Goal: Communication & Community: Answer question/provide support

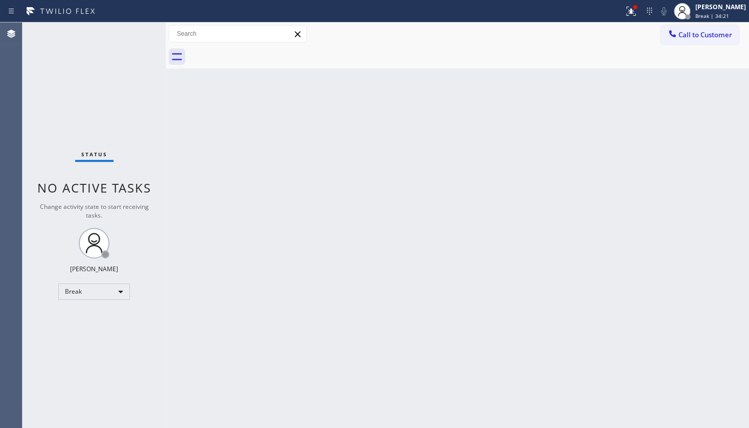
click at [263, 168] on div "Back to Dashboard Change Sender ID Customers Technicians Select a contact Outbo…" at bounding box center [457, 225] width 583 height 406
click at [413, 198] on div "Back to Dashboard Change Sender ID Customers Technicians Select a contact Outbo…" at bounding box center [457, 225] width 583 height 406
click at [77, 293] on div "Offline" at bounding box center [94, 292] width 72 height 16
click at [72, 320] on li "Available" at bounding box center [94, 318] width 70 height 12
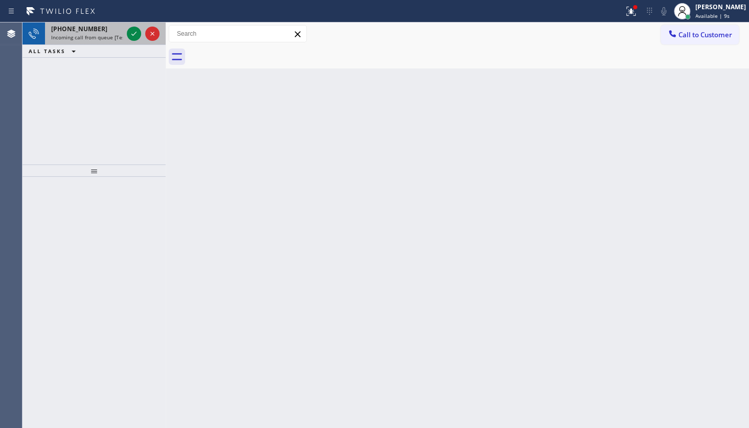
click at [144, 37] on div at bounding box center [143, 33] width 37 height 22
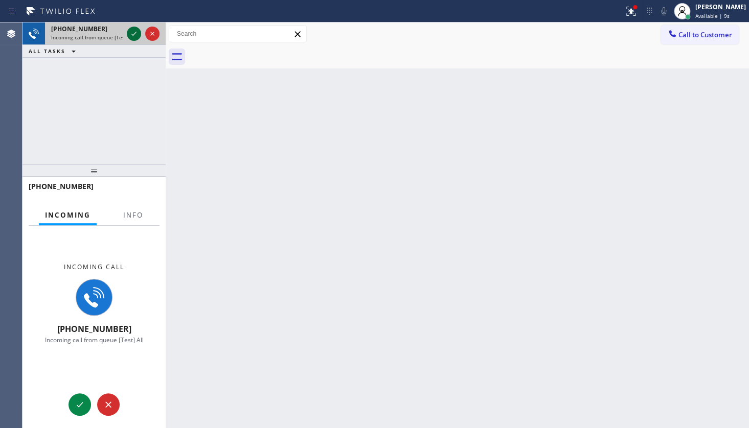
click at [132, 35] on icon at bounding box center [133, 34] width 5 height 4
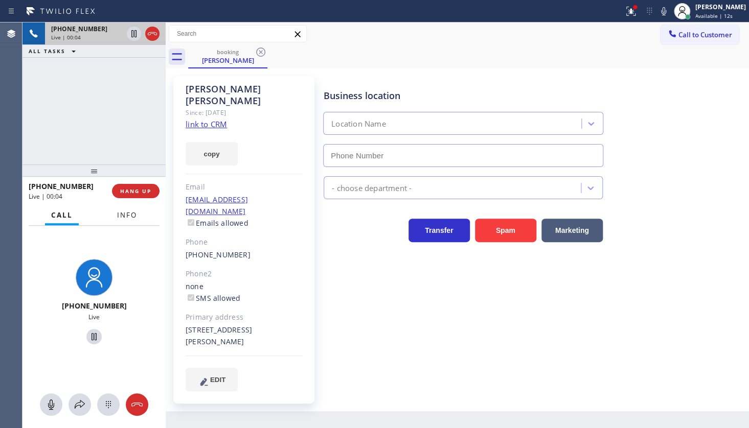
click at [127, 214] on span "Info" at bounding box center [127, 215] width 20 height 9
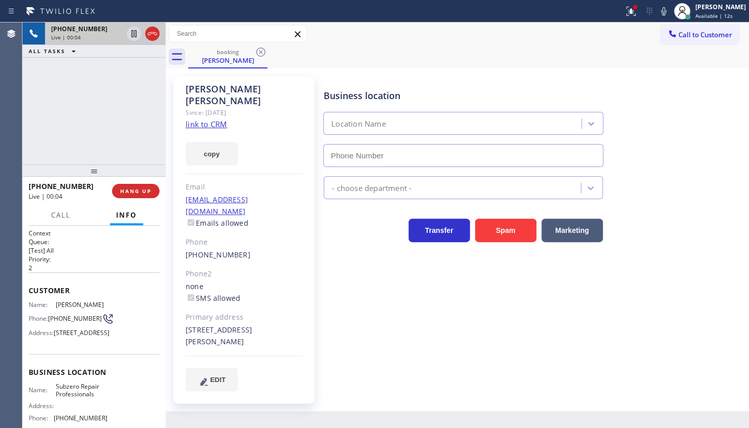
type input "(949) 523-3220"
click at [206, 119] on link "link to CRM" at bounding box center [206, 124] width 41 height 10
click at [66, 212] on span "Call" at bounding box center [60, 215] width 19 height 9
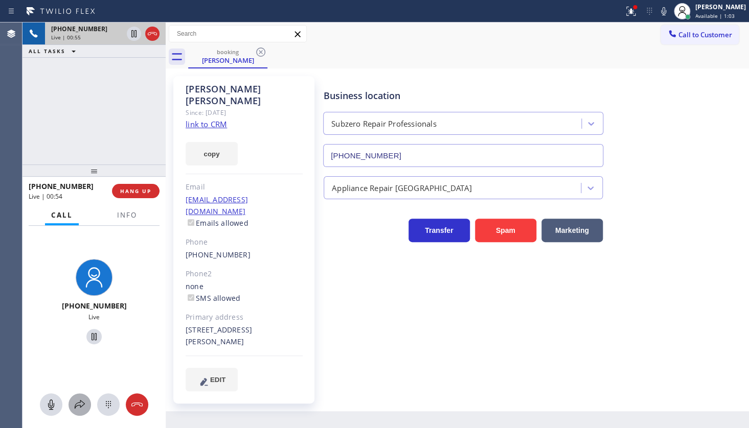
click at [77, 401] on icon at bounding box center [80, 405] width 12 height 12
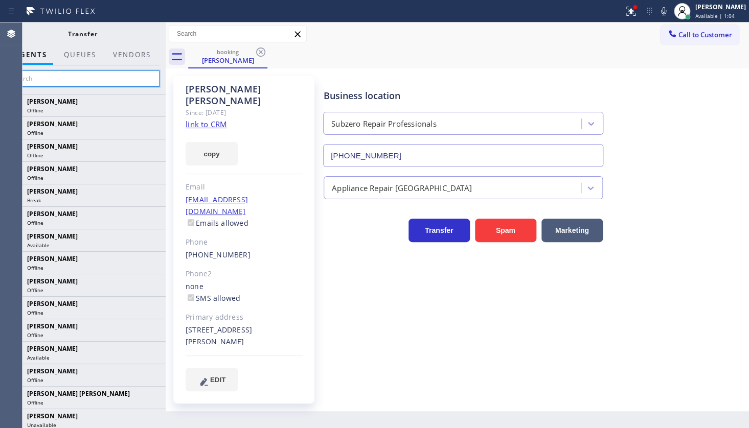
click at [121, 80] on input "text" at bounding box center [83, 79] width 154 height 16
click at [112, 51] on button "Vendors" at bounding box center [132, 55] width 50 height 20
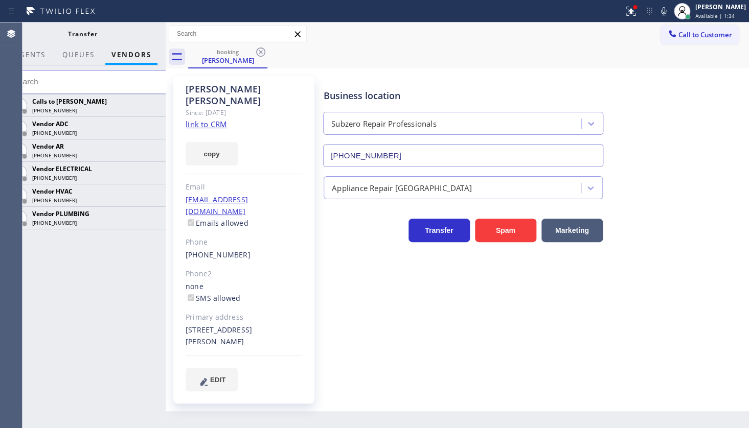
click at [126, 77] on input "text" at bounding box center [89, 82] width 166 height 23
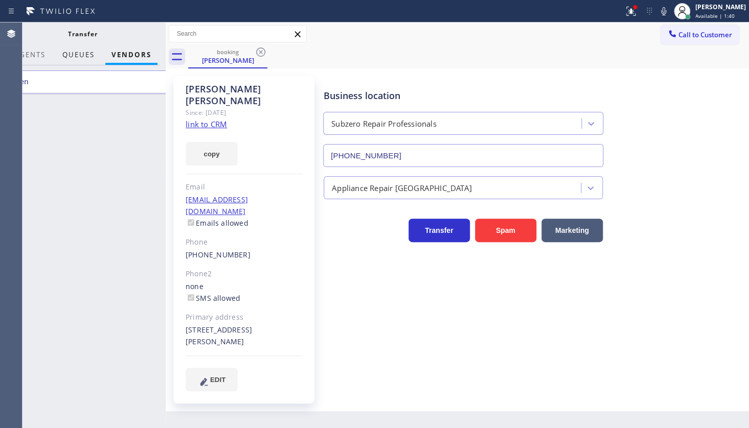
type input "men"
click at [86, 53] on span "QUEUES" at bounding box center [78, 54] width 32 height 9
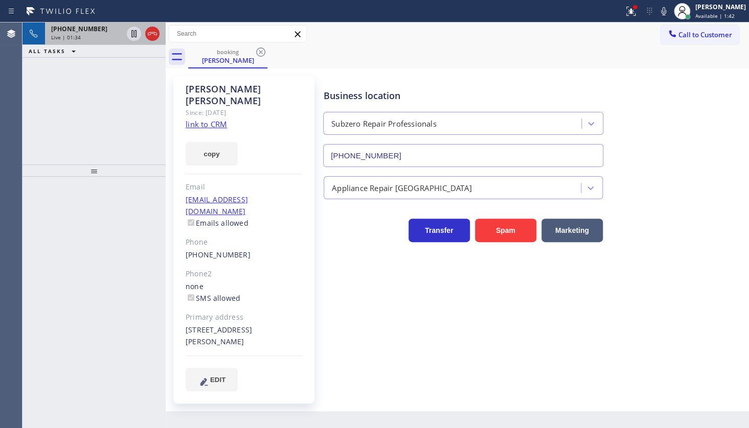
click at [86, 31] on span "+19496894371" at bounding box center [79, 29] width 56 height 9
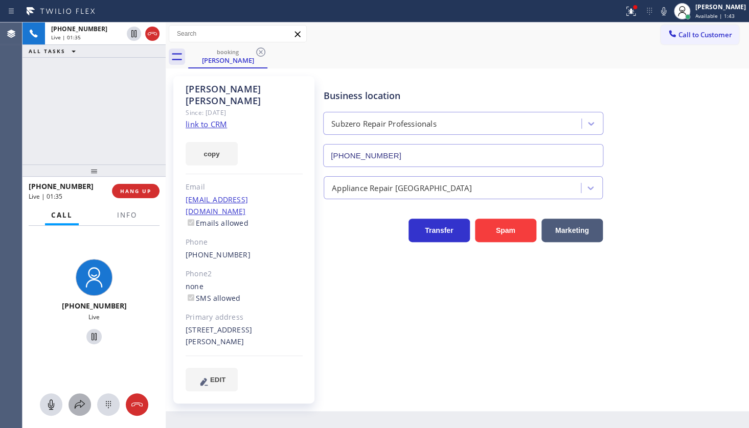
click at [78, 396] on button at bounding box center [80, 405] width 22 height 22
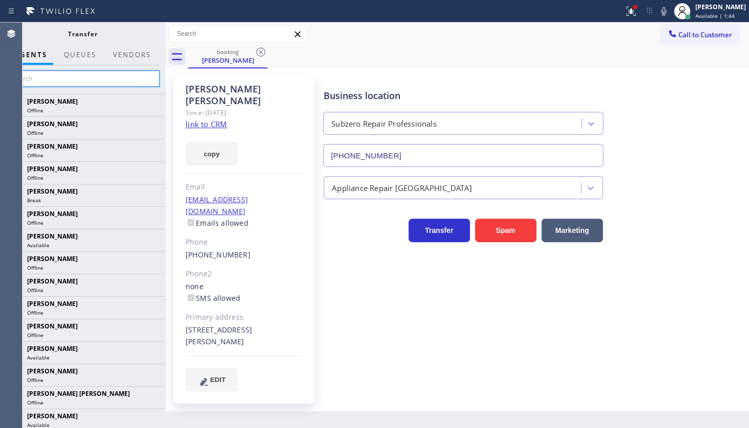
click at [86, 77] on input "text" at bounding box center [83, 79] width 154 height 16
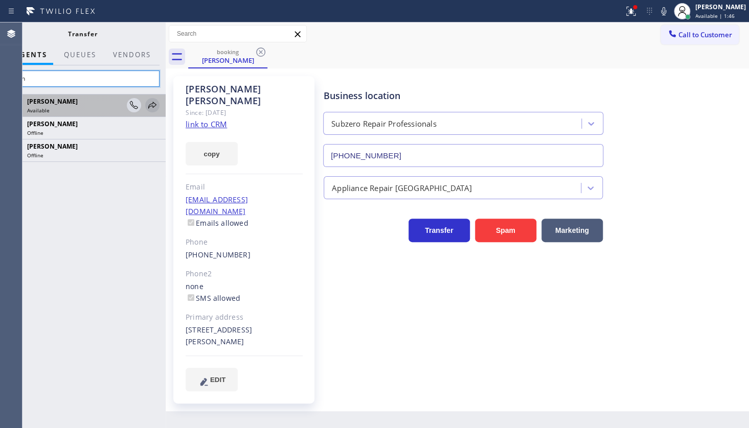
type input "men"
click at [147, 105] on icon at bounding box center [152, 105] width 12 height 12
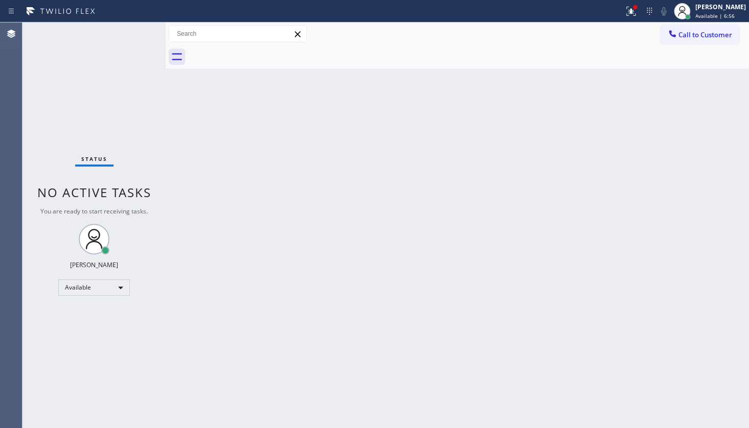
click at [84, 63] on div "Status No active tasks You are ready to start receiving tasks. JENIZA ALCAYDE A…" at bounding box center [93, 225] width 143 height 406
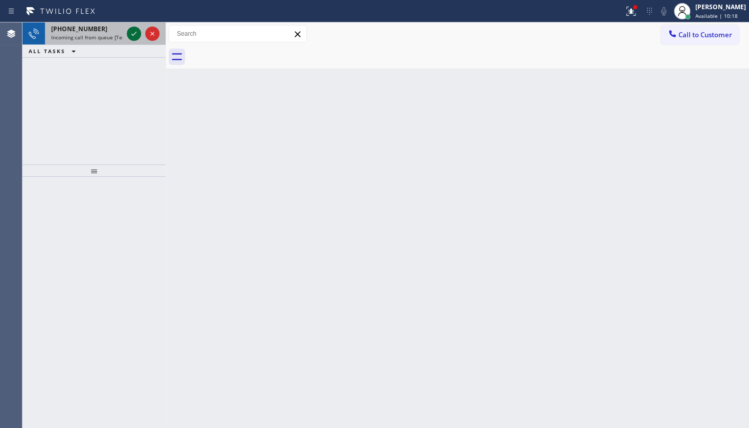
click at [131, 34] on icon at bounding box center [134, 34] width 12 height 12
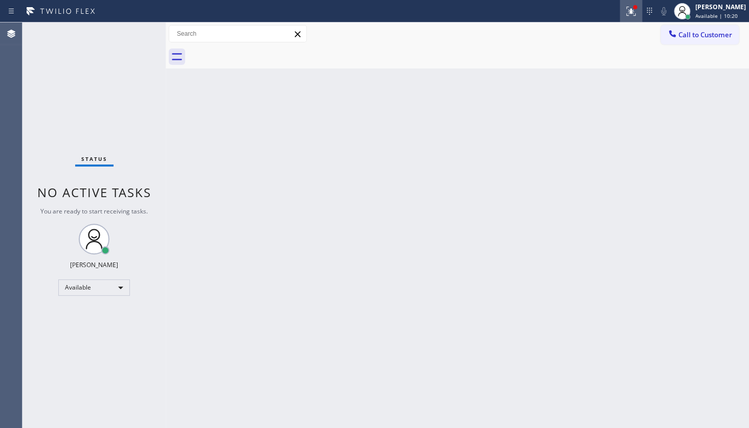
click at [631, 9] on icon at bounding box center [631, 10] width 6 height 4
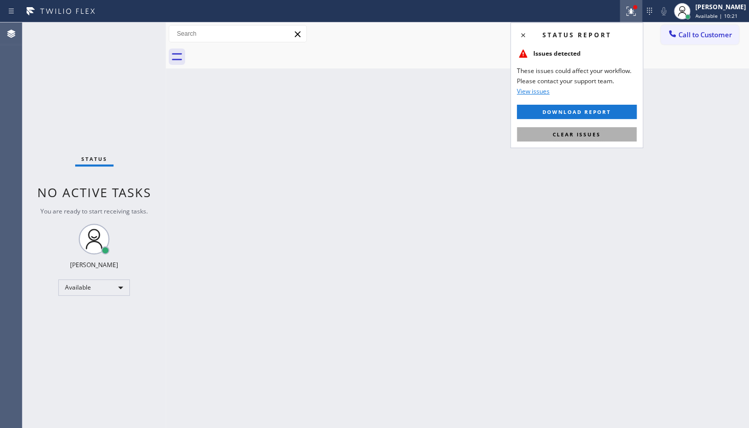
click at [596, 129] on button "Clear issues" at bounding box center [577, 134] width 120 height 14
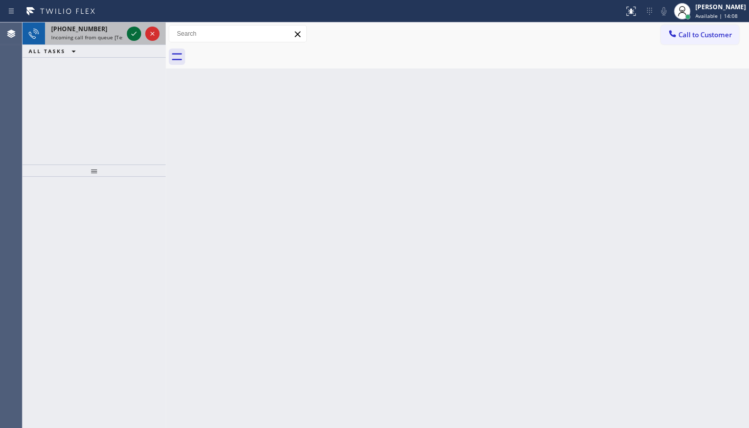
click at [132, 36] on icon at bounding box center [134, 34] width 12 height 12
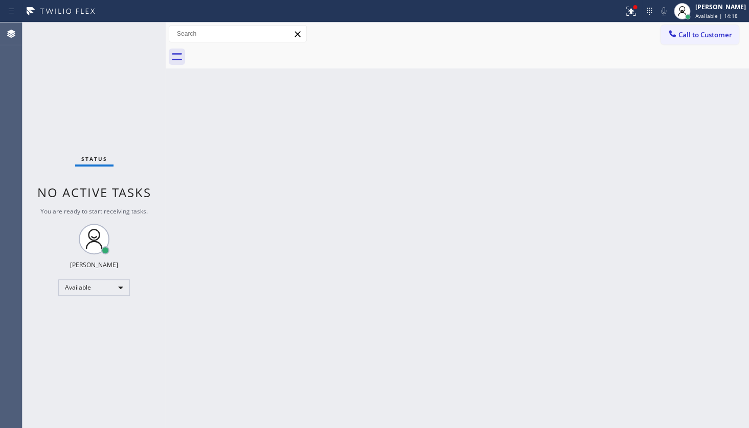
click at [133, 33] on div "Status No active tasks You are ready to start receiving tasks. JENIZA ALCAYDE A…" at bounding box center [93, 225] width 143 height 406
drag, startPoint x: 133, startPoint y: 33, endPoint x: 416, endPoint y: 5, distance: 284.7
click at [147, 33] on div "Status No active tasks You are ready to start receiving tasks. JENIZA ALCAYDE A…" at bounding box center [93, 225] width 143 height 406
click at [627, 5] on icon at bounding box center [631, 11] width 12 height 12
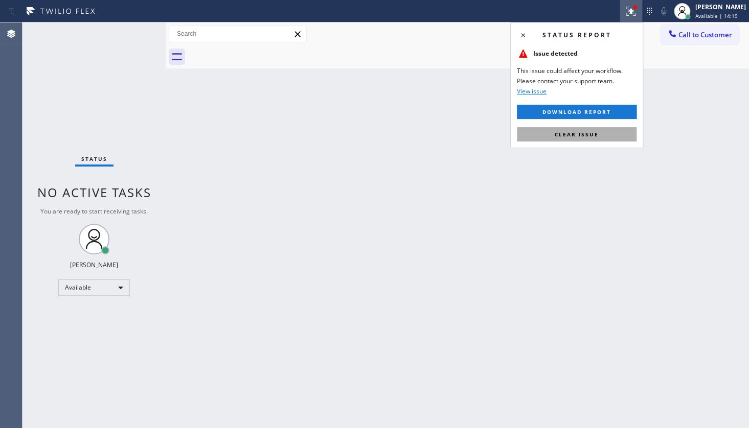
click at [617, 138] on button "Clear issue" at bounding box center [577, 134] width 120 height 14
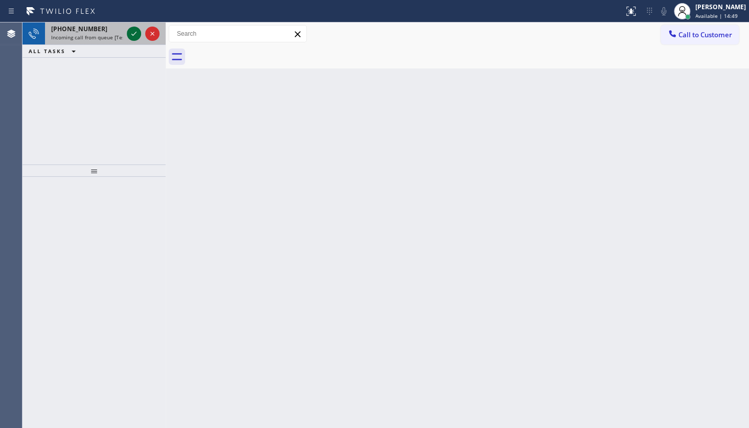
click at [127, 31] on div at bounding box center [134, 34] width 14 height 12
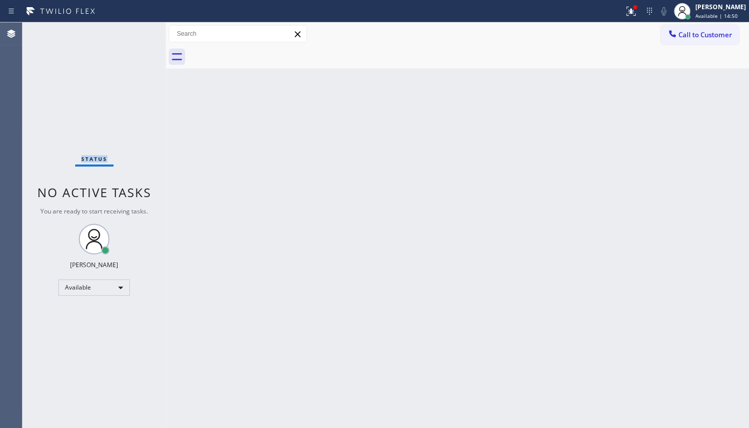
click at [136, 31] on div "Status No active tasks You are ready to start receiving tasks. JENIZA ALCAYDE A…" at bounding box center [93, 225] width 143 height 406
click at [143, 42] on div "Status No active tasks You are ready to start receiving tasks. JENIZA ALCAYDE A…" at bounding box center [93, 225] width 143 height 406
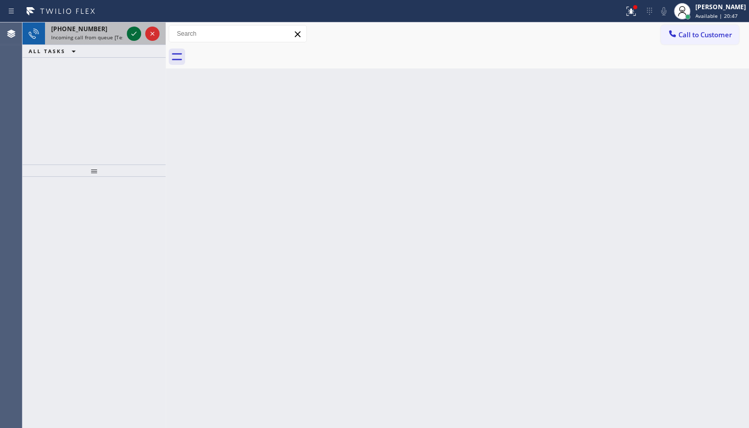
click at [137, 37] on icon at bounding box center [134, 34] width 12 height 12
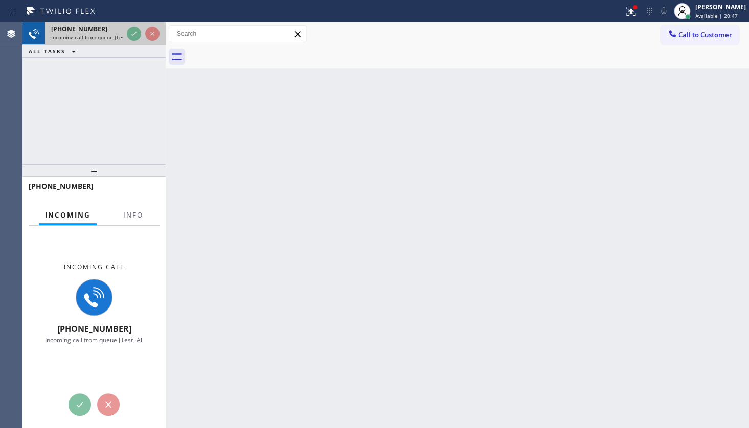
click at [123, 27] on div "+16262779257 Incoming call from queue [Test] All" at bounding box center [85, 33] width 80 height 22
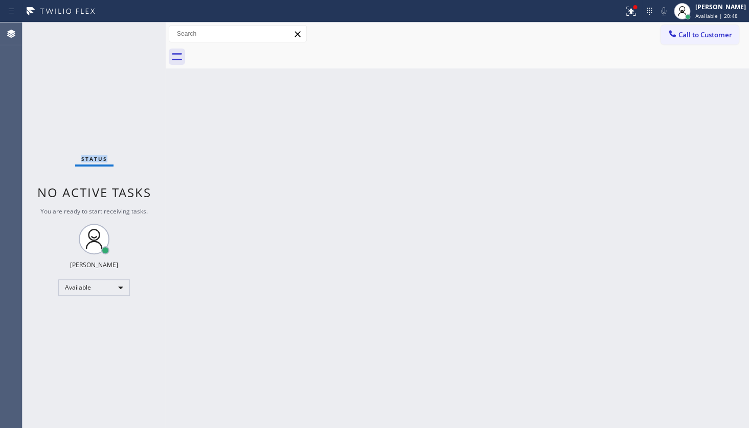
click at [123, 27] on div "Status No active tasks You are ready to start receiving tasks. JENIZA ALCAYDE A…" at bounding box center [93, 225] width 143 height 406
drag, startPoint x: 123, startPoint y: 27, endPoint x: 250, endPoint y: 208, distance: 220.5
click at [142, 80] on div "Status No active tasks You are ready to start receiving tasks. JENIZA ALCAYDE A…" at bounding box center [93, 225] width 143 height 406
click at [112, 43] on div "Status No active tasks You are ready to start receiving tasks. JENIZA ALCAYDE A…" at bounding box center [93, 225] width 143 height 406
click at [634, 11] on icon at bounding box center [631, 10] width 6 height 4
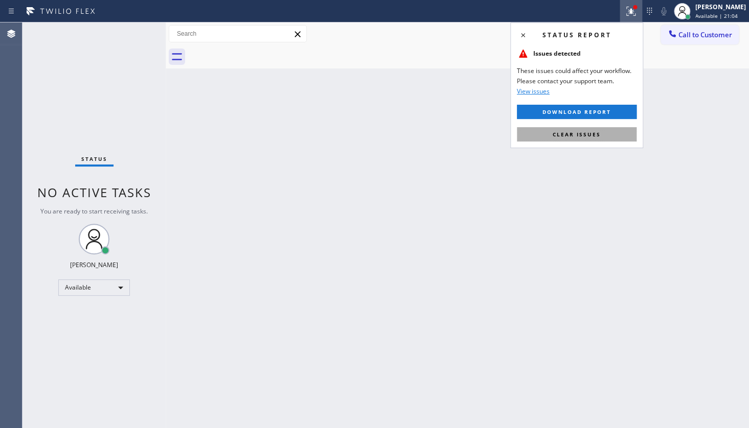
click at [574, 135] on span "Clear issues" at bounding box center [577, 134] width 48 height 7
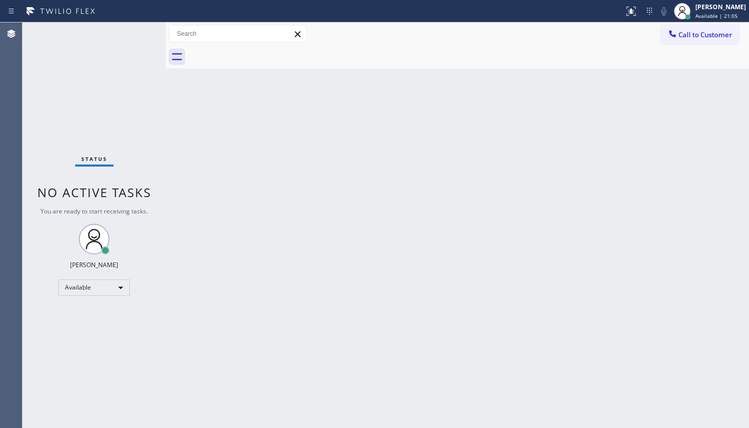
click at [123, 33] on div "Status No active tasks You are ready to start receiving tasks. JENIZA ALCAYDE A…" at bounding box center [93, 225] width 143 height 406
click at [76, 47] on div "Status No active tasks You are ready to start receiving tasks. JENIZA ALCAYDE A…" at bounding box center [93, 225] width 143 height 406
click at [134, 37] on div "Status No active tasks You are ready to start receiving tasks. JENIZA ALCAYDE A…" at bounding box center [93, 225] width 143 height 406
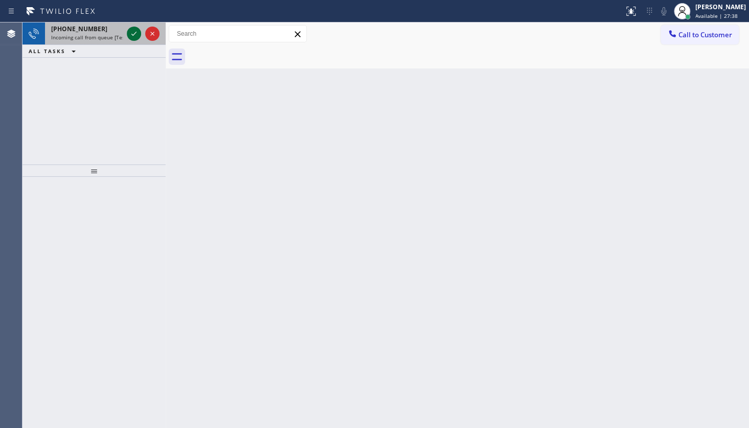
drag, startPoint x: 123, startPoint y: 29, endPoint x: 129, endPoint y: 32, distance: 7.3
click at [129, 32] on div "+17206901600 Incoming call from queue [Test] All" at bounding box center [93, 33] width 143 height 22
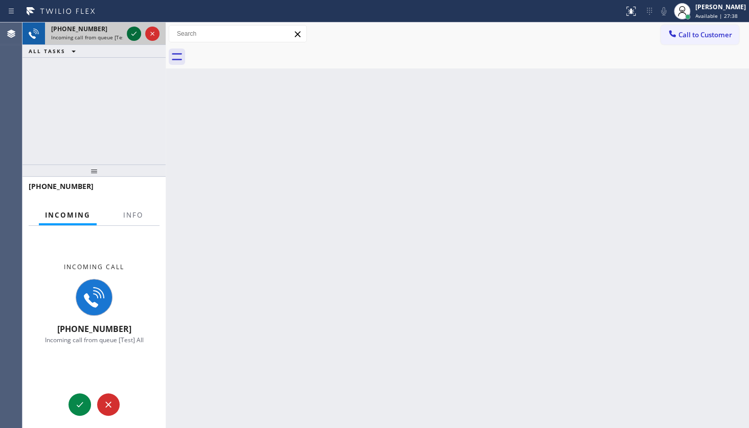
click at [132, 32] on icon at bounding box center [134, 34] width 12 height 12
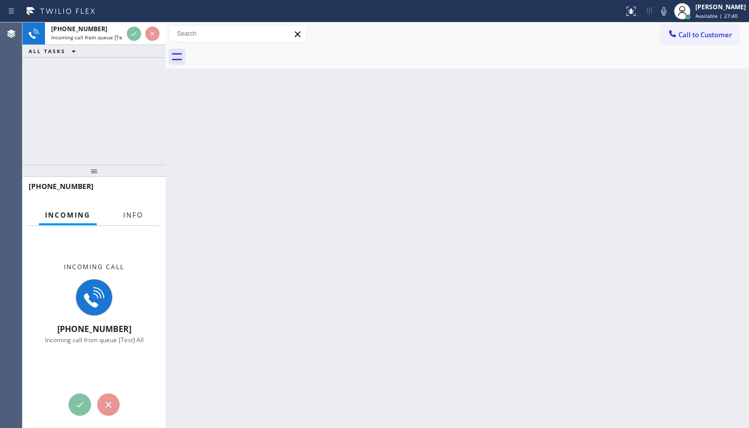
click at [141, 217] on span "Info" at bounding box center [133, 215] width 20 height 9
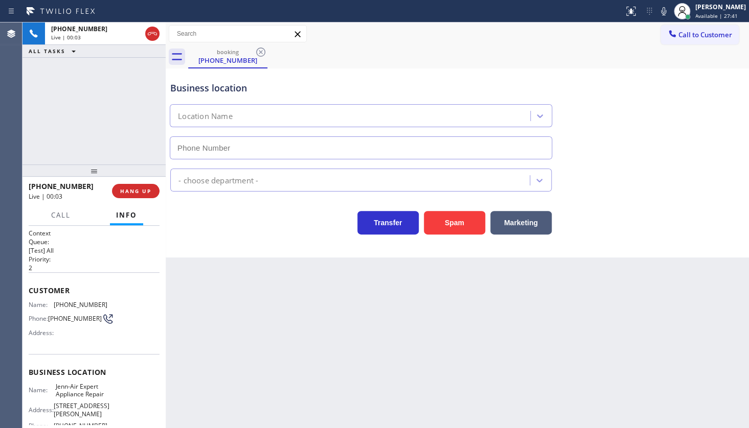
type input "(719) 375-2289"
click at [132, 189] on span "HANG UP" at bounding box center [135, 191] width 31 height 7
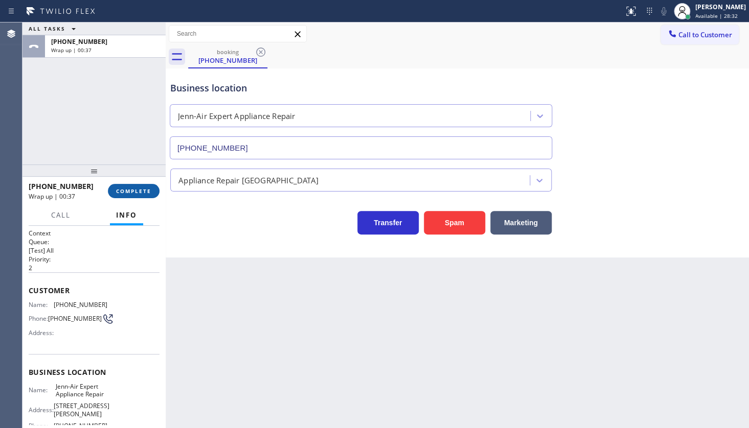
click at [137, 190] on span "COMPLETE" at bounding box center [133, 191] width 35 height 7
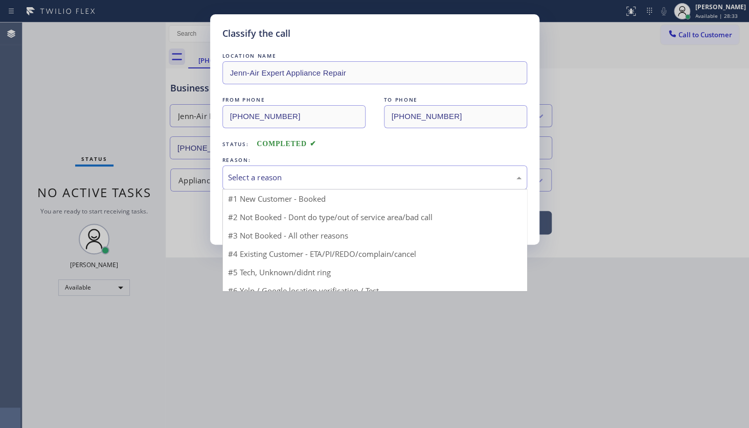
click at [287, 179] on div "Select a reason" at bounding box center [374, 178] width 293 height 12
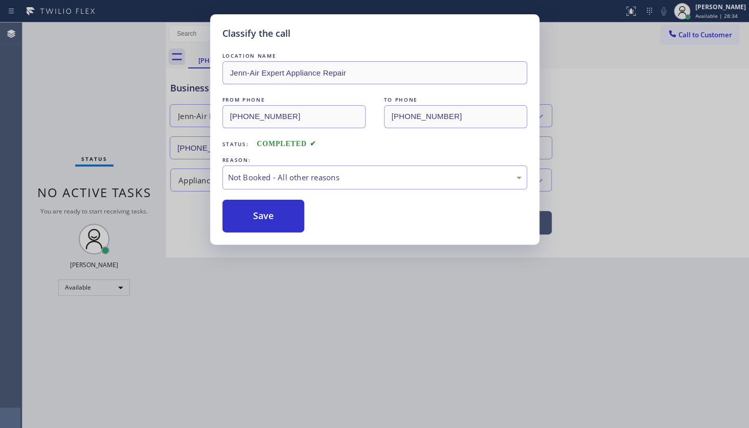
click at [256, 221] on button "Save" at bounding box center [263, 216] width 82 height 33
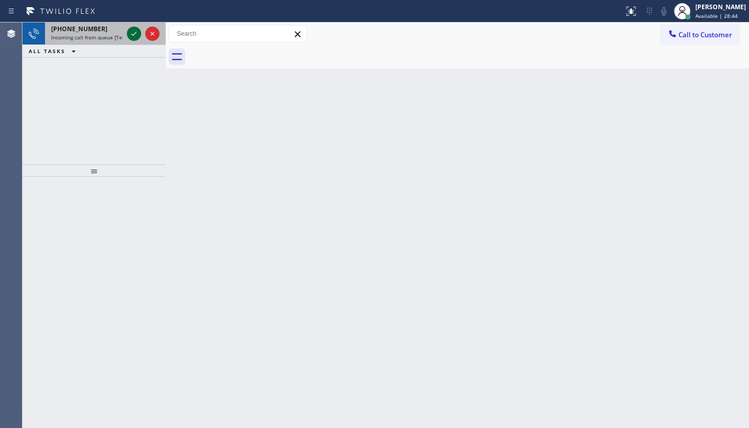
click at [138, 39] on icon at bounding box center [134, 34] width 12 height 12
click at [135, 33] on icon at bounding box center [133, 34] width 5 height 4
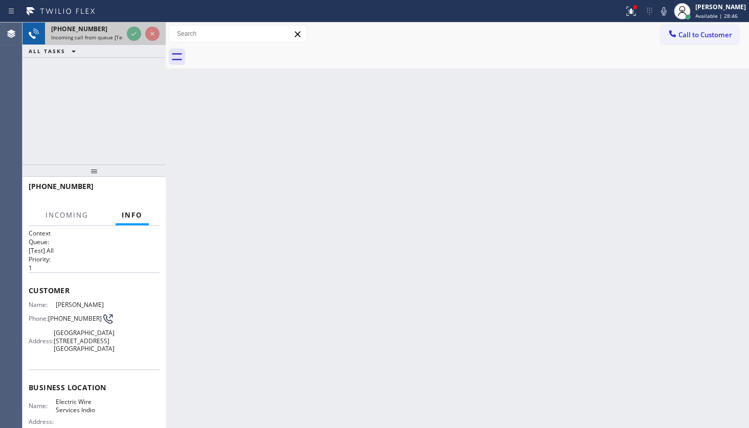
click at [136, 24] on div "+18182632965 Incoming call from queue [Test] All" at bounding box center [93, 33] width 143 height 22
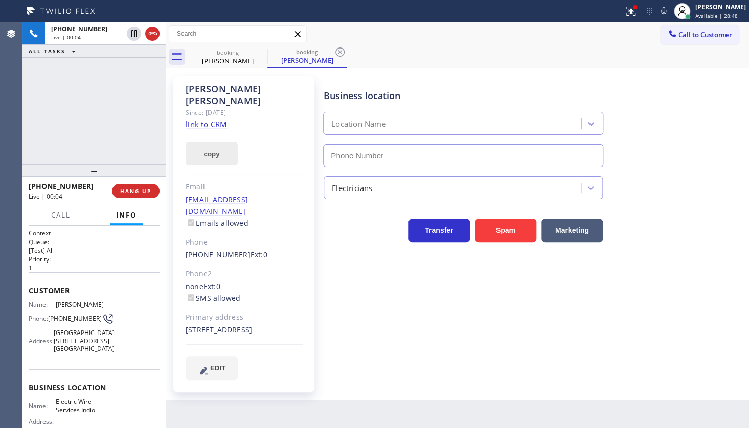
type input "(760) 388-9774"
click at [204, 119] on link "link to CRM" at bounding box center [206, 124] width 41 height 10
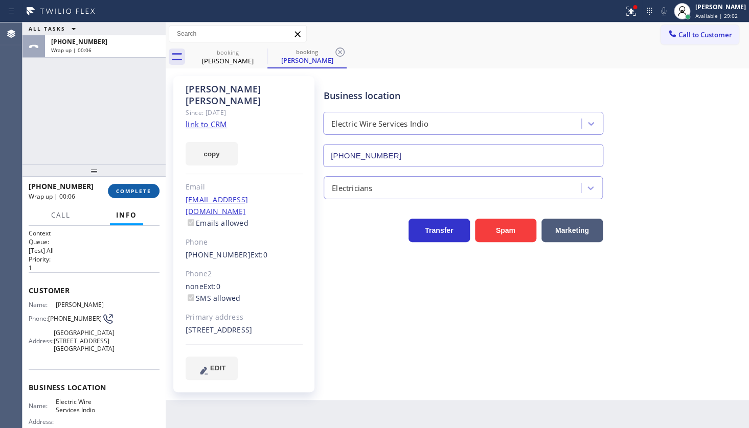
click at [155, 188] on button "COMPLETE" at bounding box center [134, 191] width 52 height 14
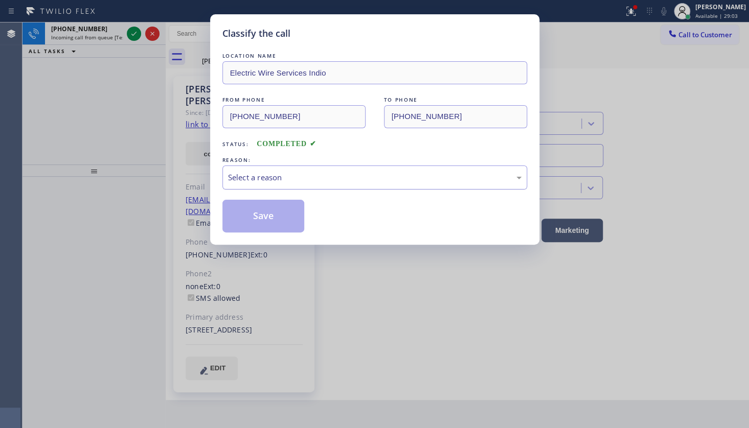
click at [262, 182] on div "Select a reason" at bounding box center [374, 178] width 293 height 12
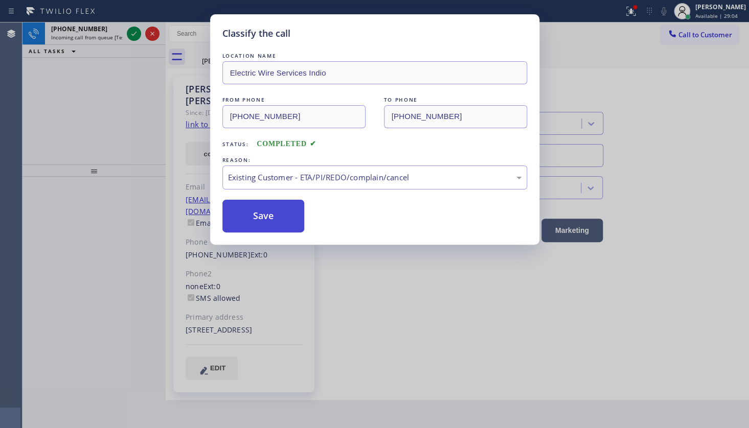
click at [255, 220] on button "Save" at bounding box center [263, 216] width 82 height 33
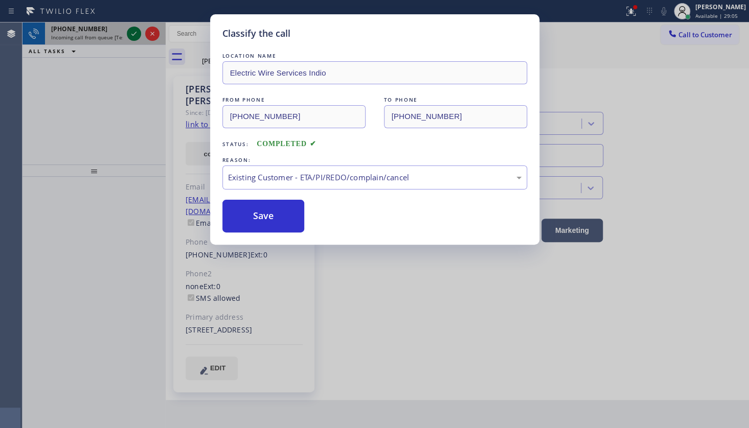
click at [138, 31] on div "Classify the call LOCATION NAME Wolf and Sub Zero Professionals Dallas FROM PHO…" at bounding box center [385, 225] width 726 height 406
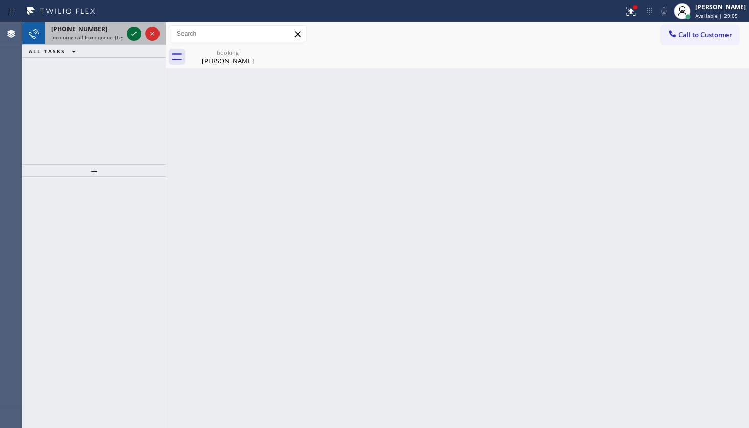
click at [138, 31] on icon at bounding box center [134, 34] width 12 height 12
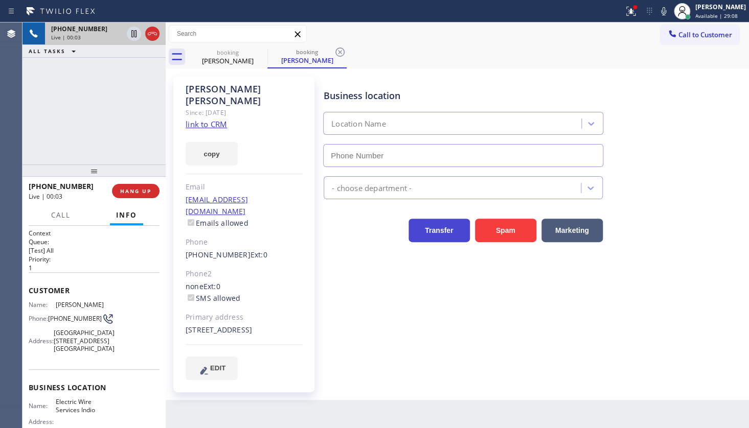
type input "(760) 388-9774"
click at [215, 119] on link "link to CRM" at bounding box center [206, 124] width 41 height 10
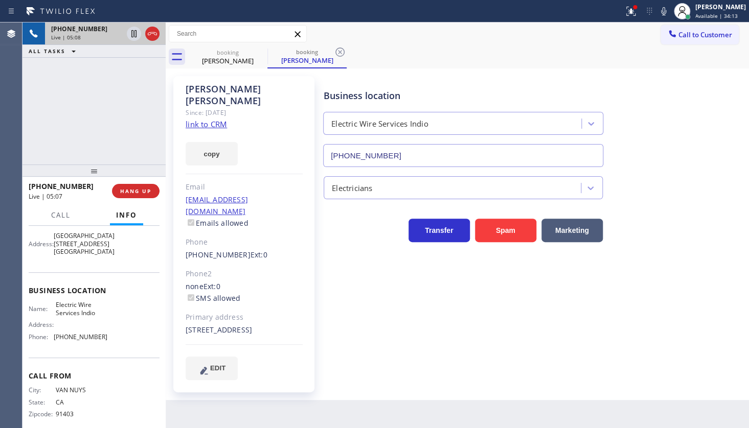
scroll to position [109, 0]
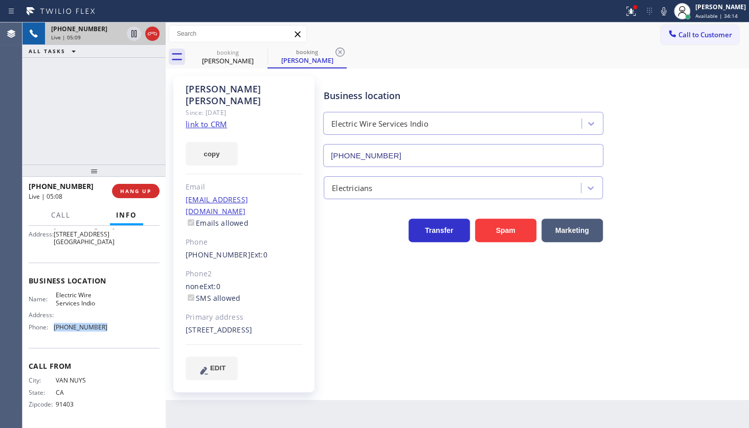
drag, startPoint x: 53, startPoint y: 327, endPoint x: 123, endPoint y: 323, distance: 70.7
click at [123, 323] on div "Name: Electric Wire Services Indio Address: Phone: (760) 388-9774" at bounding box center [94, 313] width 131 height 44
copy div "(760) 388-9774"
drag, startPoint x: 56, startPoint y: 292, endPoint x: 109, endPoint y: 305, distance: 55.3
click at [109, 305] on div "Name: Electric Wire Services Indio Address: Phone: (760) 388-9774" at bounding box center [94, 313] width 131 height 44
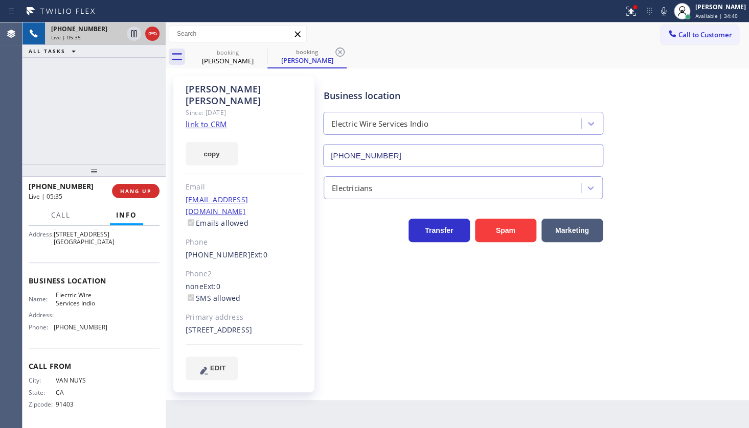
click at [48, 292] on div "Name: Electric Wire Services Indio" at bounding box center [68, 299] width 79 height 16
drag, startPoint x: 52, startPoint y: 291, endPoint x: 117, endPoint y: 304, distance: 66.7
click at [117, 304] on div "Name: Electric Wire Services Indio Address: Phone: (760) 388-9774" at bounding box center [94, 313] width 131 height 44
copy span "Electric Wire Services Indio"
click at [634, 14] on icon at bounding box center [631, 11] width 12 height 12
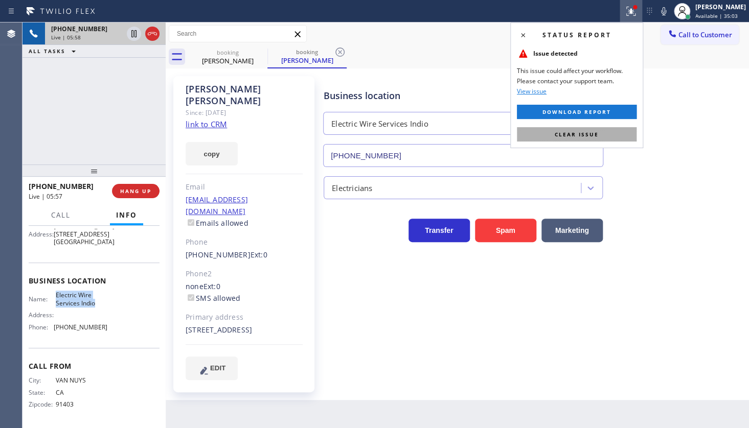
click at [617, 135] on button "Clear issue" at bounding box center [577, 134] width 120 height 14
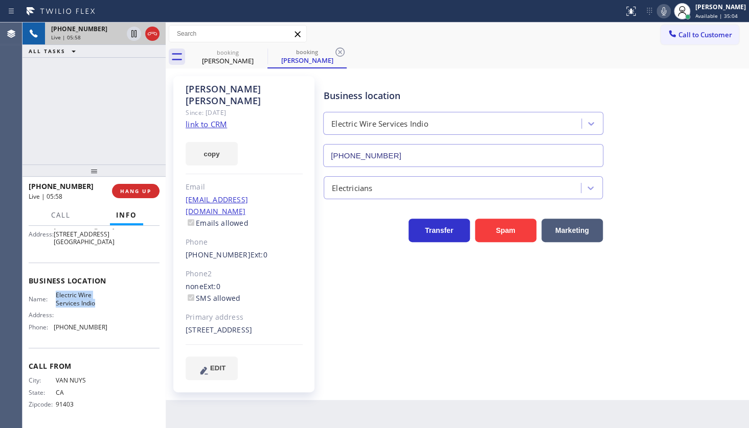
click at [665, 12] on icon at bounding box center [663, 11] width 12 height 12
click at [659, 12] on icon at bounding box center [663, 11] width 12 height 12
click at [46, 167] on div at bounding box center [93, 169] width 143 height 12
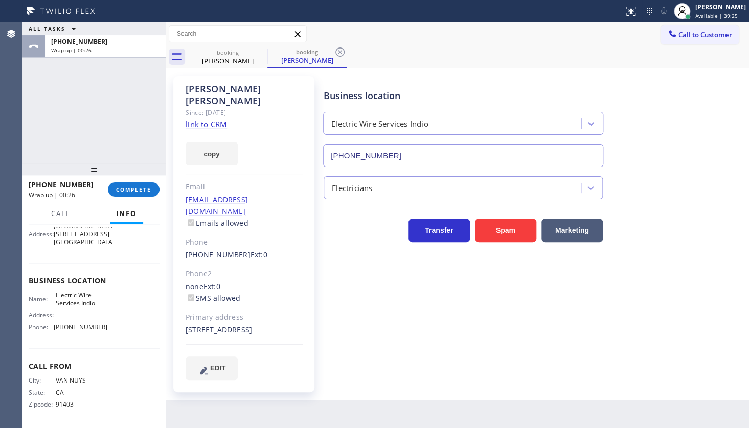
click at [94, 105] on div "ALL TASKS ALL TASKS ACTIVE TASKS TASKS IN WRAP UP +18182632965 Wrap up | 00:26" at bounding box center [93, 92] width 143 height 141
click at [127, 189] on span "COMPLETE" at bounding box center [133, 189] width 35 height 7
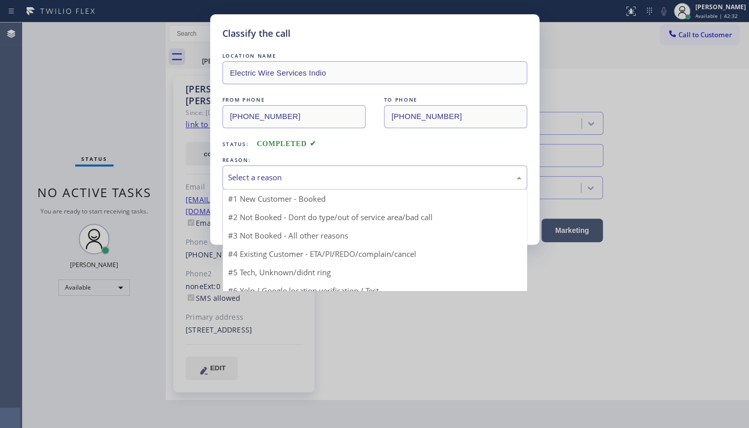
click at [269, 174] on div "Select a reason" at bounding box center [374, 178] width 293 height 12
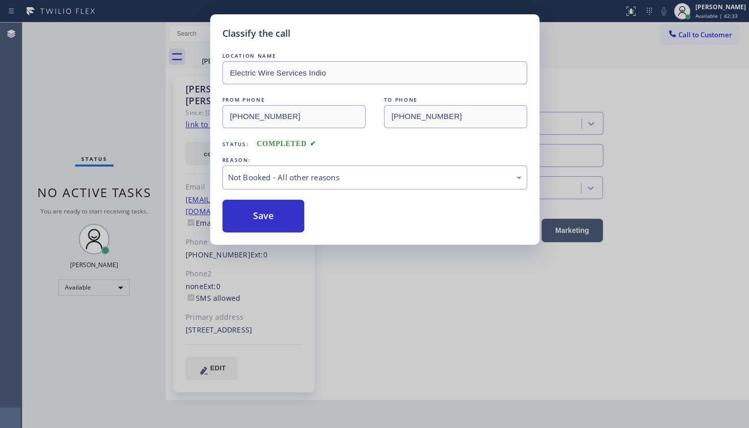
click at [261, 218] on button "Save" at bounding box center [263, 216] width 82 height 33
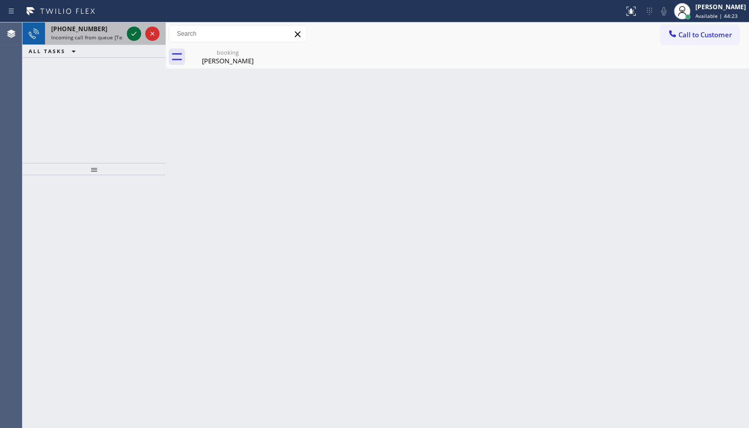
drag, startPoint x: 124, startPoint y: 30, endPoint x: 131, endPoint y: 33, distance: 7.6
click at [124, 30] on div "+13054286393 Incoming call from queue [Test] All" at bounding box center [85, 33] width 80 height 22
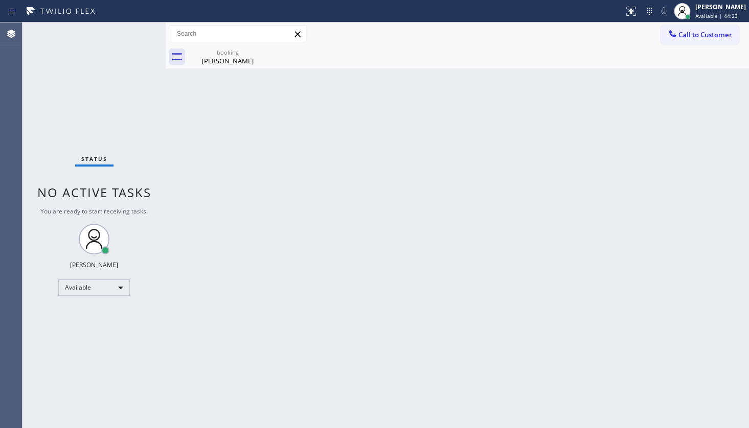
click at [132, 33] on div "Status No active tasks You are ready to start receiving tasks. JENIZA ALCAYDE A…" at bounding box center [93, 225] width 143 height 406
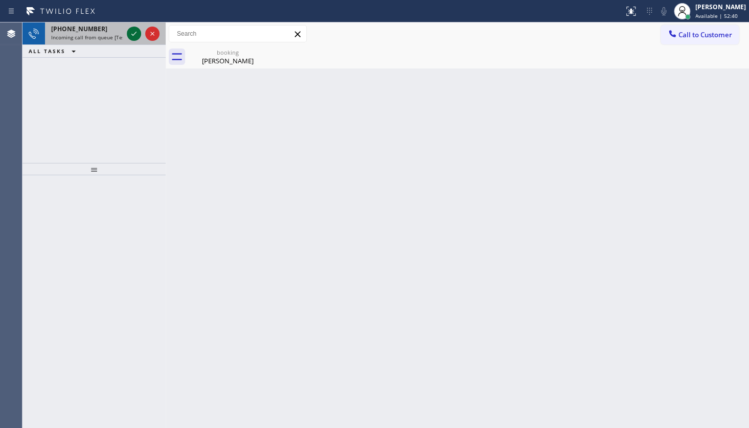
click at [132, 30] on icon at bounding box center [134, 34] width 12 height 12
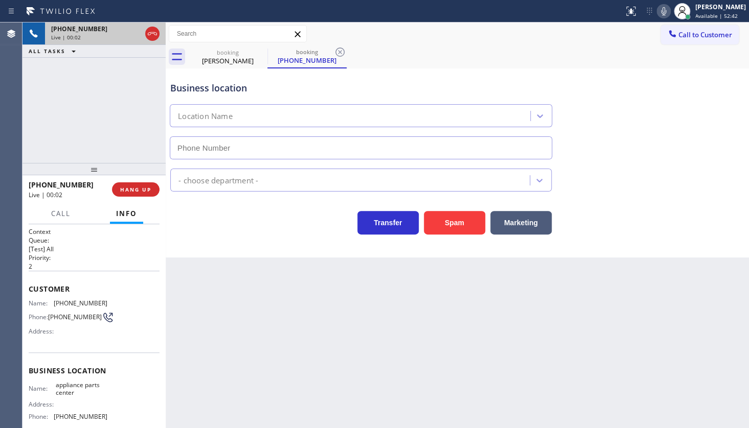
type input "[PHONE_NUMBER]"
copy div "(817) 774-7778"
drag, startPoint x: 51, startPoint y: 300, endPoint x: 145, endPoint y: 305, distance: 93.7
click at [145, 305] on div "Name: (817) 774-7778 Phone: (817) 774-7778 Address:" at bounding box center [94, 320] width 131 height 40
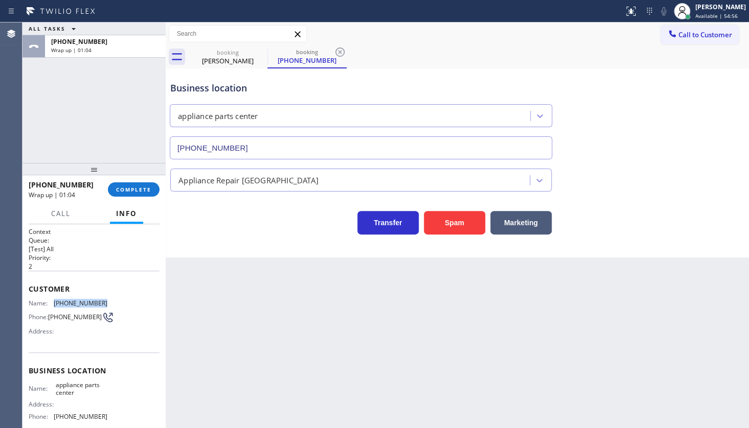
copy div "(817) 774-7778"
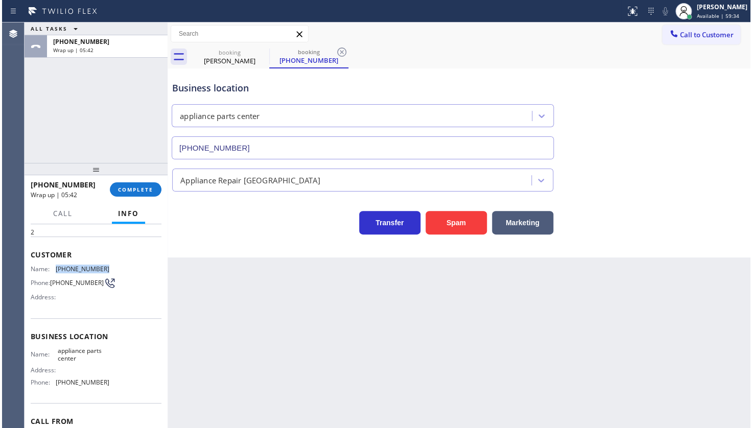
scroll to position [92, 0]
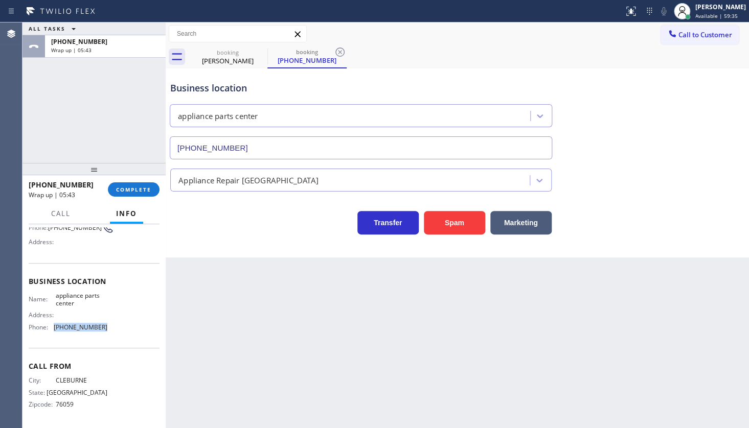
drag, startPoint x: 52, startPoint y: 332, endPoint x: 123, endPoint y: 337, distance: 71.2
click at [123, 337] on div "Business location Name: appliance parts center Address: Phone: (817) 482-5346" at bounding box center [94, 305] width 131 height 85
copy div "[PHONE_NUMBER]"
click at [124, 188] on span "COMPLETE" at bounding box center [133, 189] width 35 height 7
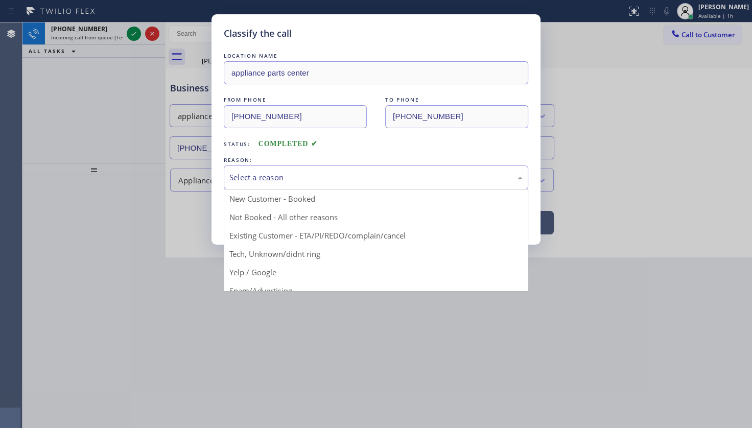
click at [281, 179] on div "Select a reason" at bounding box center [376, 178] width 293 height 12
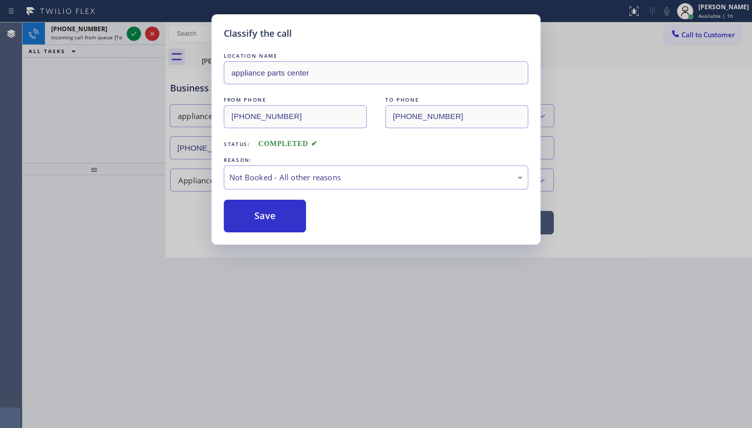
click at [252, 214] on button "Save" at bounding box center [265, 216] width 82 height 33
type input "(760) 388-9774"
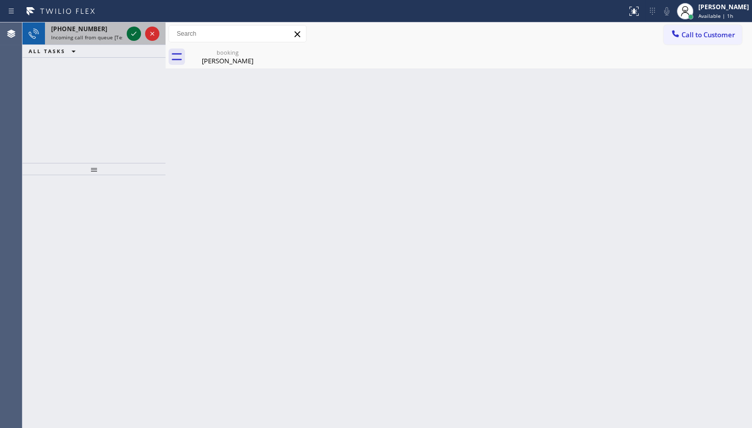
click at [135, 30] on icon at bounding box center [134, 34] width 12 height 12
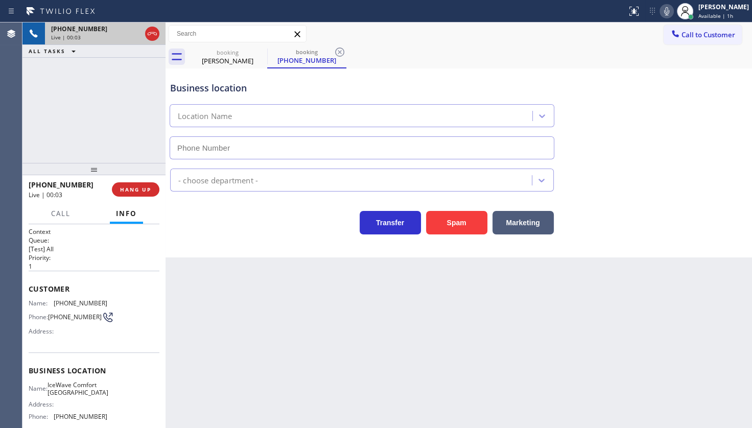
type input "(619) 649-9700"
drag, startPoint x: 56, startPoint y: 300, endPoint x: 154, endPoint y: 301, distance: 98.7
click at [154, 301] on div "Context Queue: [Test] All Priority: 1 Customer Name: (415) 971-5551 Phone: (415…" at bounding box center [94, 326] width 131 height 198
copy span "415) 971-5551"
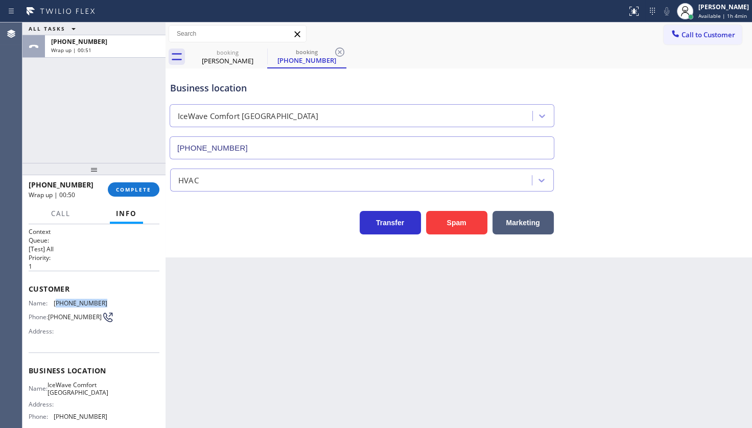
copy span "415) 971-5551"
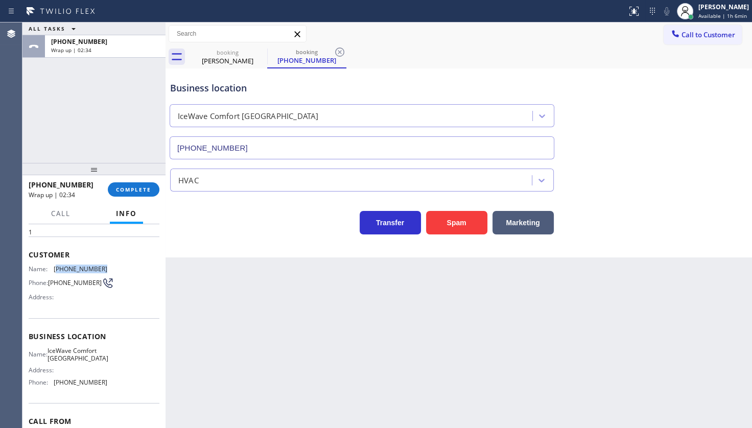
scroll to position [93, 0]
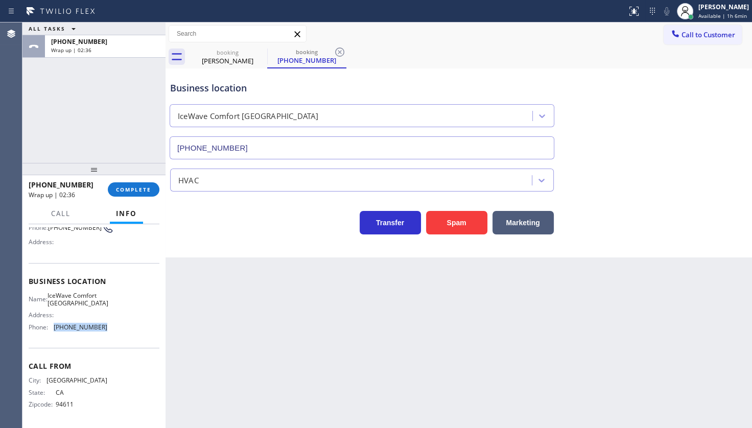
drag, startPoint x: 55, startPoint y: 336, endPoint x: 117, endPoint y: 339, distance: 62.5
click at [117, 336] on div "Name: IceWave Comfort La Mesa Address: Phone: (619) 649-9700" at bounding box center [94, 314] width 131 height 44
copy span "(619) 649-9700"
click at [708, 15] on span "Available | 1h 9min" at bounding box center [723, 15] width 49 height 7
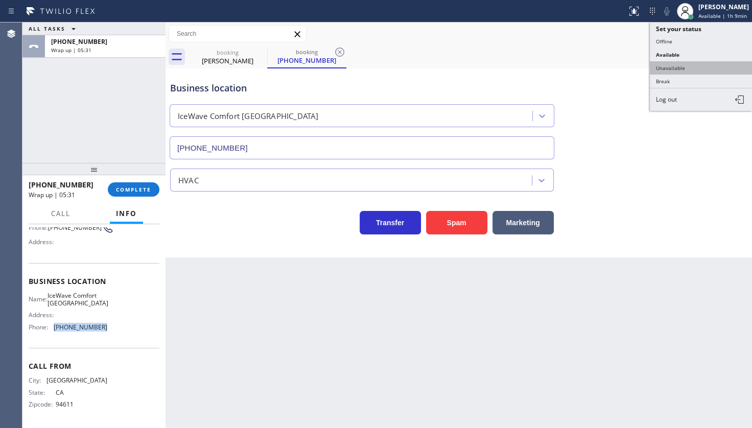
click at [669, 69] on button "Unavailable" at bounding box center [701, 67] width 102 height 13
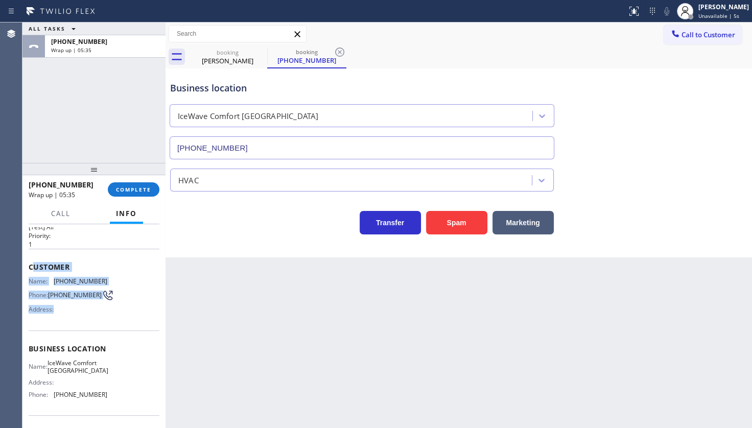
scroll to position [100, 0]
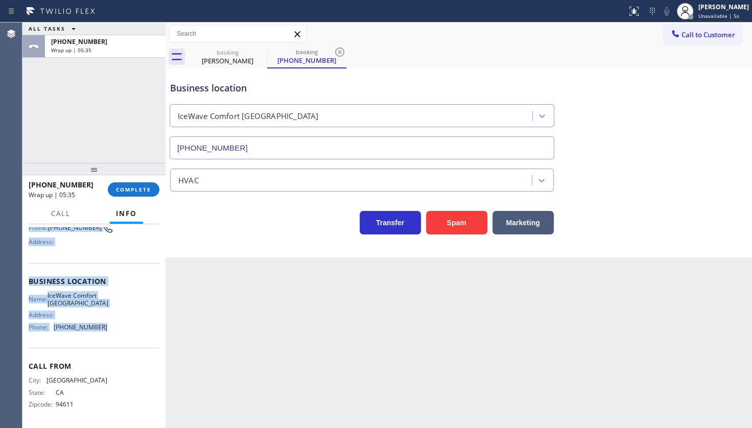
drag, startPoint x: 31, startPoint y: 283, endPoint x: 102, endPoint y: 333, distance: 87.4
click at [102, 333] on div "Context Queue: [Test] All Priority: 1 Customer Name: (415) 971-5551 Phone: (415…" at bounding box center [94, 282] width 131 height 288
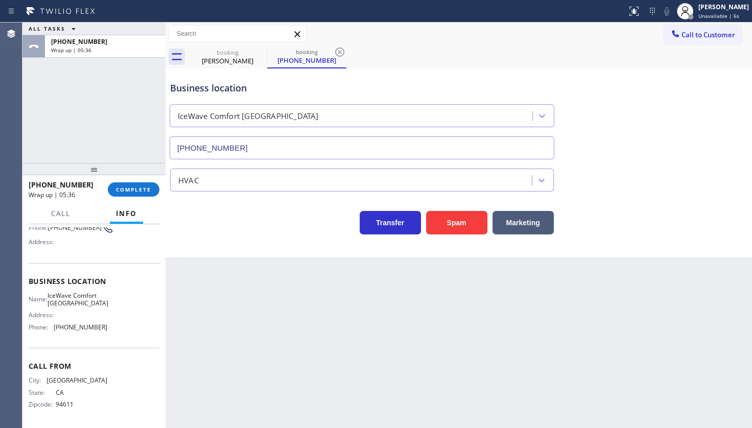
click at [136, 179] on div "+14159715551 Wrap up | 05:36 COMPLETE" at bounding box center [94, 189] width 131 height 27
click at [135, 187] on span "COMPLETE" at bounding box center [133, 189] width 35 height 7
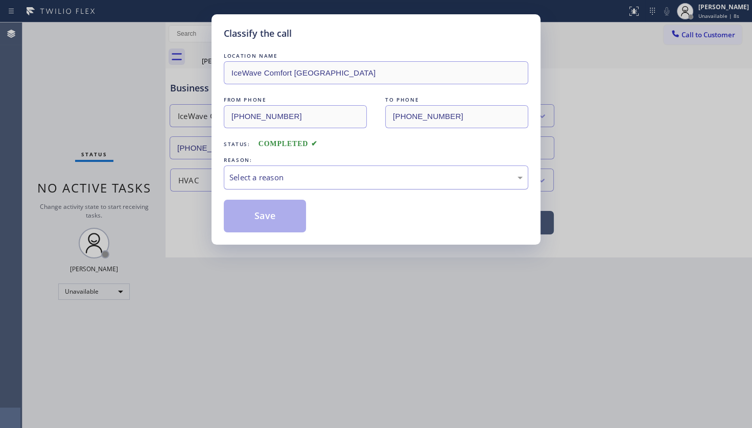
drag, startPoint x: 261, startPoint y: 176, endPoint x: 260, endPoint y: 187, distance: 10.8
click at [260, 182] on div "Select a reason" at bounding box center [376, 178] width 293 height 12
click at [254, 222] on button "Save" at bounding box center [265, 216] width 82 height 33
type input "(760) 388-9774"
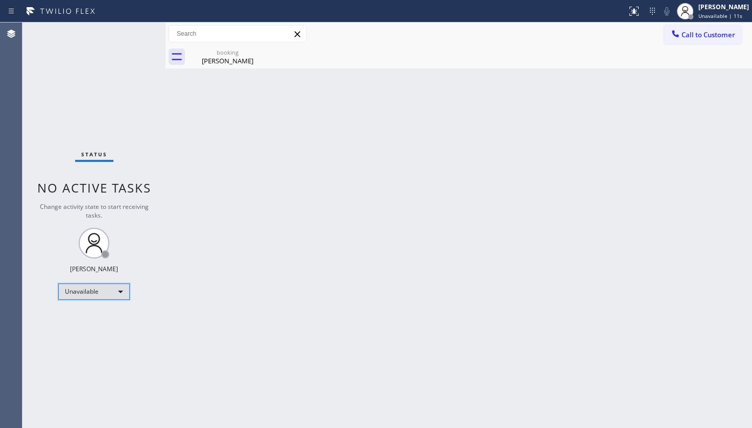
click at [87, 293] on div "Unavailable" at bounding box center [94, 292] width 72 height 16
click at [92, 319] on li "Available" at bounding box center [94, 318] width 70 height 12
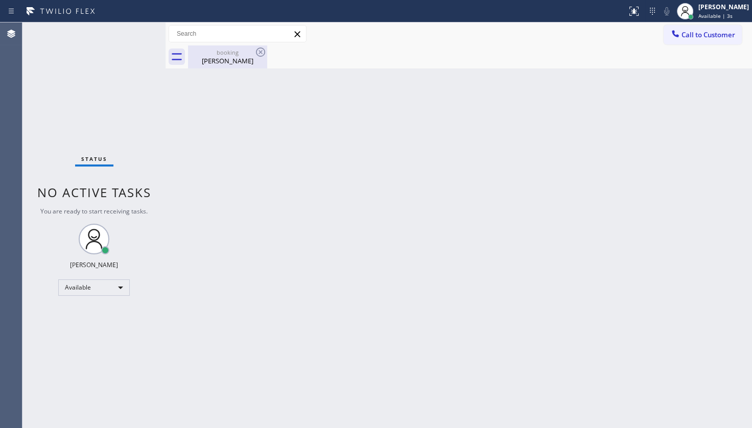
click at [245, 63] on div "Richard Klein" at bounding box center [227, 60] width 77 height 9
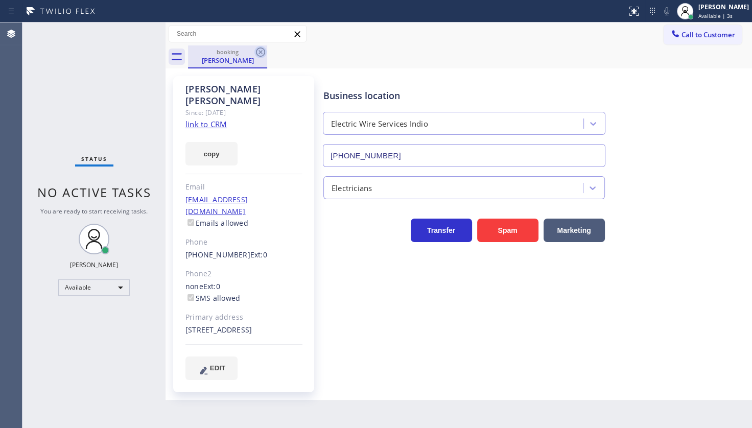
click at [262, 49] on icon at bounding box center [260, 52] width 9 height 9
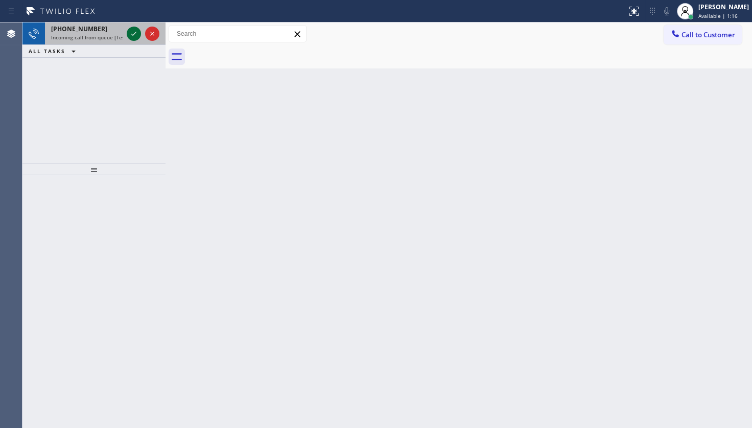
click at [129, 34] on icon at bounding box center [134, 34] width 12 height 12
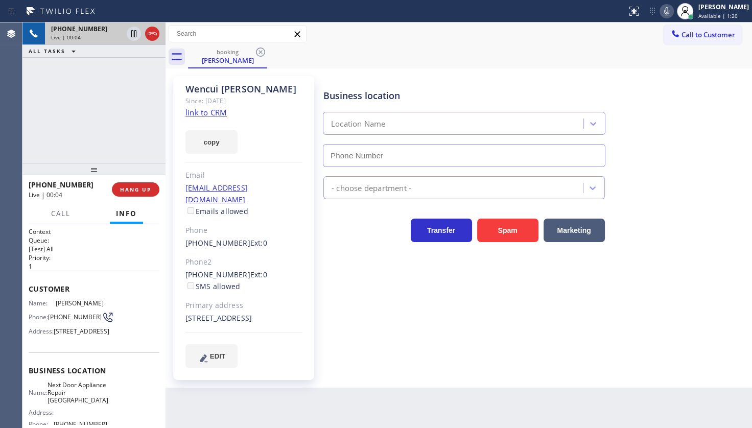
type input "(631) 203-1974"
click at [213, 116] on link "link to CRM" at bounding box center [206, 112] width 41 height 10
click at [668, 9] on icon at bounding box center [667, 11] width 12 height 12
click at [48, 87] on div "+19176059091 Live | 00:49 ALL TASKS ALL TASKS ACTIVE TASKS TASKS IN WRAP UP" at bounding box center [93, 92] width 143 height 141
click at [665, 10] on icon at bounding box center [667, 11] width 12 height 12
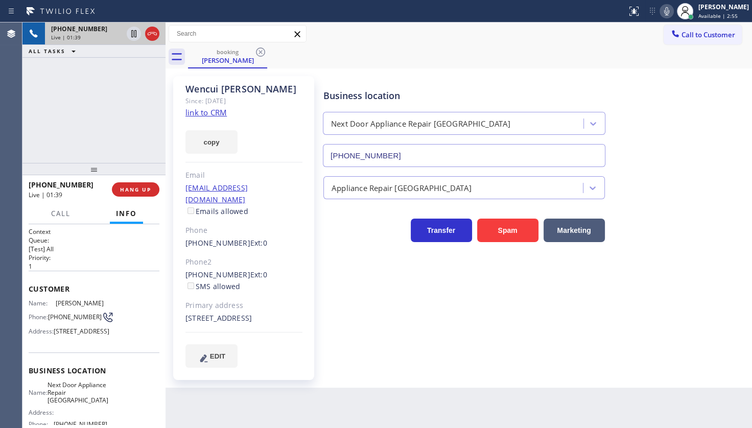
click at [42, 100] on div "+19176059091 Live | 01:39 ALL TASKS ALL TASKS ACTIVE TASKS TASKS IN WRAP UP" at bounding box center [93, 92] width 143 height 141
drag, startPoint x: 62, startPoint y: 163, endPoint x: 68, endPoint y: 171, distance: 10.6
click at [62, 163] on div at bounding box center [93, 169] width 143 height 12
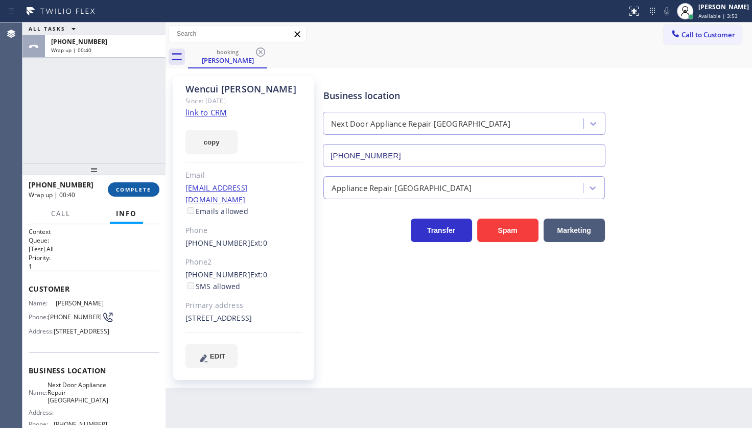
click at [134, 184] on button "COMPLETE" at bounding box center [134, 190] width 52 height 14
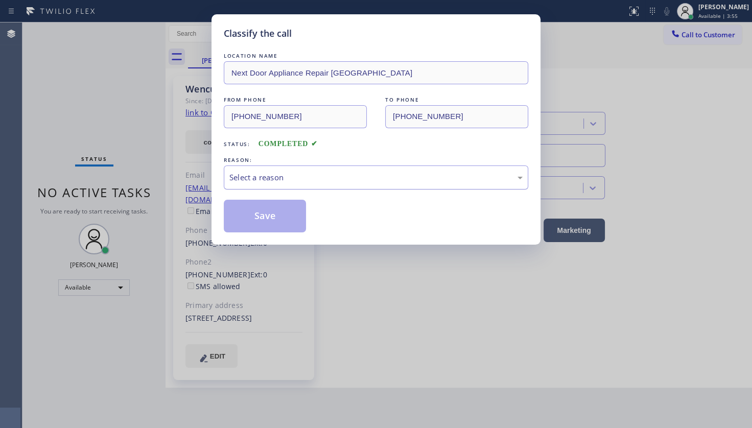
click at [267, 173] on div "Select a reason" at bounding box center [376, 178] width 293 height 12
click at [253, 217] on button "Save" at bounding box center [265, 216] width 82 height 33
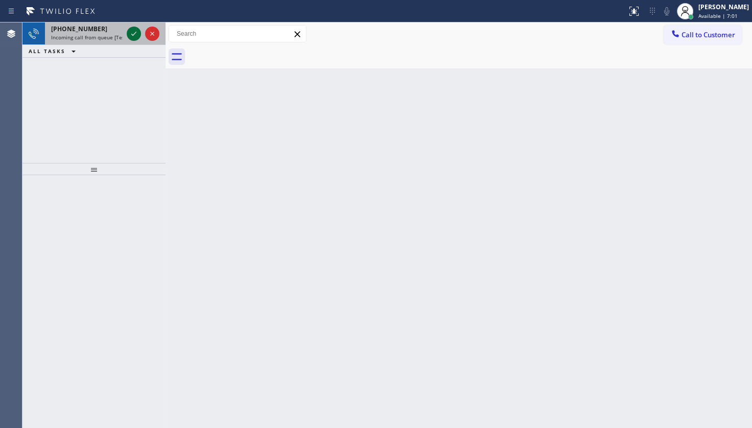
click at [135, 29] on icon at bounding box center [134, 34] width 12 height 12
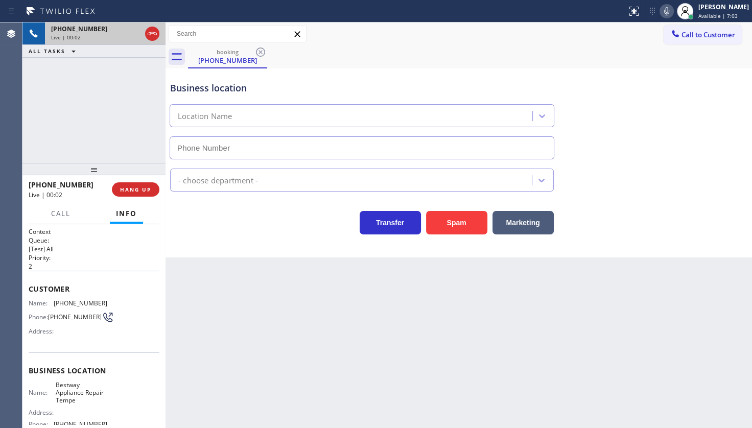
type input "(602) 671-3544"
drag, startPoint x: 55, startPoint y: 302, endPoint x: 127, endPoint y: 294, distance: 72.5
click at [127, 294] on div "Customer Name: (562) 632-7043 Phone: (562) 632-7043 Address:" at bounding box center [94, 312] width 131 height 82
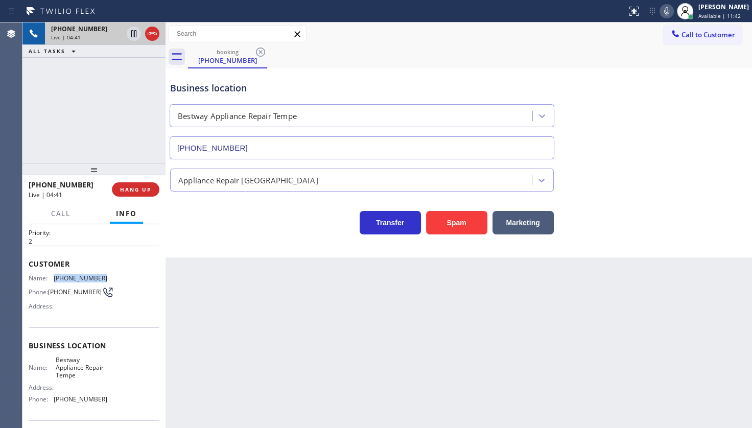
scroll to position [46, 0]
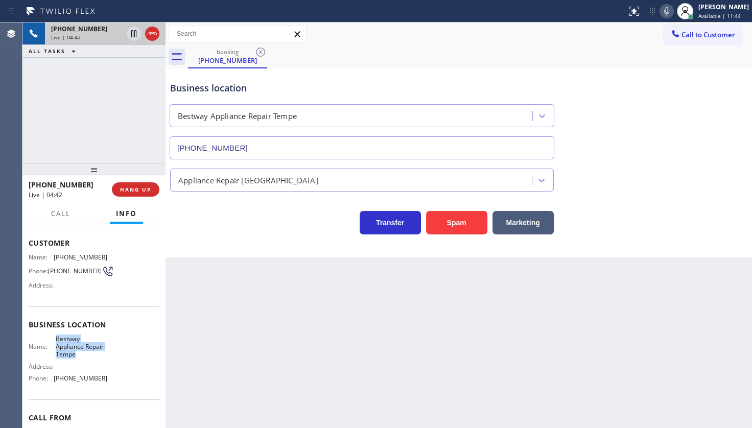
drag, startPoint x: 55, startPoint y: 339, endPoint x: 80, endPoint y: 361, distance: 33.7
click at [80, 361] on div "Name: Bestway Appliance Repair Tempe Address: Phone: (602) 671-3544" at bounding box center [68, 361] width 79 height 52
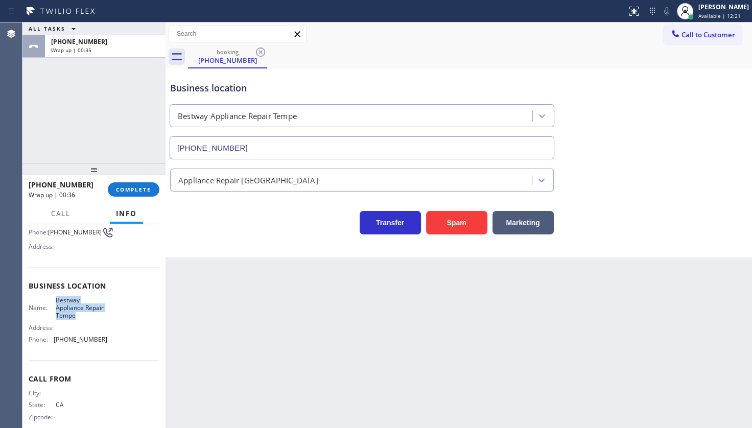
scroll to position [100, 0]
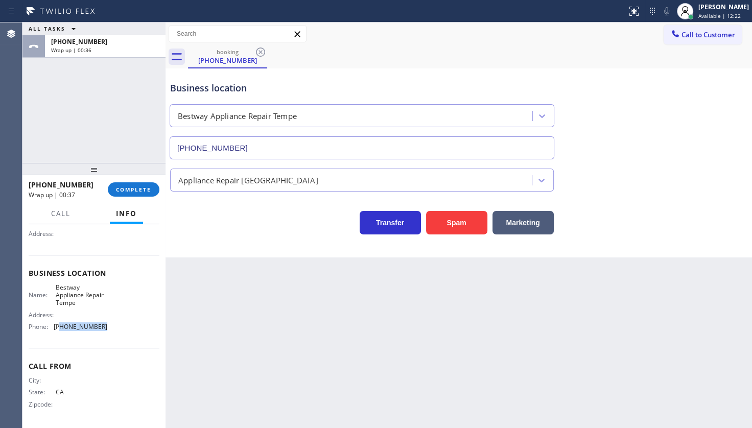
drag, startPoint x: 70, startPoint y: 332, endPoint x: 138, endPoint y: 331, distance: 68.5
click at [138, 331] on div "Name: Bestway Appliance Repair Tempe Address: Phone: (602) 671-3544" at bounding box center [94, 310] width 131 height 52
drag, startPoint x: 55, startPoint y: 322, endPoint x: 101, endPoint y: 324, distance: 45.5
click at [101, 324] on div "Name: Bestway Appliance Repair Tempe Address: Phone: (602) 671-3544" at bounding box center [68, 310] width 79 height 52
click at [141, 187] on span "COMPLETE" at bounding box center [133, 189] width 35 height 7
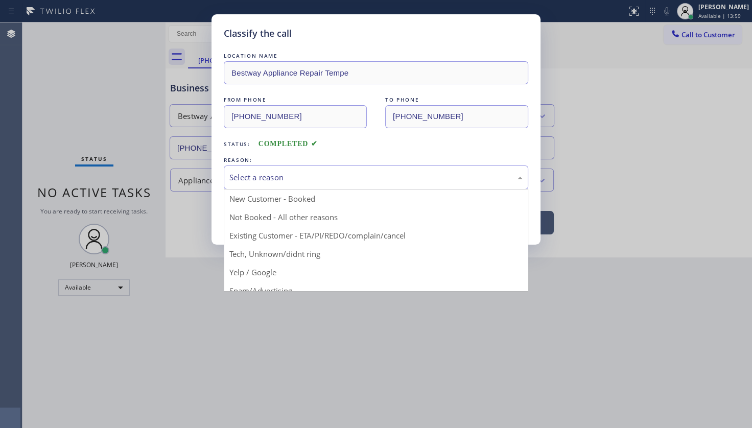
click at [249, 174] on div "Select a reason" at bounding box center [376, 178] width 293 height 12
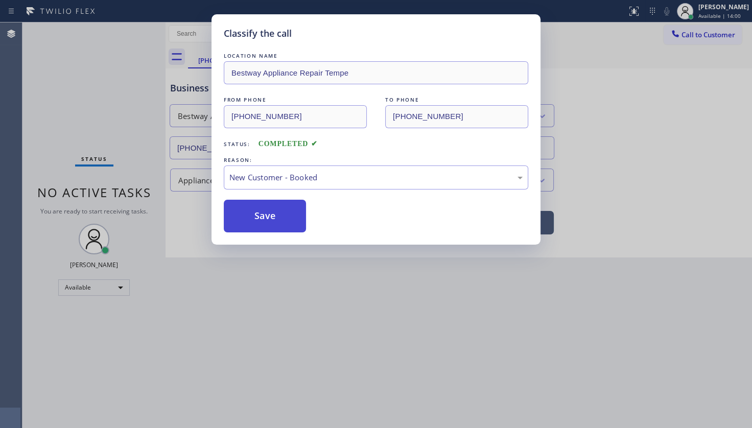
click at [245, 202] on button "Save" at bounding box center [265, 216] width 82 height 33
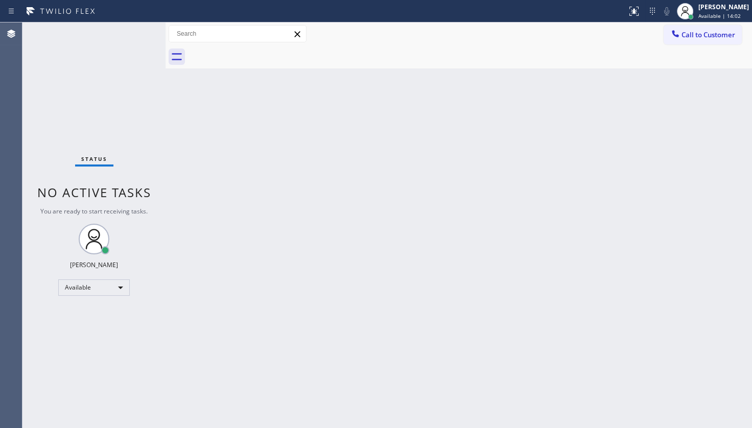
click at [508, 201] on div "Back to Dashboard Change Sender ID Customers Technicians Select a contact Outbo…" at bounding box center [459, 225] width 587 height 406
click at [56, 46] on div "Status No active tasks You are ready to start receiving tasks. JENIZA ALCAYDE A…" at bounding box center [93, 225] width 143 height 406
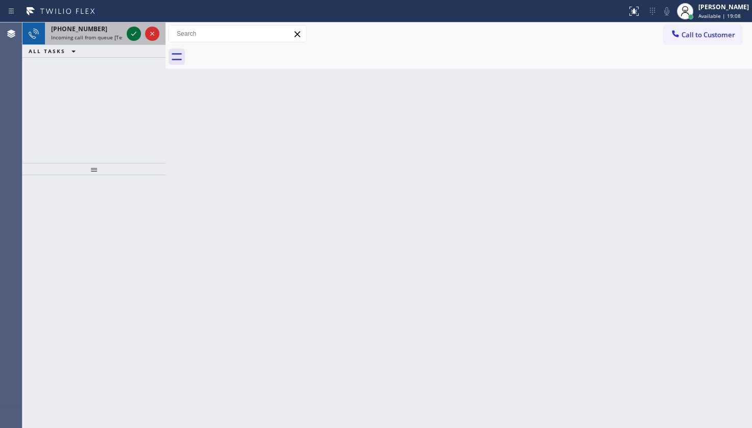
click at [136, 34] on icon at bounding box center [134, 34] width 12 height 12
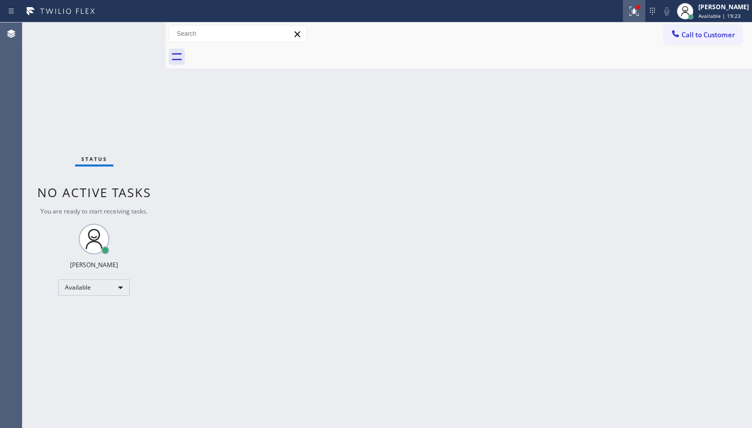
click at [646, 7] on div at bounding box center [634, 11] width 22 height 12
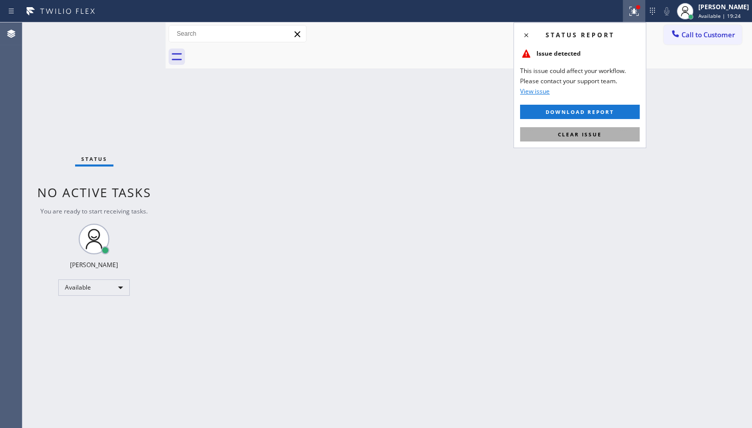
click at [611, 135] on button "Clear issue" at bounding box center [580, 134] width 120 height 14
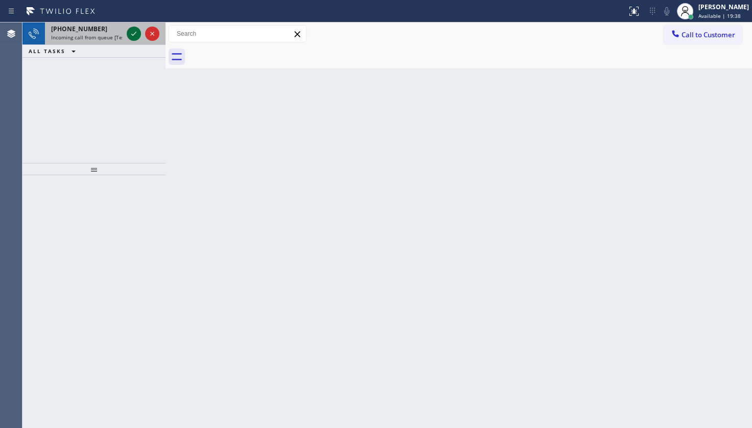
click at [131, 34] on icon at bounding box center [133, 34] width 5 height 4
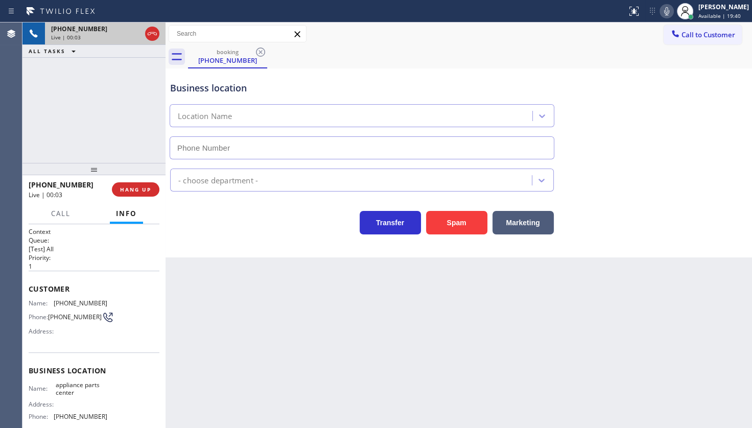
type input "[PHONE_NUMBER]"
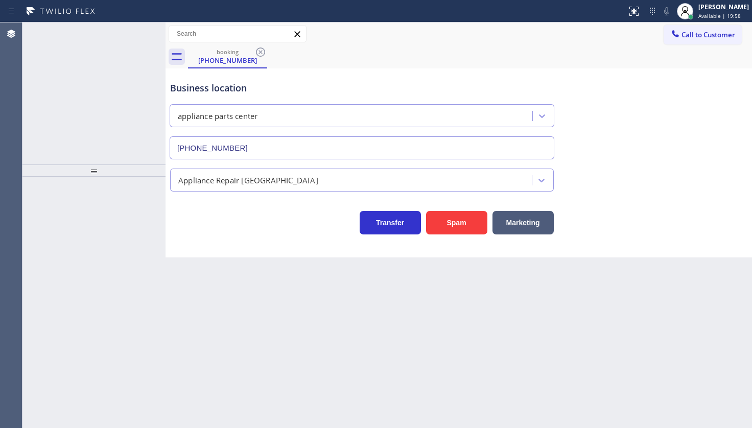
type input "[PHONE_NUMBER]"
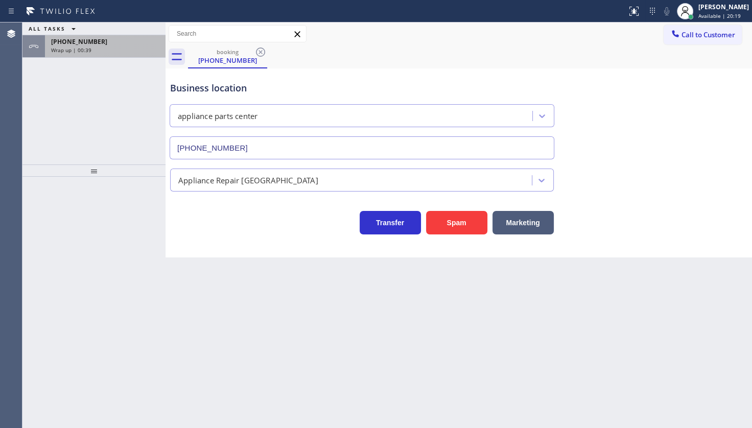
click at [72, 39] on span "[PHONE_NUMBER]" at bounding box center [79, 41] width 56 height 9
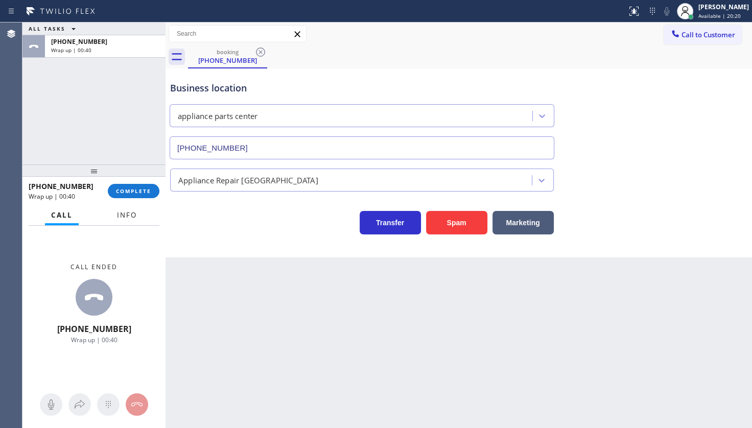
click at [120, 221] on button "Info" at bounding box center [127, 216] width 32 height 20
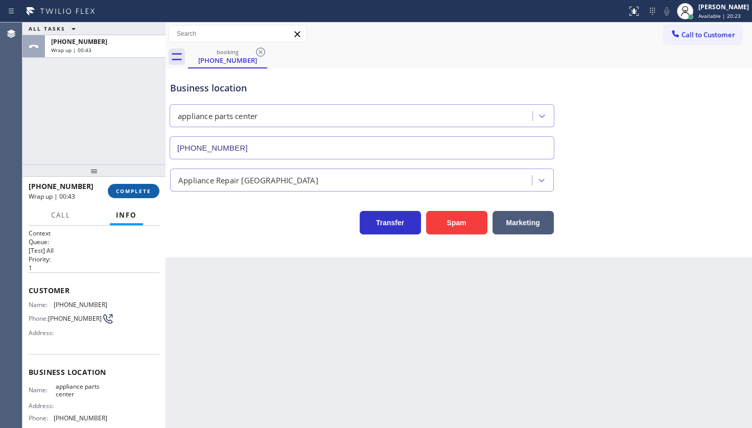
click at [142, 191] on span "COMPLETE" at bounding box center [133, 191] width 35 height 7
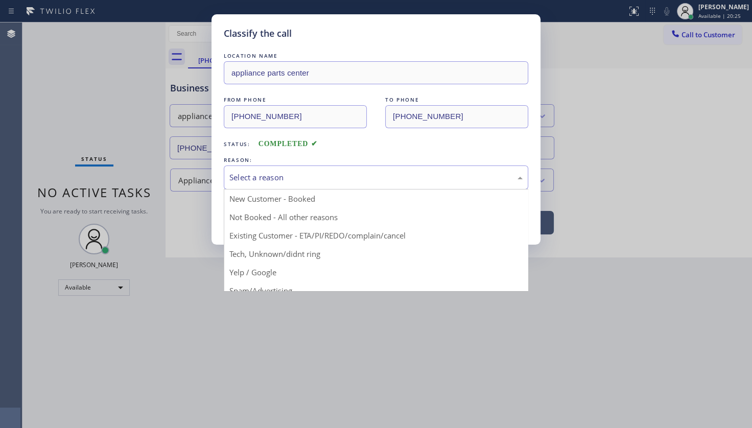
click at [287, 177] on div "Select a reason" at bounding box center [376, 178] width 293 height 12
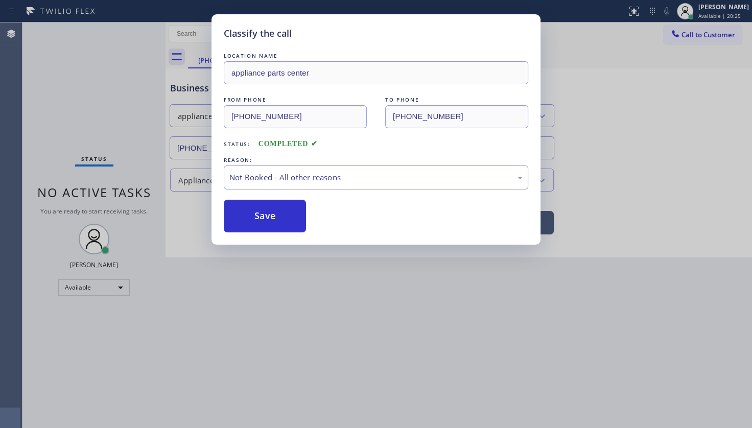
click at [273, 213] on button "Save" at bounding box center [265, 216] width 82 height 33
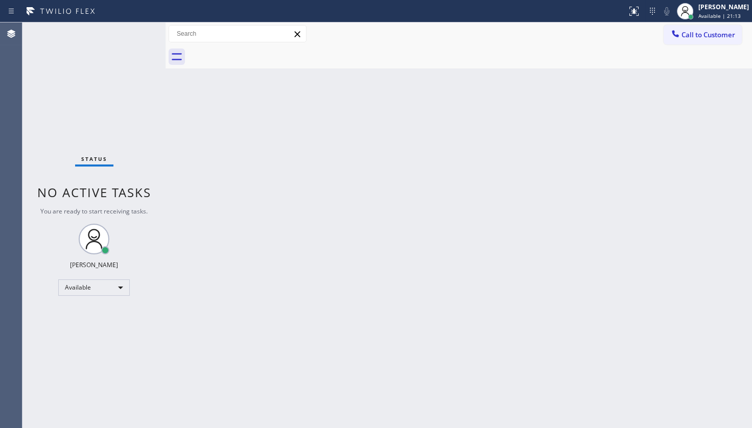
click at [57, 78] on div "Status No active tasks You are ready to start receiving tasks. JENIZA ALCAYDE A…" at bounding box center [93, 225] width 143 height 406
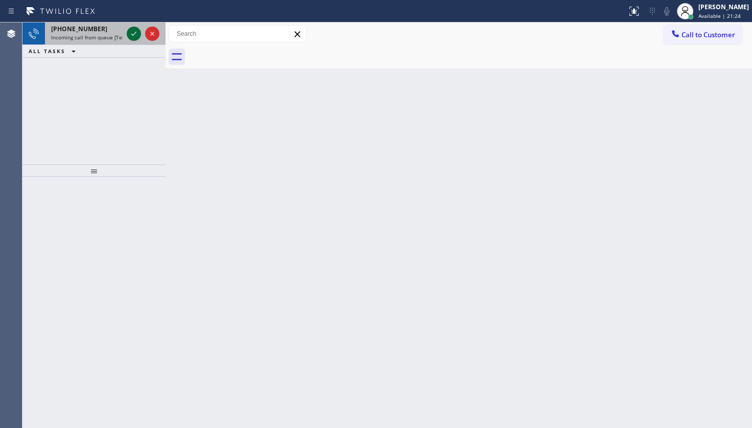
click at [131, 30] on icon at bounding box center [134, 34] width 12 height 12
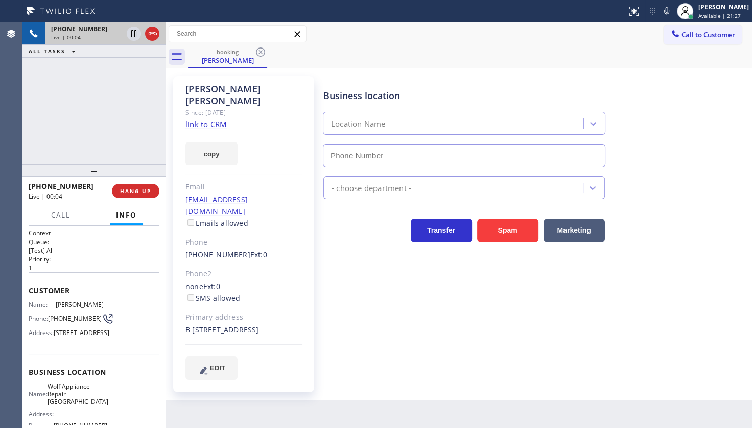
type input "(425) 517-3988"
click at [210, 119] on link "link to CRM" at bounding box center [206, 124] width 41 height 10
click at [117, 103] on div "+16508159238 Live | 05:24 ALL TASKS ALL TASKS ACTIVE TASKS TASKS IN WRAP UP" at bounding box center [93, 93] width 143 height 142
click at [665, 9] on icon at bounding box center [667, 11] width 12 height 12
click at [93, 126] on div "+16508159238 Live | 05:56 ALL TASKS ALL TASKS ACTIVE TASKS TASKS IN WRAP UP" at bounding box center [93, 93] width 143 height 142
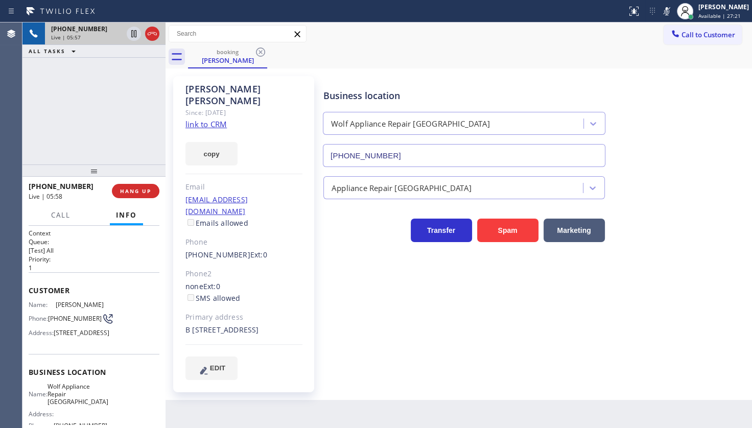
drag, startPoint x: 668, startPoint y: 11, endPoint x: 663, endPoint y: 126, distance: 115.1
click at [666, 14] on icon at bounding box center [667, 11] width 12 height 12
click at [75, 82] on div "+16508159238 Live | 06:13 ALL TASKS ALL TASKS ACTIVE TASKS TASKS IN WRAP UP" at bounding box center [93, 93] width 143 height 142
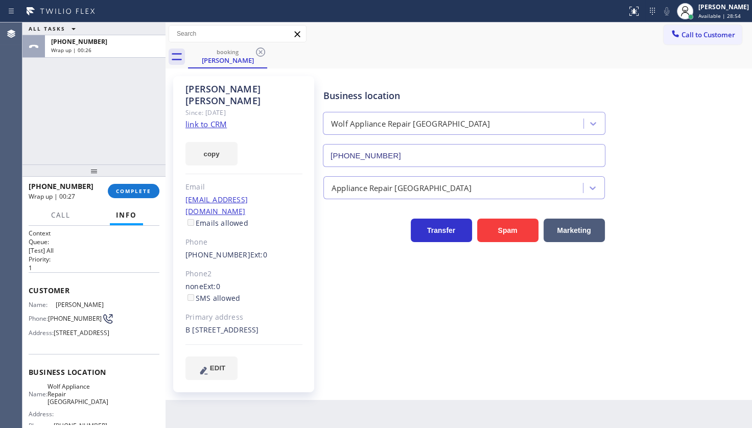
click at [61, 137] on div "ALL TASKS ALL TASKS ACTIVE TASKS TASKS IN WRAP UP +16508159238 Wrap up | 00:26" at bounding box center [93, 93] width 143 height 142
click at [127, 191] on span "COMPLETE" at bounding box center [133, 191] width 35 height 7
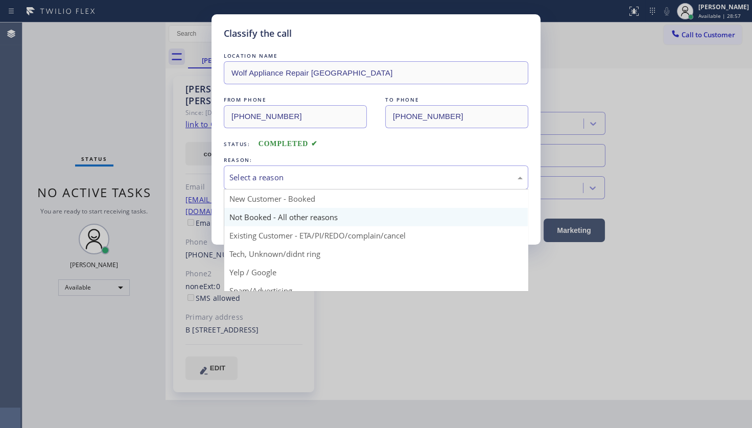
drag, startPoint x: 272, startPoint y: 179, endPoint x: 264, endPoint y: 224, distance: 45.6
click at [272, 179] on div "Select a reason" at bounding box center [376, 178] width 293 height 12
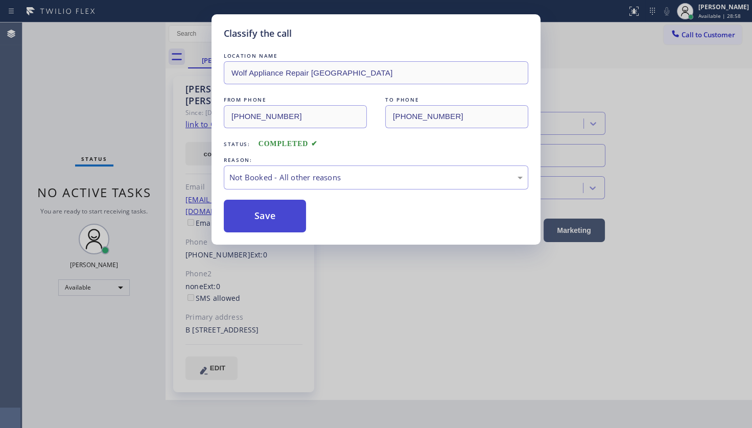
click at [270, 218] on button "Save" at bounding box center [265, 216] width 82 height 33
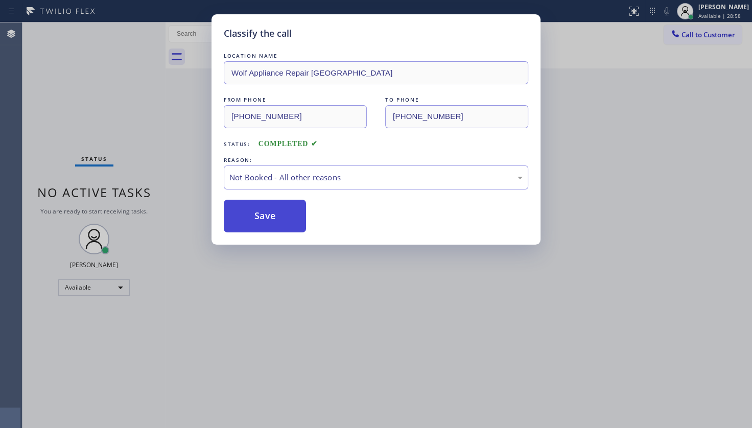
click at [270, 218] on button "Save" at bounding box center [265, 216] width 82 height 33
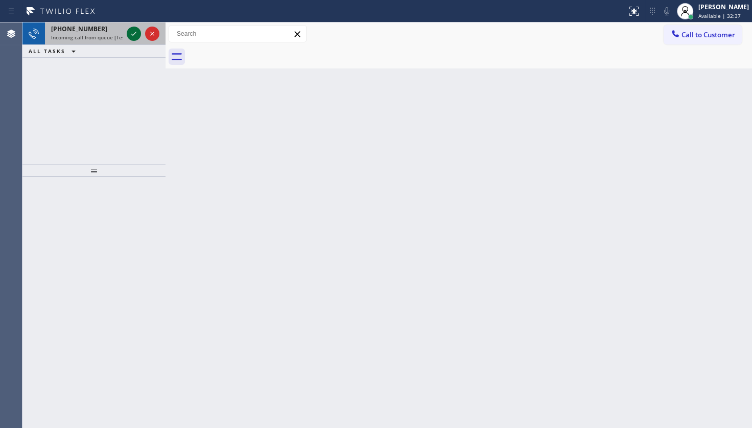
click at [128, 29] on icon at bounding box center [134, 34] width 12 height 12
drag, startPoint x: 84, startPoint y: 93, endPoint x: 98, endPoint y: 75, distance: 22.6
click at [95, 78] on div "+16032357740 Incoming call from queue [Test] All ALL TASKS ALL TASKS ACTIVE TAS…" at bounding box center [93, 93] width 143 height 142
click at [132, 34] on icon at bounding box center [134, 34] width 12 height 12
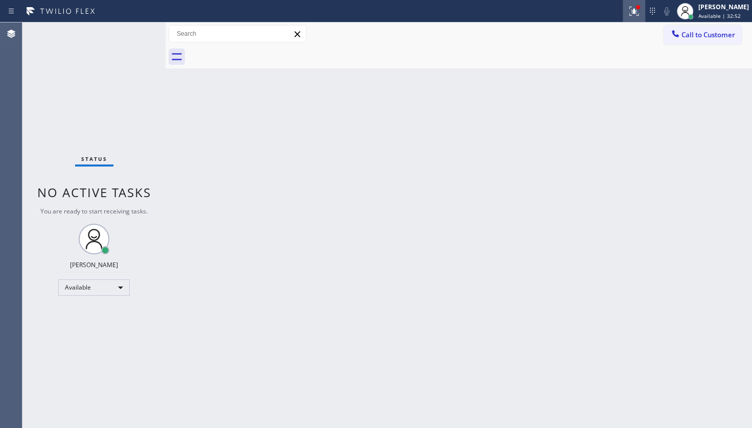
click at [638, 2] on button at bounding box center [634, 11] width 22 height 22
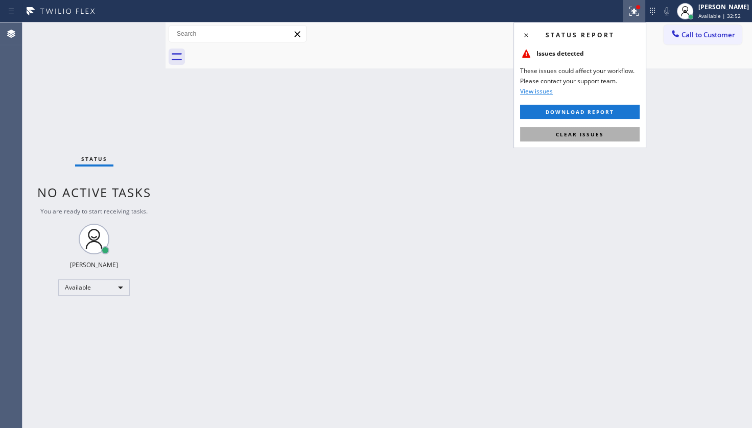
click at [602, 138] on button "Clear issues" at bounding box center [580, 134] width 120 height 14
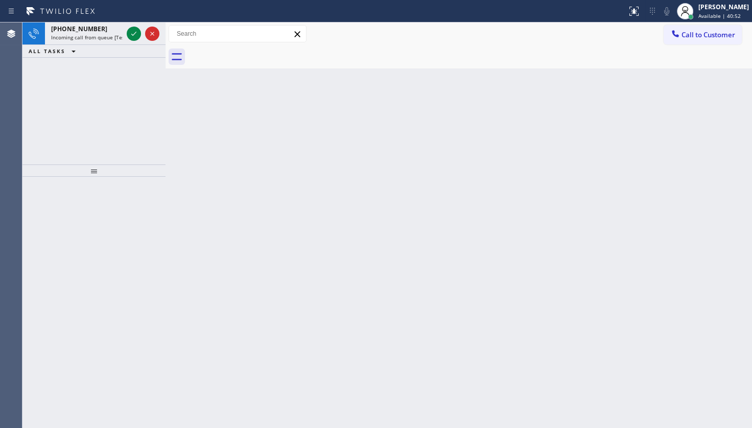
drag, startPoint x: 60, startPoint y: 101, endPoint x: 111, endPoint y: 33, distance: 84.3
click at [68, 93] on div "+13053384594 Incoming call from queue [Test] All ALL TASKS ALL TASKS ACTIVE TAS…" at bounding box center [93, 93] width 143 height 142
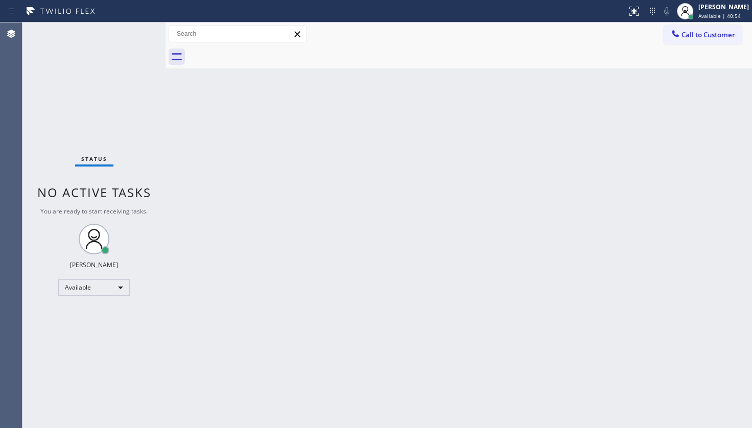
click at [133, 28] on div "Status No active tasks You are ready to start receiving tasks. JENIZA ALCAYDE A…" at bounding box center [93, 225] width 143 height 406
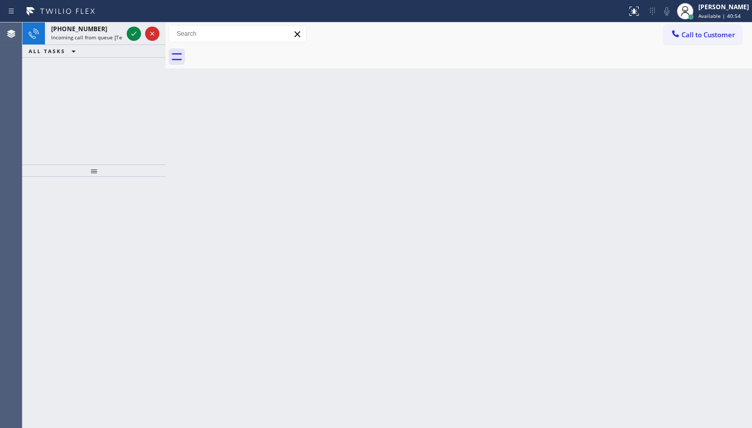
click at [133, 28] on icon at bounding box center [134, 34] width 12 height 12
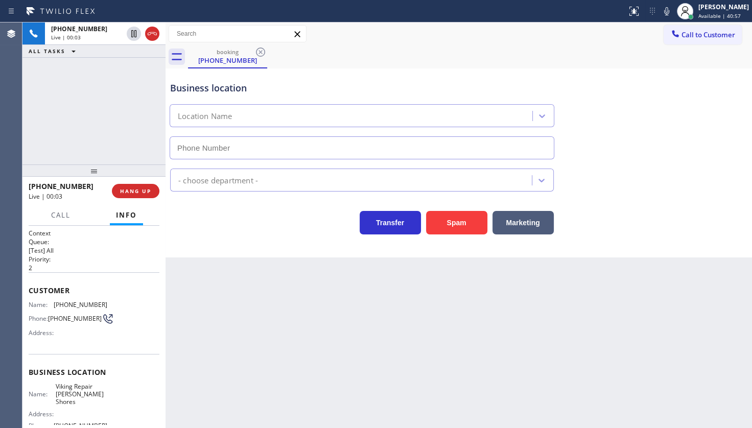
type input "(305) 676-0371"
click at [666, 10] on icon at bounding box center [667, 11] width 12 height 12
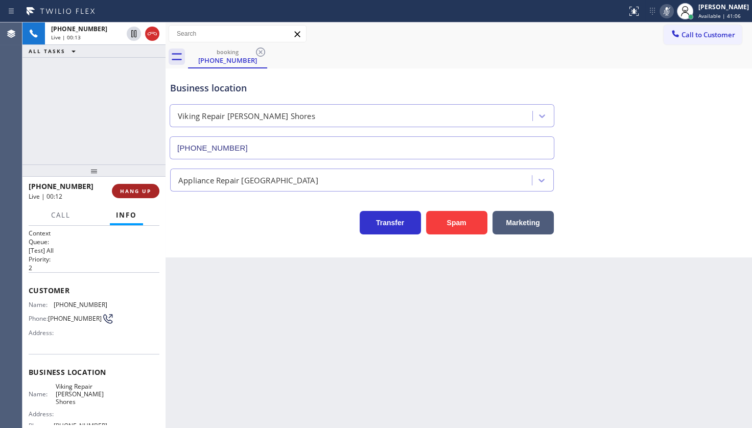
click at [125, 194] on span "HANG UP" at bounding box center [135, 191] width 31 height 7
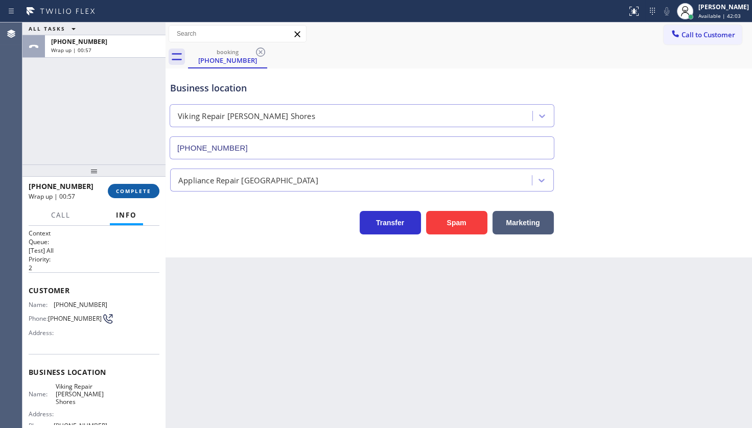
click at [125, 194] on span "COMPLETE" at bounding box center [133, 191] width 35 height 7
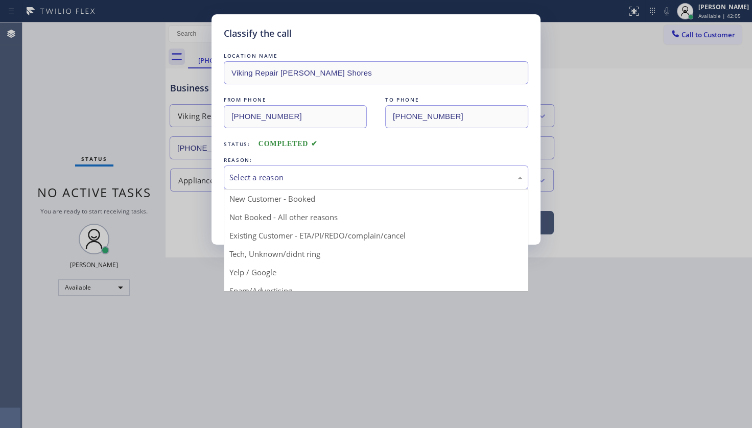
click at [240, 179] on div "Select a reason" at bounding box center [376, 178] width 293 height 12
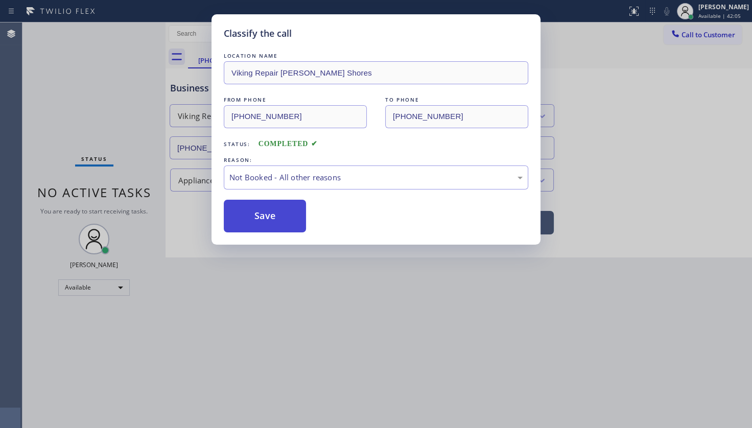
click at [244, 216] on button "Save" at bounding box center [265, 216] width 82 height 33
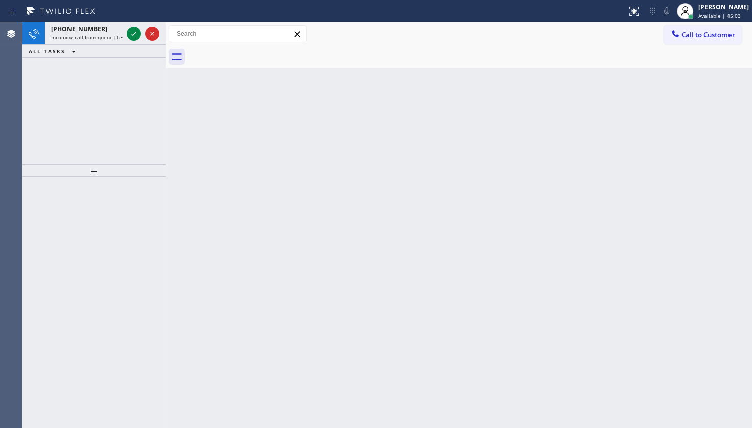
click at [63, 77] on div "+16197887634 Incoming call from queue [Test] All ALL TASKS ALL TASKS ACTIVE TAS…" at bounding box center [93, 93] width 143 height 142
drag, startPoint x: 86, startPoint y: 113, endPoint x: 147, endPoint y: 51, distance: 87.1
click at [102, 96] on div "+19512042147 Incoming call from queue [Test] All ALL TASKS ALL TASKS ACTIVE TAS…" at bounding box center [93, 93] width 143 height 142
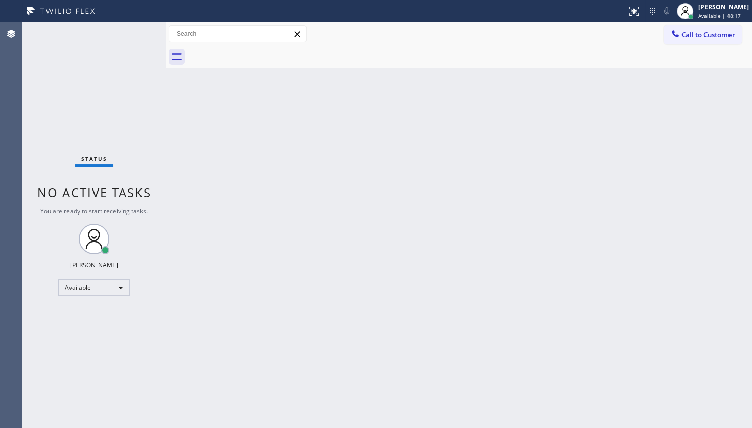
click at [133, 34] on div "Status No active tasks You are ready to start receiving tasks. JENIZA ALCAYDE A…" at bounding box center [93, 225] width 143 height 406
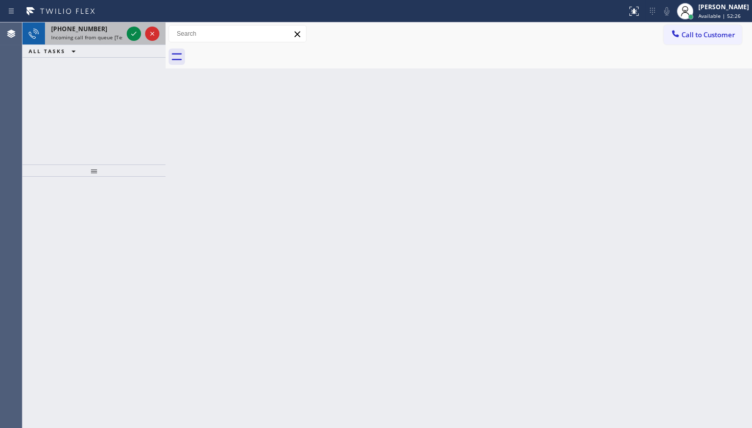
drag, startPoint x: 59, startPoint y: 80, endPoint x: 102, endPoint y: 31, distance: 65.2
click at [71, 70] on div "+18172036779 Incoming call from queue [Test] All ALL TASKS ALL TASKS ACTIVE TAS…" at bounding box center [93, 93] width 143 height 142
click at [131, 30] on icon at bounding box center [134, 34] width 12 height 12
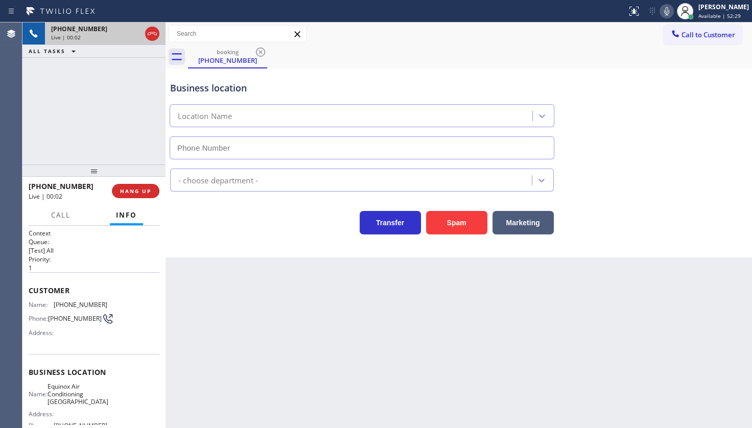
type input "(510) 781-9700"
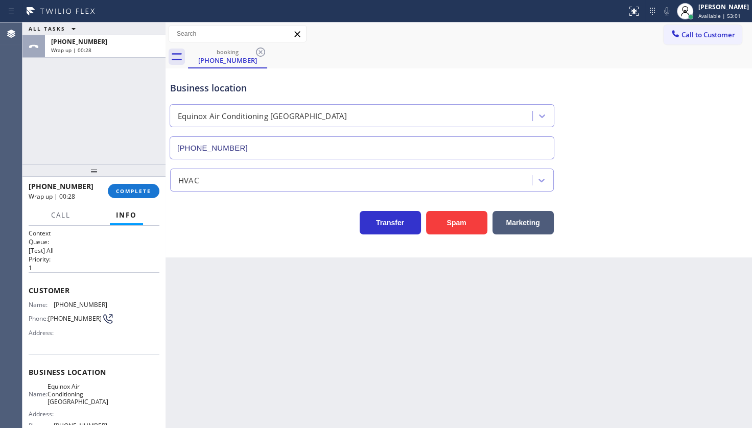
click at [55, 117] on div "ALL TASKS ALL TASKS ACTIVE TASKS TASKS IN WRAP UP +18172036779 Wrap up | 00:28" at bounding box center [93, 93] width 143 height 142
click at [139, 188] on span "COMPLETE" at bounding box center [133, 191] width 35 height 7
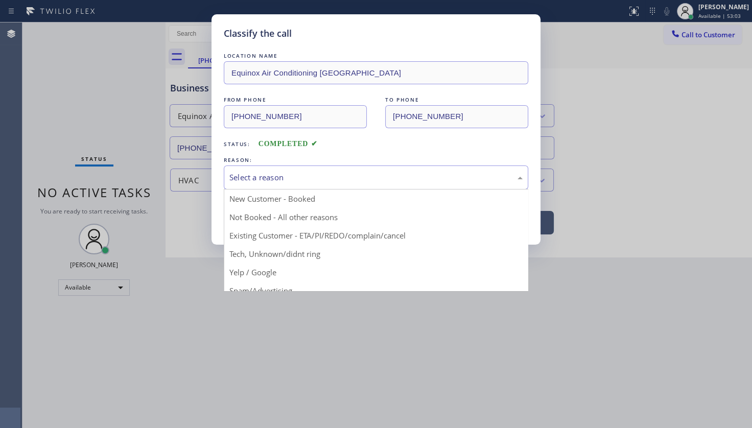
click at [253, 177] on div "Select a reason" at bounding box center [376, 178] width 293 height 12
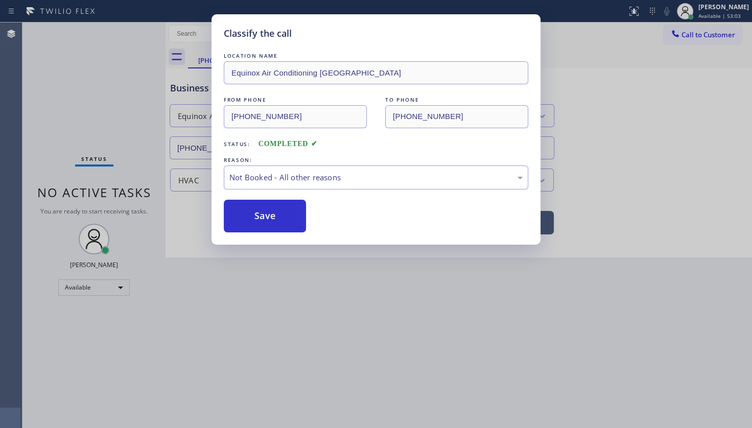
click at [246, 215] on button "Save" at bounding box center [265, 216] width 82 height 33
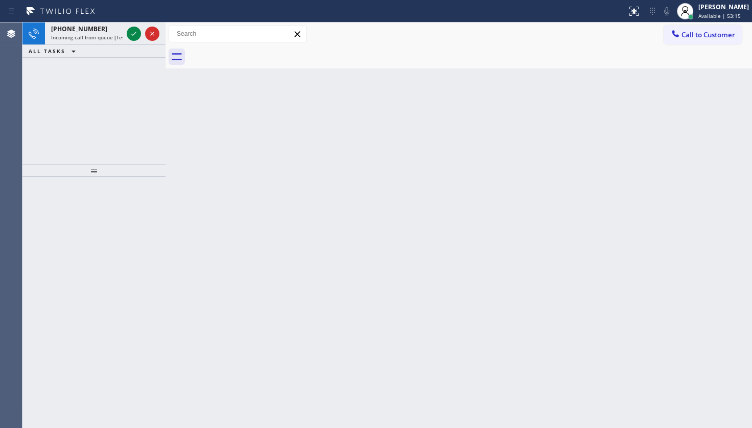
drag, startPoint x: 93, startPoint y: 71, endPoint x: 108, endPoint y: 52, distance: 24.7
click at [94, 69] on div "+12148753086 Incoming call from queue [Test] All ALL TASKS ALL TASKS ACTIVE TAS…" at bounding box center [93, 93] width 143 height 142
click at [136, 31] on icon at bounding box center [134, 34] width 12 height 12
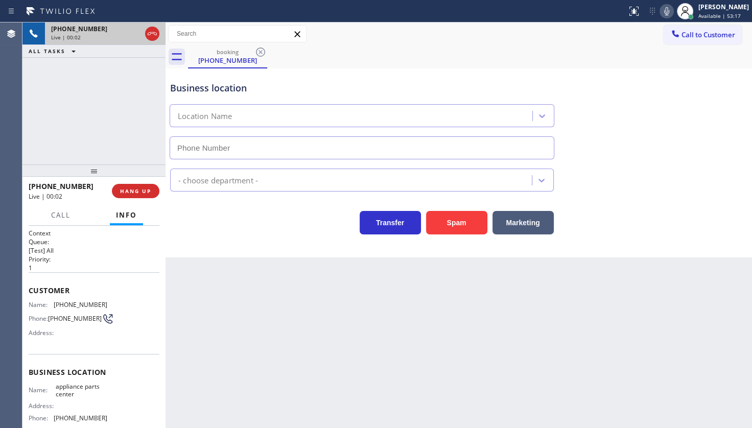
type input "[PHONE_NUMBER]"
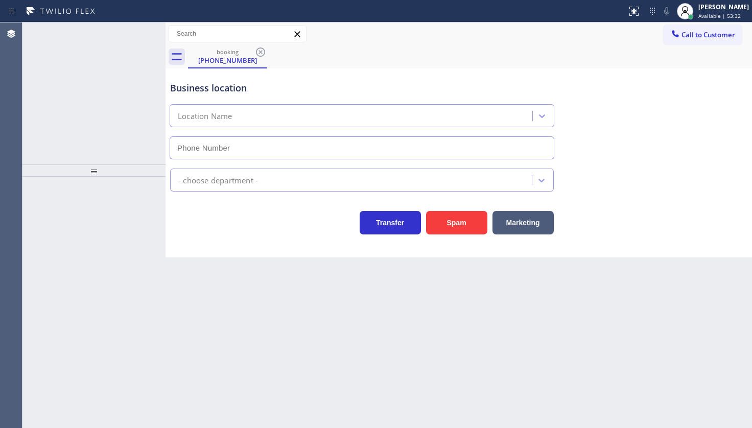
type input "[PHONE_NUMBER]"
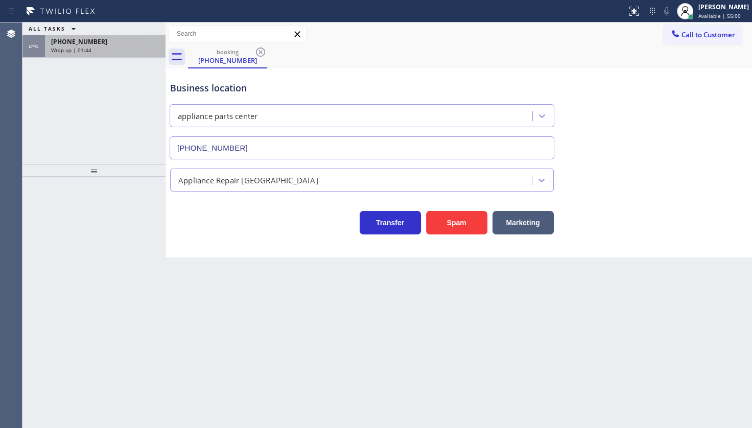
click at [93, 40] on span "[PHONE_NUMBER]" at bounding box center [79, 41] width 56 height 9
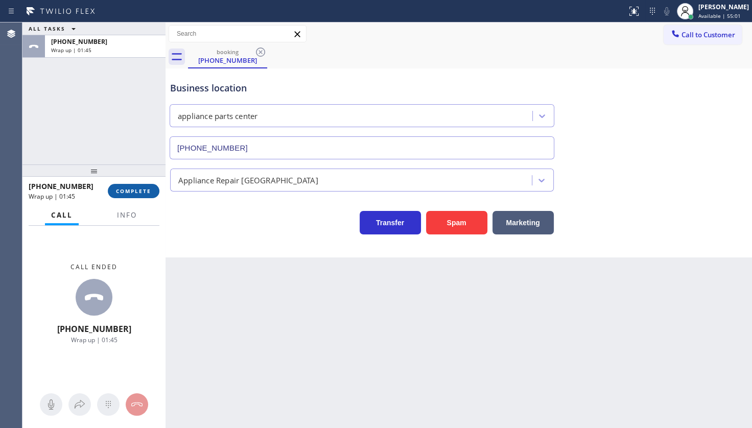
click at [128, 187] on button "COMPLETE" at bounding box center [134, 191] width 52 height 14
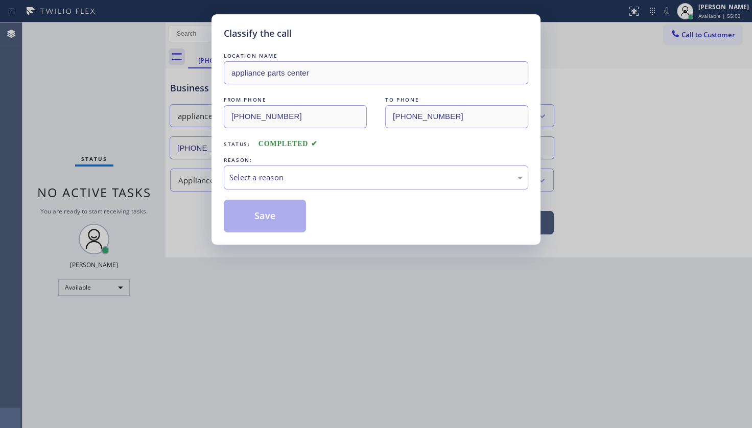
click at [217, 180] on div "Classify the call LOCATION NAME appliance parts center FROM PHONE [PHONE_NUMBER…" at bounding box center [376, 129] width 329 height 231
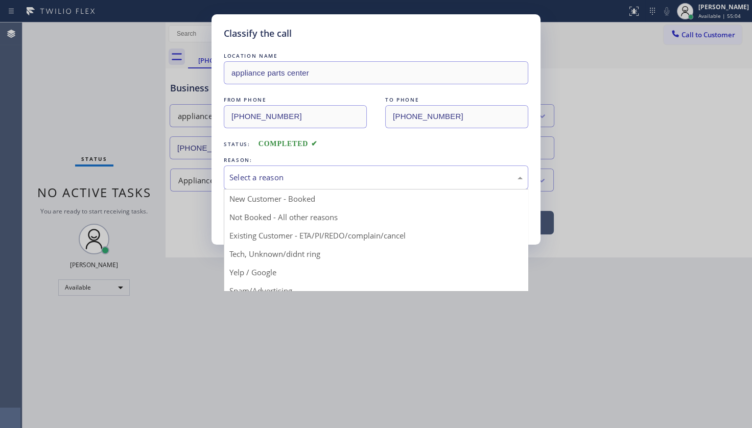
click at [259, 177] on div "Select a reason" at bounding box center [376, 178] width 293 height 12
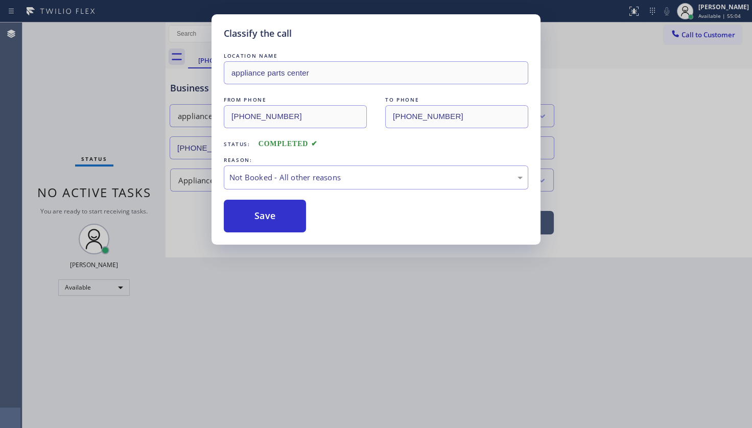
click at [243, 212] on button "Save" at bounding box center [265, 216] width 82 height 33
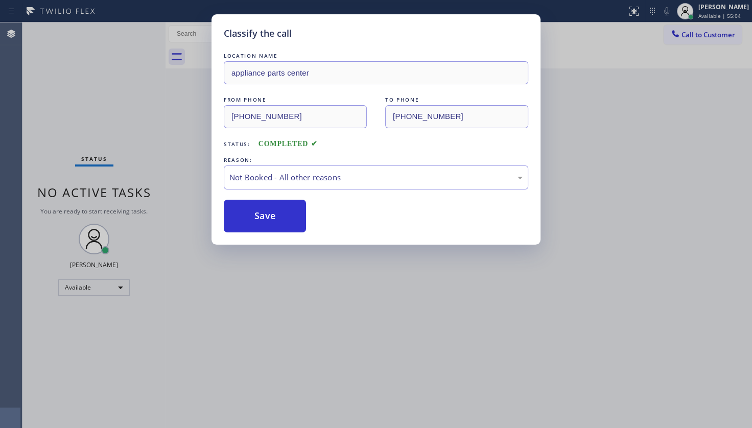
click at [243, 212] on button "Save" at bounding box center [265, 216] width 82 height 33
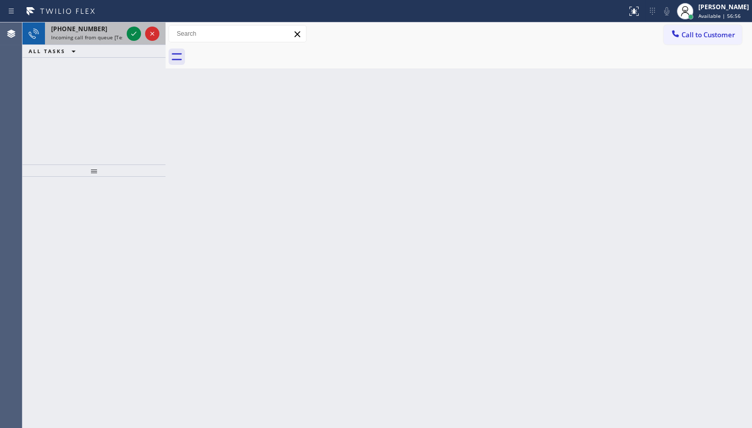
click at [88, 36] on span "Incoming call from queue [Test] All" at bounding box center [93, 37] width 85 height 7
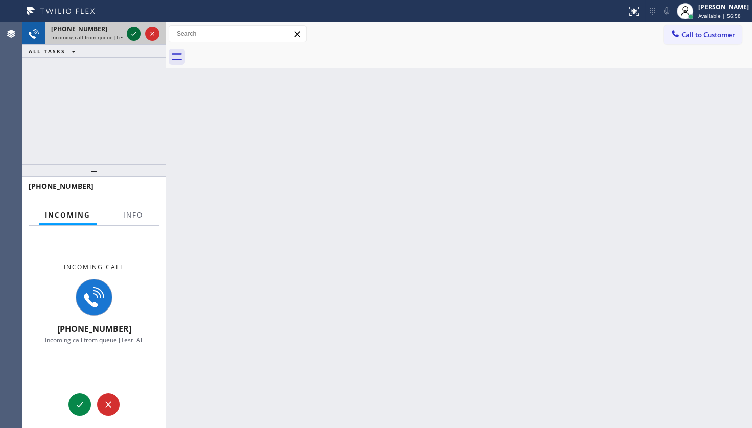
click at [135, 28] on icon at bounding box center [134, 34] width 12 height 12
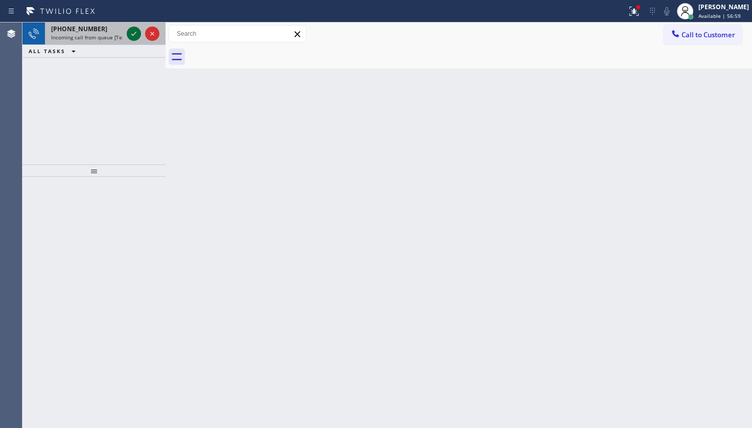
drag, startPoint x: 135, startPoint y: 27, endPoint x: 129, endPoint y: 34, distance: 9.4
click at [130, 33] on icon at bounding box center [134, 34] width 12 height 12
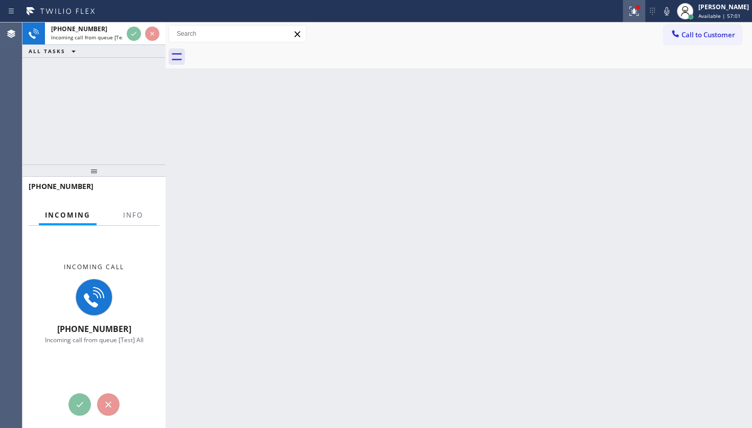
click at [634, 8] on icon at bounding box center [634, 11] width 12 height 12
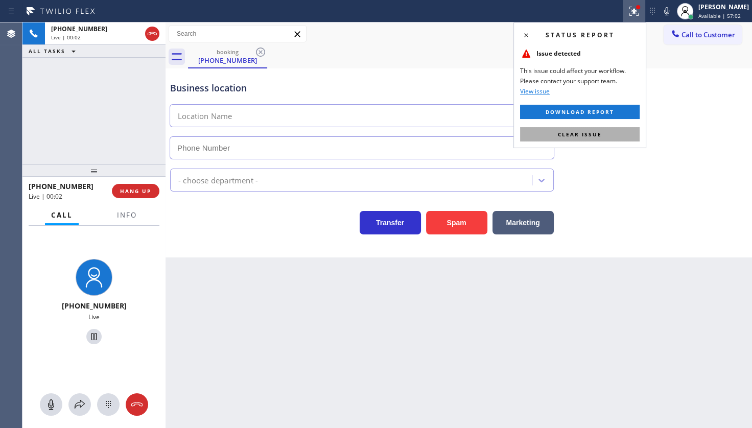
type input "[PHONE_NUMBER]"
click at [603, 136] on button "Clear issue" at bounding box center [580, 134] width 120 height 14
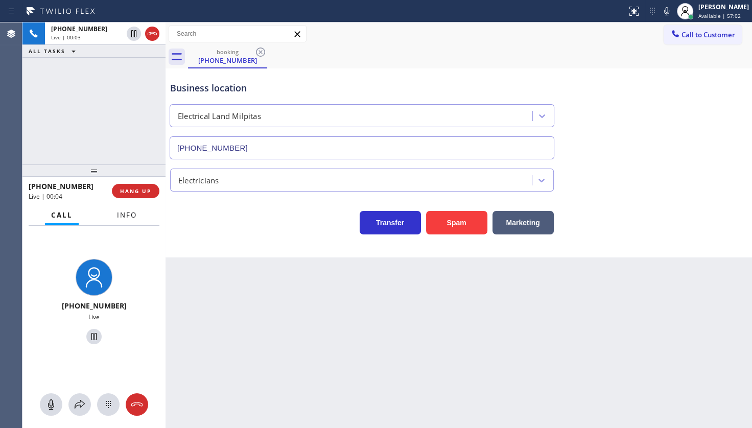
click at [128, 222] on button "Info" at bounding box center [127, 216] width 32 height 20
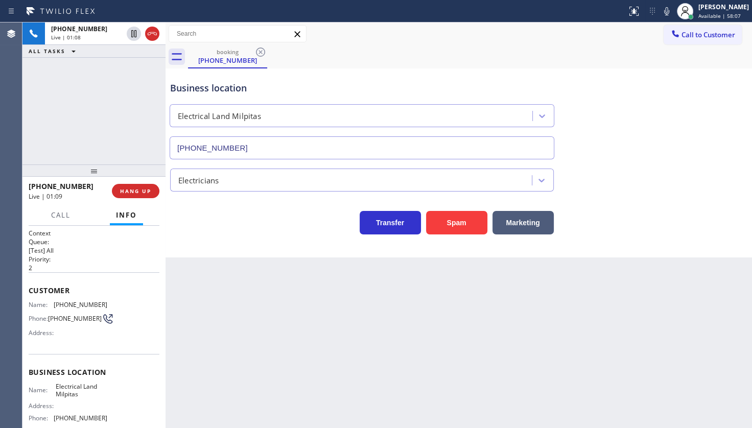
drag, startPoint x: 86, startPoint y: 111, endPoint x: 75, endPoint y: 1, distance: 110.9
click at [86, 100] on div "[PHONE_NUMBER] Live | 01:08 ALL TASKS ALL TASKS ACTIVE TASKS TASKS IN WRAP UP" at bounding box center [93, 93] width 143 height 142
click at [664, 10] on div "Status report No issues detected If you experience an issue, please download th…" at bounding box center [687, 11] width 129 height 22
click at [664, 10] on icon at bounding box center [667, 11] width 12 height 12
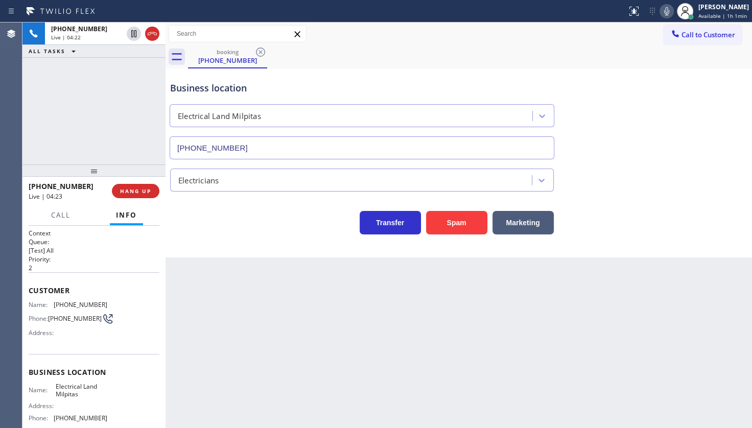
click at [665, 11] on icon at bounding box center [667, 11] width 12 height 12
drag, startPoint x: 665, startPoint y: 10, endPoint x: 618, endPoint y: 1, distance: 47.3
click at [662, 9] on icon at bounding box center [667, 11] width 12 height 12
drag, startPoint x: 53, startPoint y: 302, endPoint x: 120, endPoint y: 306, distance: 67.1
click at [120, 306] on div "Name: [PHONE_NUMBER] Phone: [PHONE_NUMBER] Address:" at bounding box center [94, 321] width 131 height 40
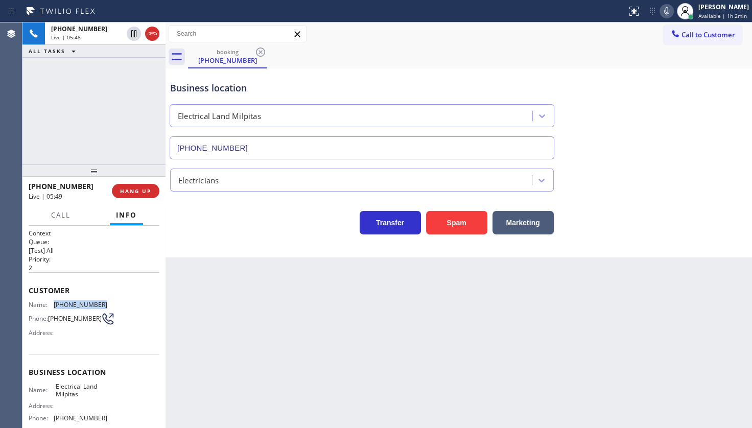
copy div "[PHONE_NUMBER]"
click at [129, 34] on icon at bounding box center [134, 34] width 12 height 12
click at [665, 11] on icon at bounding box center [667, 11] width 12 height 12
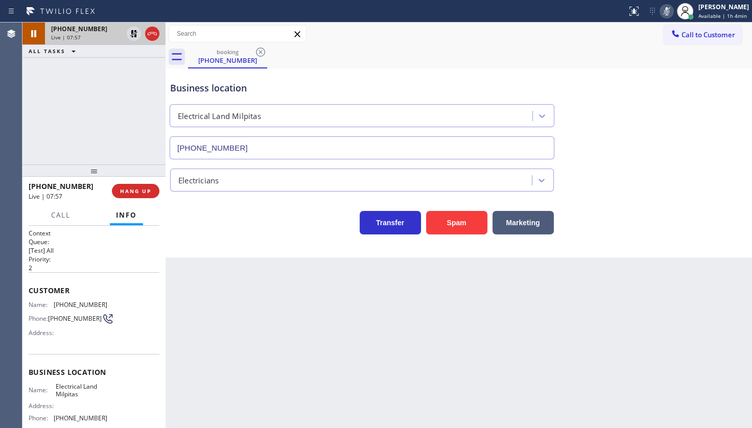
drag, startPoint x: 75, startPoint y: 94, endPoint x: 126, endPoint y: 40, distance: 74.1
click at [82, 87] on div "[PHONE_NUMBER] Live | 07:57 ALL TASKS ALL TASKS ACTIVE TASKS TASKS IN WRAP UP" at bounding box center [93, 93] width 143 height 142
click at [130, 30] on icon at bounding box center [134, 34] width 12 height 12
click at [663, 8] on icon at bounding box center [667, 11] width 12 height 12
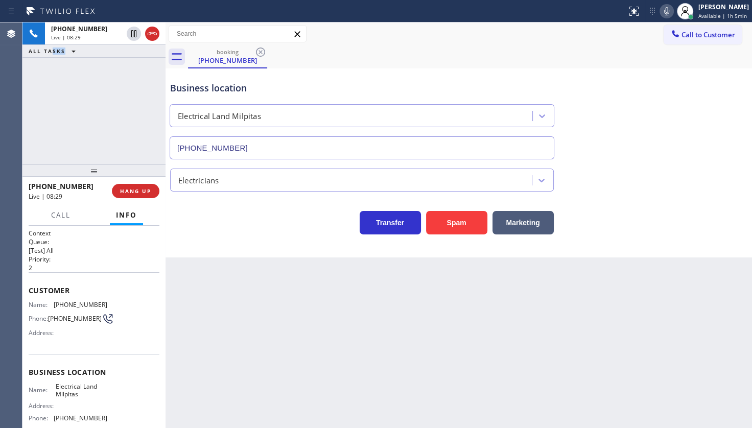
click at [54, 86] on div "[PHONE_NUMBER] Live | 08:29 ALL TASKS ALL TASKS ACTIVE TASKS TASKS IN WRAP UP" at bounding box center [93, 93] width 143 height 142
click at [668, 6] on icon at bounding box center [667, 11] width 12 height 12
click at [670, 10] on icon at bounding box center [667, 11] width 12 height 12
click at [665, 6] on icon at bounding box center [667, 11] width 12 height 12
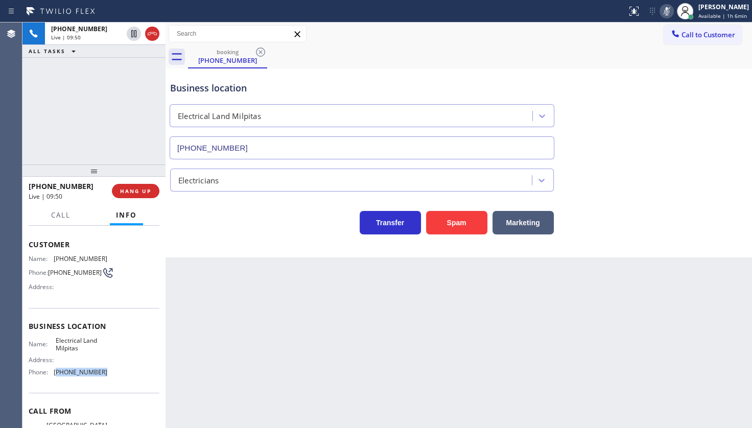
drag, startPoint x: 56, startPoint y: 372, endPoint x: 113, endPoint y: 377, distance: 57.9
click at [113, 377] on div "Name: Electrical Land Milpitas Address: Phone: [PHONE_NUMBER]" at bounding box center [94, 359] width 131 height 44
copy span "408) 547-9940"
click at [45, 73] on div "[PHONE_NUMBER] Live | 10:20 ALL TASKS ALL TASKS ACTIVE TASKS TASKS IN WRAP UP" at bounding box center [93, 93] width 143 height 142
click at [102, 140] on div "[PHONE_NUMBER] Live | 10:23 ALL TASKS ALL TASKS ACTIVE TASKS TASKS IN WRAP UP" at bounding box center [93, 93] width 143 height 142
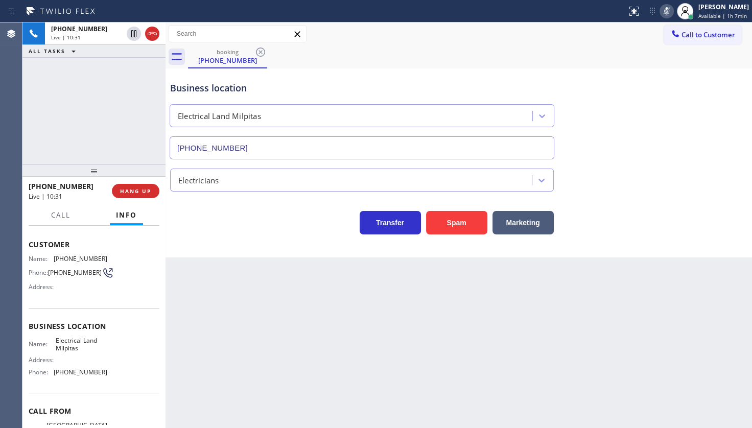
click at [63, 115] on div "[PHONE_NUMBER] Live | 10:31 ALL TASKS ALL TASKS ACTIVE TASKS TASKS IN WRAP UP" at bounding box center [93, 93] width 143 height 142
click at [34, 121] on div "[PHONE_NUMBER] Live | 10:45 ALL TASKS ALL TASKS ACTIVE TASKS TASKS IN WRAP UP" at bounding box center [93, 93] width 143 height 142
drag, startPoint x: 34, startPoint y: 84, endPoint x: 59, endPoint y: 80, distance: 25.4
click at [35, 84] on div "[PHONE_NUMBER] Live | 11:23 ALL TASKS ALL TASKS ACTIVE TASKS TASKS IN WRAP UP" at bounding box center [93, 93] width 143 height 142
click at [665, 11] on icon at bounding box center [667, 11] width 12 height 12
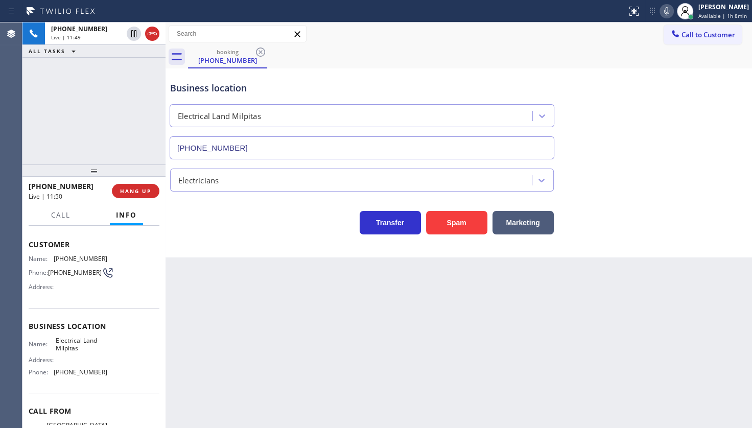
click at [84, 111] on div "[PHONE_NUMBER] Live | 11:49 ALL TASKS ALL TASKS ACTIVE TASKS TASKS IN WRAP UP" at bounding box center [93, 93] width 143 height 142
click at [668, 10] on icon at bounding box center [667, 11] width 12 height 12
drag, startPoint x: 56, startPoint y: 82, endPoint x: 87, endPoint y: 74, distance: 32.2
click at [74, 77] on div "[PHONE_NUMBER] Live | 12:07 ALL TASKS ALL TASKS ACTIVE TASKS TASKS IN WRAP UP" at bounding box center [93, 93] width 143 height 142
click at [669, 8] on icon at bounding box center [667, 11] width 5 height 8
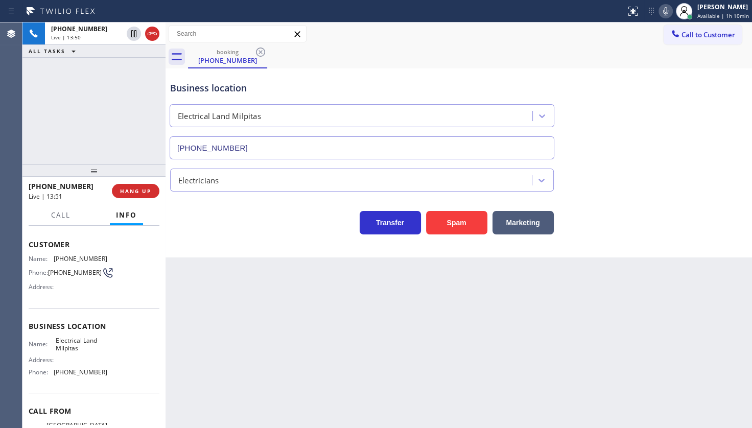
click at [66, 104] on div "[PHONE_NUMBER] Live | 13:50 ALL TASKS ALL TASKS ACTIVE TASKS TASKS IN WRAP UP" at bounding box center [93, 93] width 143 height 142
click at [73, 124] on div "[PHONE_NUMBER] Live | 13:56 ALL TASKS ALL TASKS ACTIVE TASKS TASKS IN WRAP UP" at bounding box center [93, 93] width 143 height 142
click at [634, 99] on div "Business location Electrical Land Milpitas [PHONE_NUMBER]" at bounding box center [459, 113] width 582 height 93
click at [100, 137] on div "[PHONE_NUMBER] Live | 14:04 ALL TASKS ALL TASKS ACTIVE TASKS TASKS IN WRAP UP" at bounding box center [93, 93] width 143 height 142
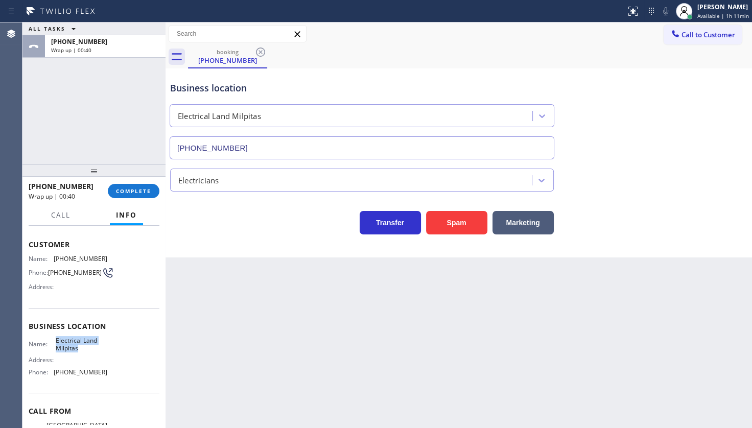
drag, startPoint x: 54, startPoint y: 339, endPoint x: 81, endPoint y: 352, distance: 30.0
click at [81, 352] on span "Electrical Land Milpitas" at bounding box center [81, 345] width 51 height 16
copy span "Electrical Land Milpitas"
click at [77, 77] on div "ALL TASKS ALL TASKS ACTIVE TASKS TASKS IN WRAP UP [PHONE_NUMBER] Wrap up | 02:30" at bounding box center [93, 93] width 143 height 142
click at [149, 186] on button "COMPLETE" at bounding box center [134, 191] width 52 height 14
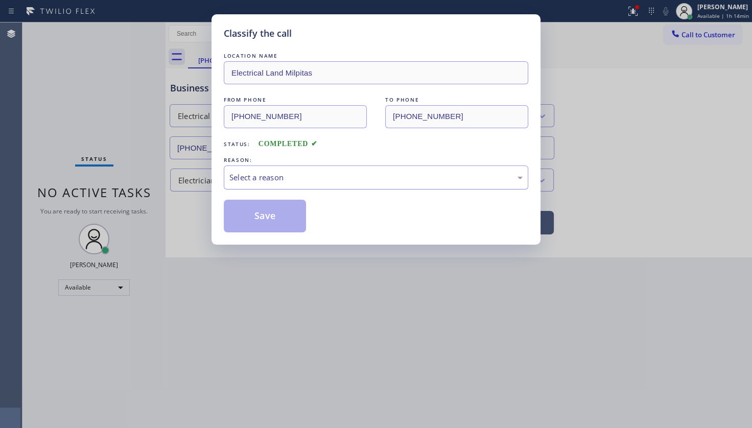
click at [231, 178] on div "Select a reason" at bounding box center [376, 178] width 293 height 12
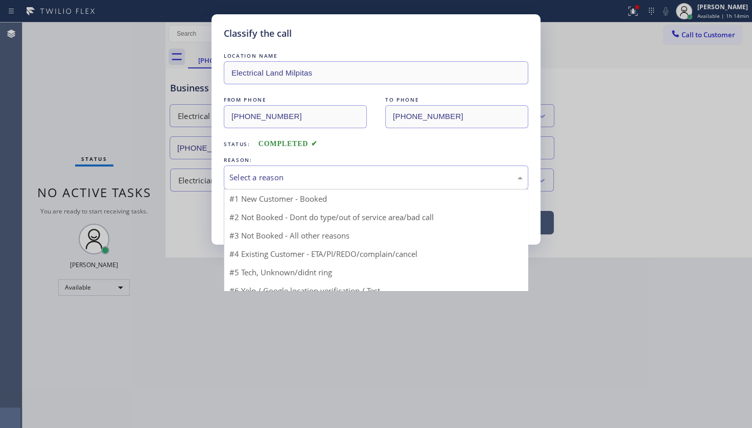
drag, startPoint x: 240, startPoint y: 198, endPoint x: 241, endPoint y: 207, distance: 8.2
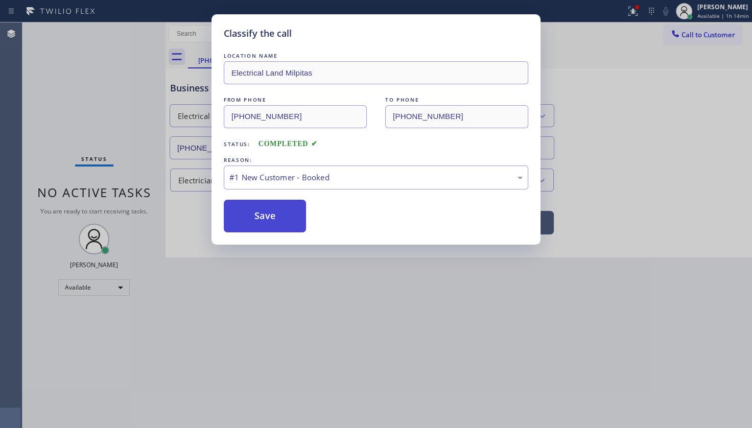
click at [242, 209] on button "Save" at bounding box center [265, 216] width 82 height 33
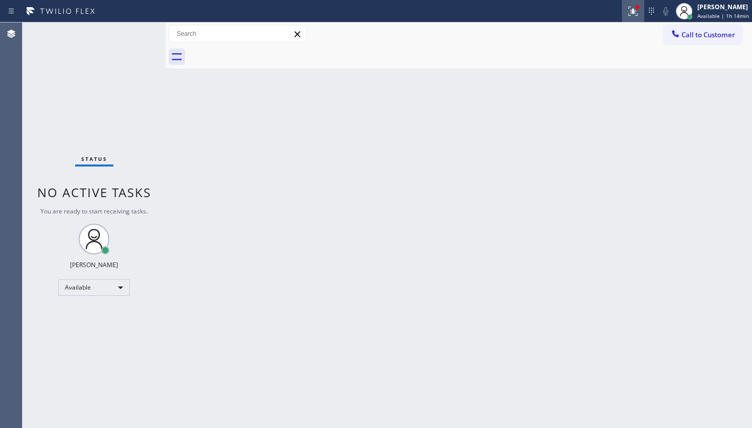
click at [629, 8] on icon at bounding box center [633, 11] width 12 height 12
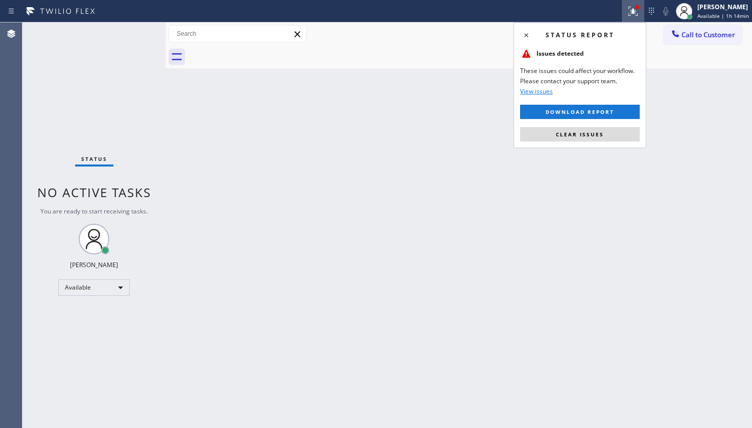
click at [622, 132] on button "Clear issues" at bounding box center [580, 134] width 120 height 14
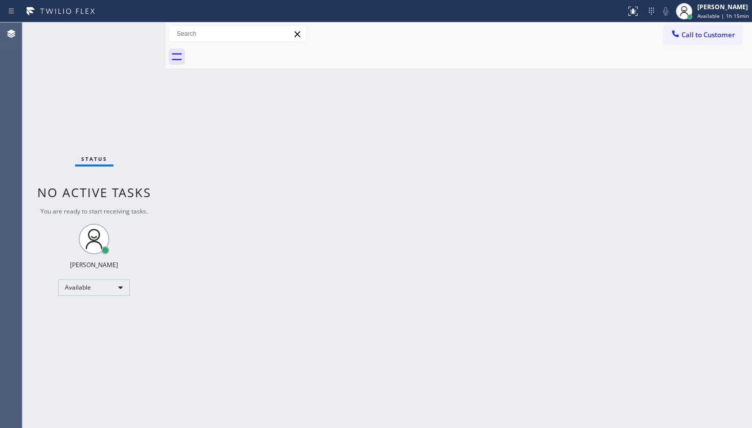
drag, startPoint x: 567, startPoint y: 203, endPoint x: 578, endPoint y: 201, distance: 10.5
click at [569, 203] on div "Back to Dashboard Change Sender ID Customers Technicians Select a contact Outbo…" at bounding box center [459, 225] width 587 height 406
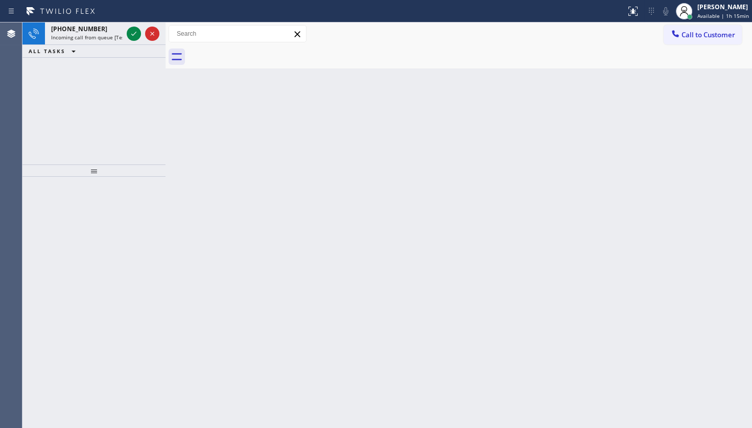
click at [578, 201] on div "Back to Dashboard Change Sender ID Customers Technicians Select a contact Outbo…" at bounding box center [459, 225] width 587 height 406
click at [134, 35] on icon at bounding box center [134, 34] width 12 height 12
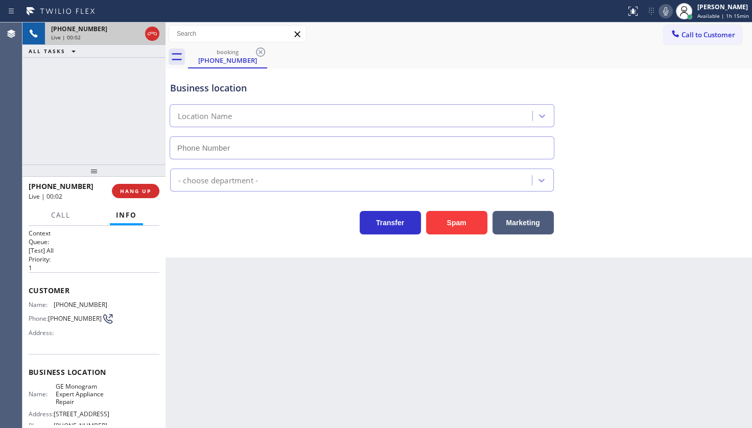
type input "[PHONE_NUMBER]"
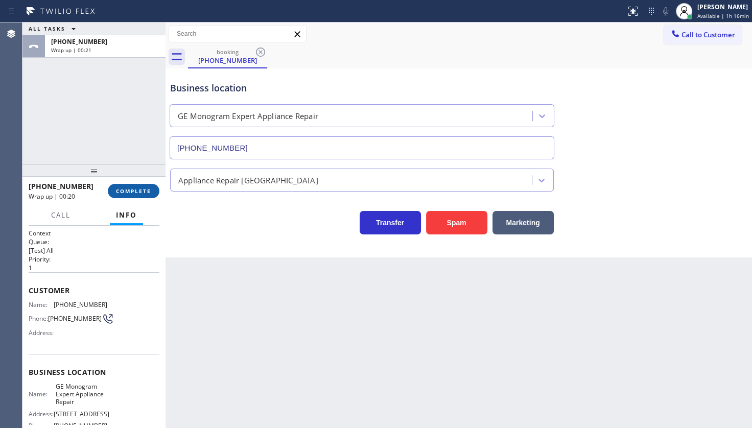
click at [138, 185] on div "[PHONE_NUMBER] Wrap up | 00:20 COMPLETE" at bounding box center [94, 191] width 131 height 27
click at [141, 191] on span "COMPLETE" at bounding box center [133, 191] width 35 height 7
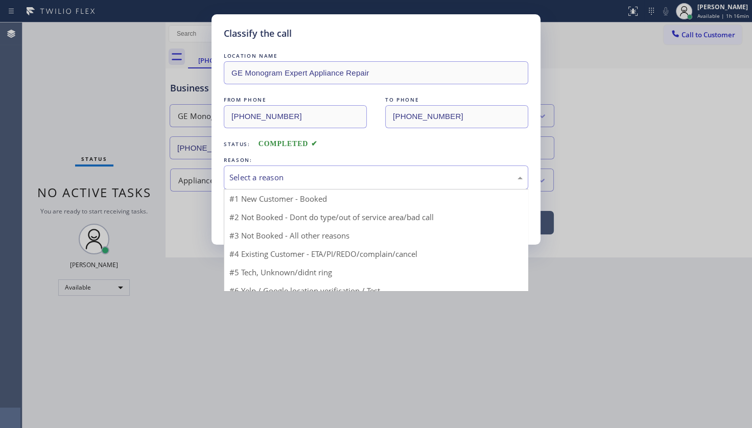
click at [277, 174] on div "Select a reason" at bounding box center [376, 178] width 293 height 12
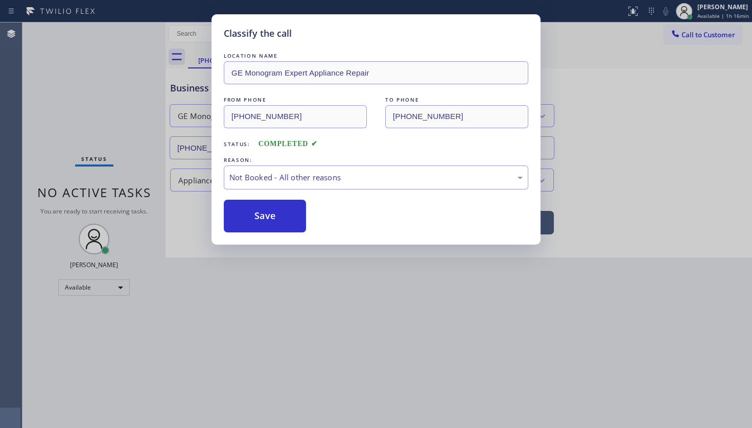
click at [266, 210] on button "Save" at bounding box center [265, 216] width 82 height 33
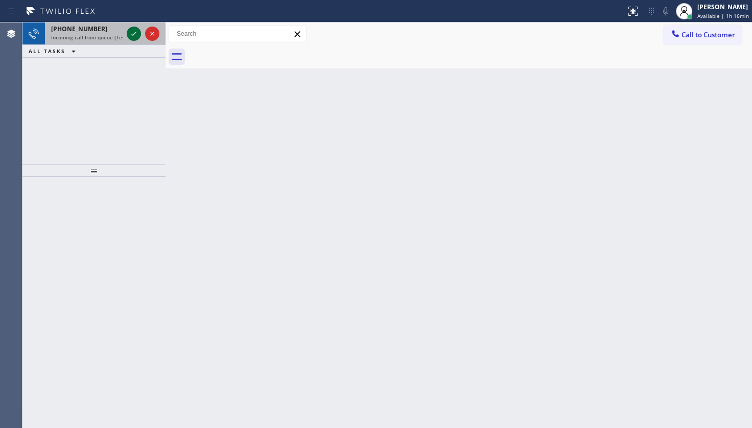
click at [127, 30] on div at bounding box center [134, 34] width 14 height 12
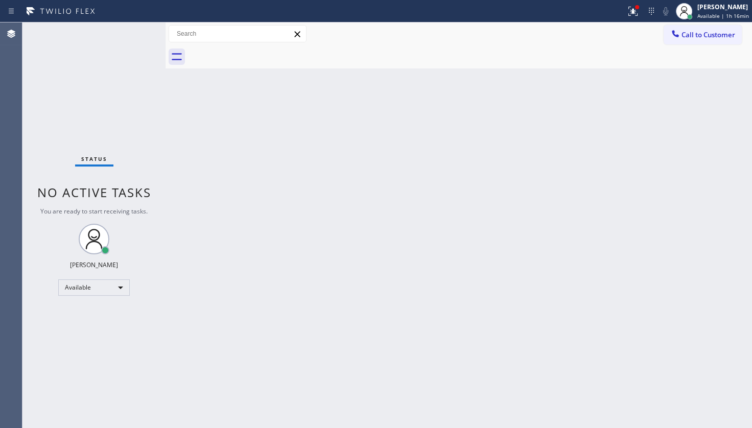
click at [131, 30] on div "Status No active tasks You are ready to start receiving tasks. JENIZA ALCAYDE A…" at bounding box center [93, 225] width 143 height 406
click at [633, 13] on icon at bounding box center [633, 11] width 9 height 9
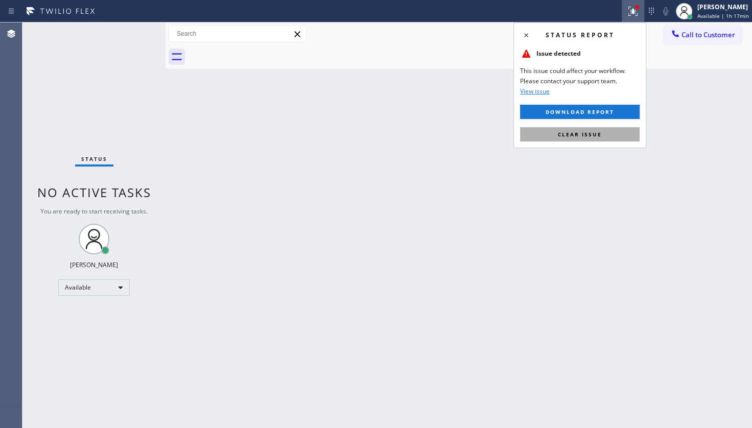
click at [624, 133] on button "Clear issue" at bounding box center [580, 134] width 120 height 14
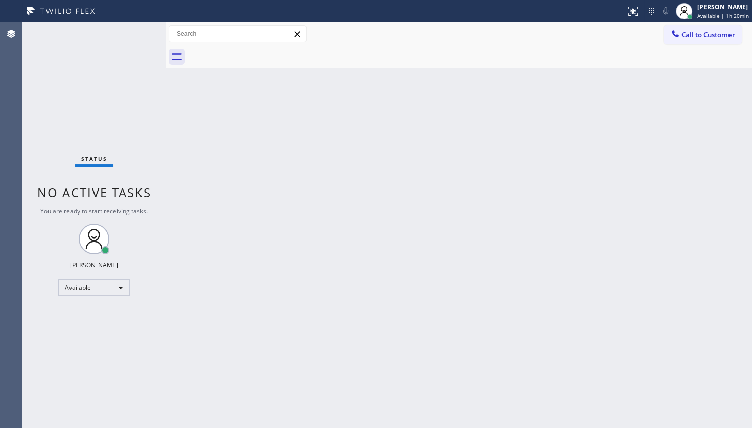
click at [116, 49] on div "Status No active tasks You are ready to start receiving tasks. JENIZA ALCAYDE A…" at bounding box center [93, 225] width 143 height 406
drag, startPoint x: 335, startPoint y: 211, endPoint x: 350, endPoint y: 201, distance: 18.0
click at [348, 204] on div "Back to Dashboard Change Sender ID Customers Technicians Select a contact Outbo…" at bounding box center [459, 225] width 587 height 406
click at [84, 73] on div "Status No active tasks You are ready to start receiving tasks. JENIZA ALCAYDE A…" at bounding box center [93, 225] width 143 height 406
click at [124, 40] on div "Status No active tasks You are ready to start receiving tasks. JENIZA ALCAYDE A…" at bounding box center [93, 225] width 143 height 406
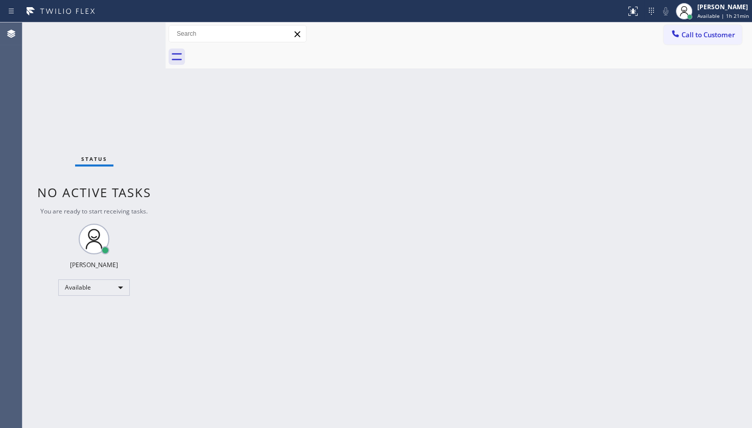
click at [420, 219] on div "Back to Dashboard Change Sender ID Customers Technicians Select a contact Outbo…" at bounding box center [459, 225] width 587 height 406
click at [83, 49] on div "Status No active tasks You are ready to start receiving tasks. JENIZA ALCAYDE A…" at bounding box center [93, 225] width 143 height 406
click at [84, 285] on div "Available" at bounding box center [94, 288] width 72 height 16
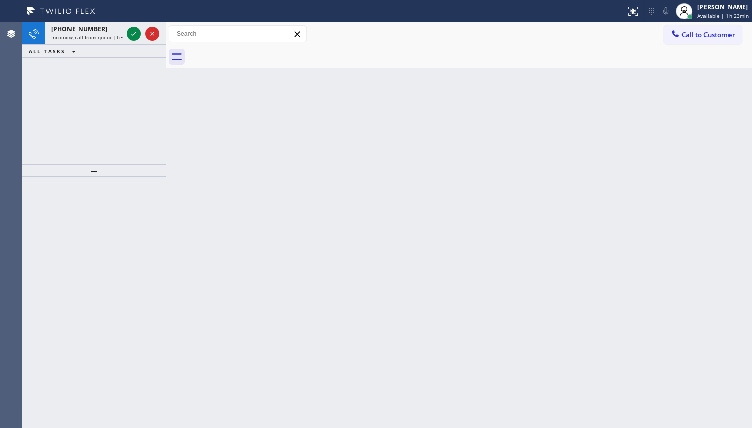
click at [92, 97] on div "[PHONE_NUMBER] Incoming call from queue [Test] All ALL TASKS ALL TASKS ACTIVE T…" at bounding box center [93, 93] width 143 height 142
drag, startPoint x: 132, startPoint y: 31, endPoint x: 151, endPoint y: 53, distance: 28.7
click at [135, 43] on div at bounding box center [143, 33] width 37 height 22
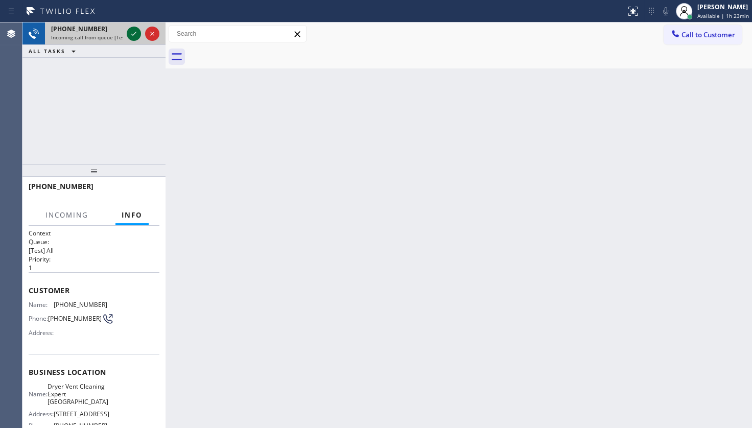
click at [129, 31] on icon at bounding box center [134, 34] width 12 height 12
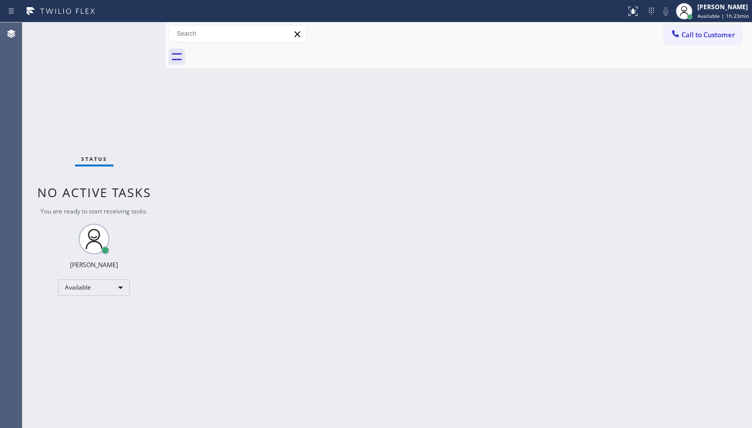
click at [157, 62] on div "Status No active tasks You are ready to start receiving tasks. JENIZA ALCAYDE A…" at bounding box center [93, 225] width 143 height 406
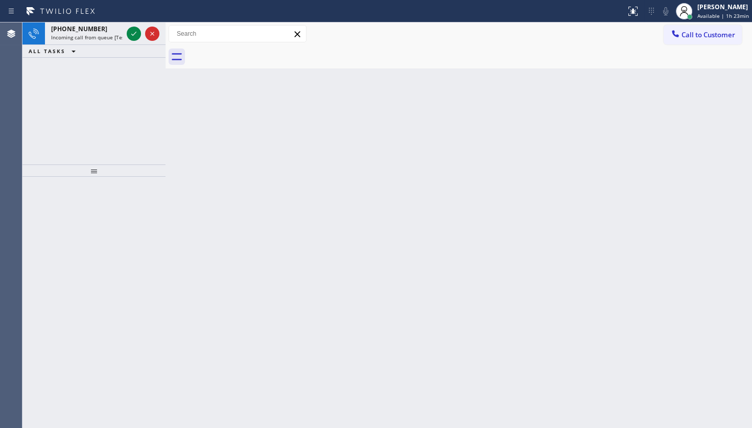
click at [157, 62] on div "[PHONE_NUMBER] Incoming call from queue [Test] All ALL TASKS ALL TASKS ACTIVE T…" at bounding box center [93, 93] width 143 height 142
click at [87, 33] on div "[PHONE_NUMBER] Incoming call from queue [Test] All" at bounding box center [85, 33] width 80 height 22
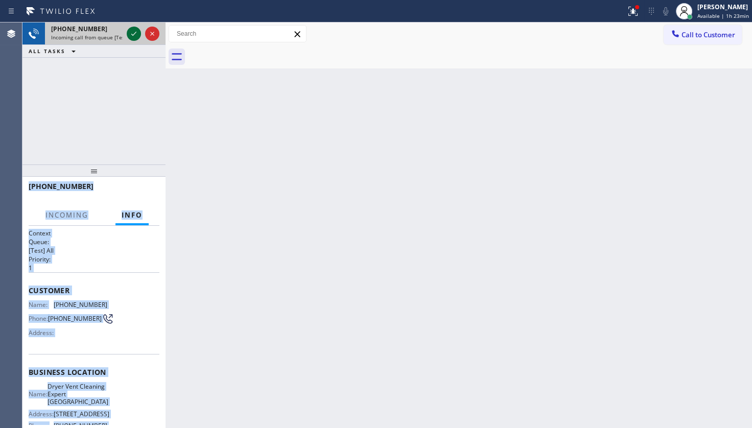
click at [131, 30] on icon at bounding box center [134, 34] width 12 height 12
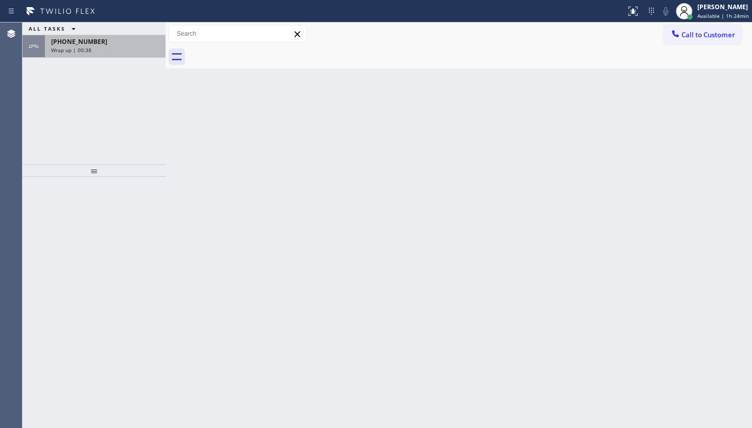
click at [104, 52] on div "Wrap up | 00:38" at bounding box center [105, 50] width 108 height 7
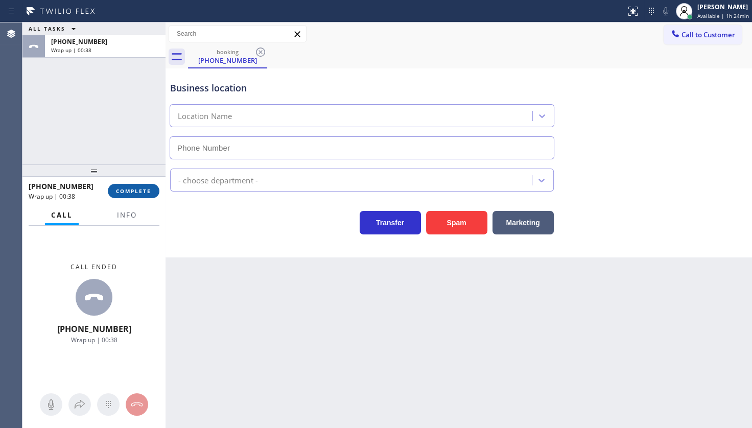
type input "(760) 904-3019"
click at [133, 210] on button "Info" at bounding box center [127, 216] width 32 height 20
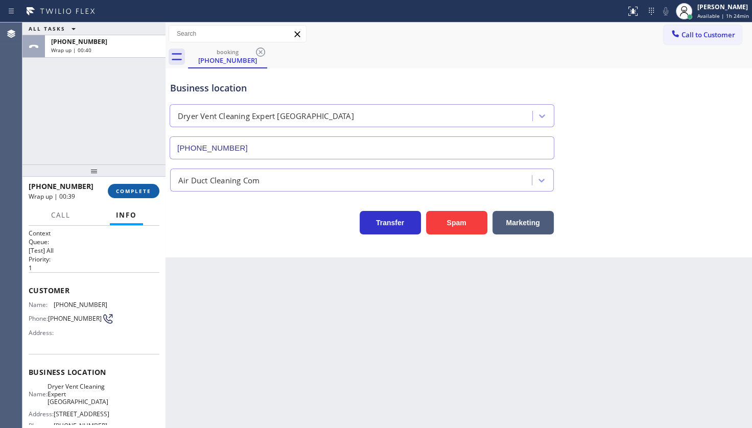
click at [138, 186] on button "COMPLETE" at bounding box center [134, 191] width 52 height 14
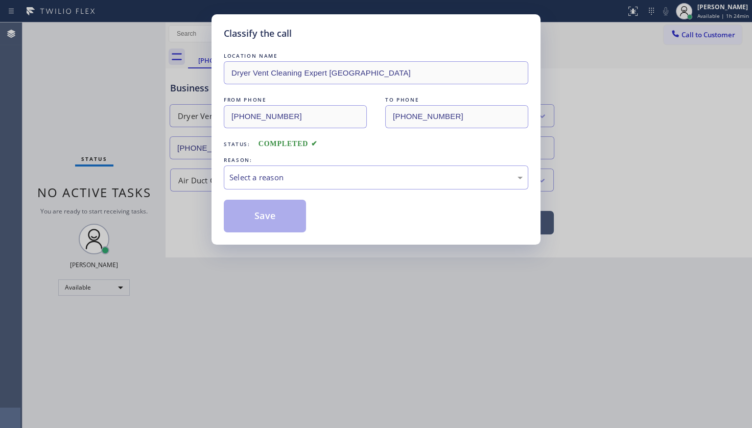
click at [215, 181] on div "Classify the call LOCATION NAME Dryer Vent Cleaning Expert Palm Springs FROM PH…" at bounding box center [376, 129] width 329 height 231
click at [248, 190] on div "Select a reason" at bounding box center [376, 178] width 305 height 24
click at [246, 209] on button "Save" at bounding box center [265, 216] width 82 height 33
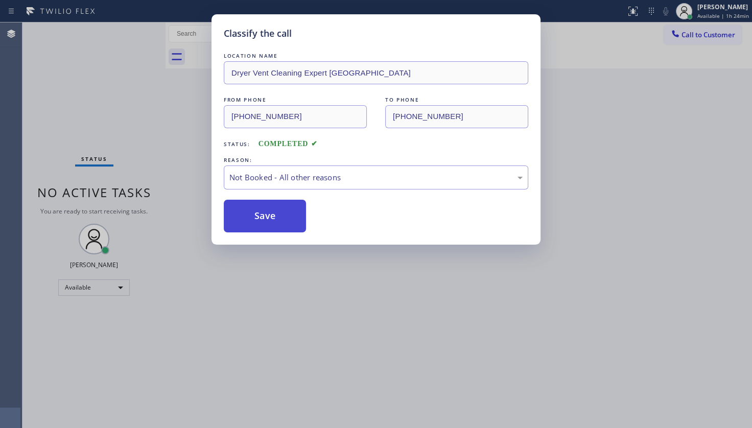
click at [246, 209] on button "Save" at bounding box center [265, 216] width 82 height 33
drag, startPoint x: 246, startPoint y: 209, endPoint x: 284, endPoint y: 216, distance: 38.5
click at [274, 215] on button "Save" at bounding box center [265, 216] width 82 height 33
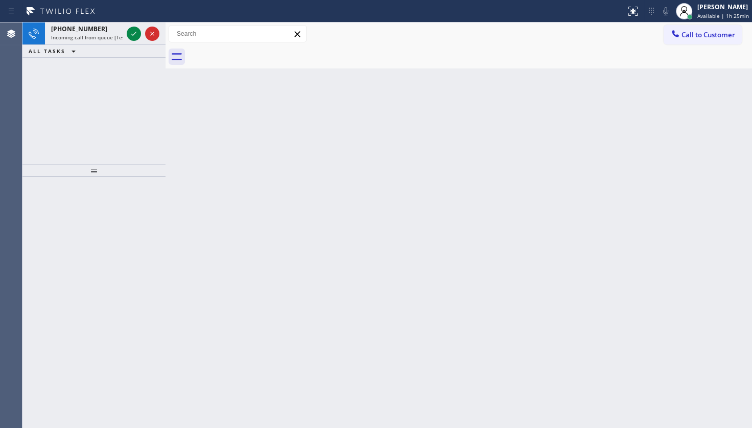
drag, startPoint x: 65, startPoint y: 98, endPoint x: 125, endPoint y: 67, distance: 67.7
click at [69, 97] on div "+14023144423 Incoming call from queue [Test] All ALL TASKS ALL TASKS ACTIVE TAS…" at bounding box center [93, 93] width 143 height 142
click at [135, 32] on div at bounding box center [134, 34] width 14 height 12
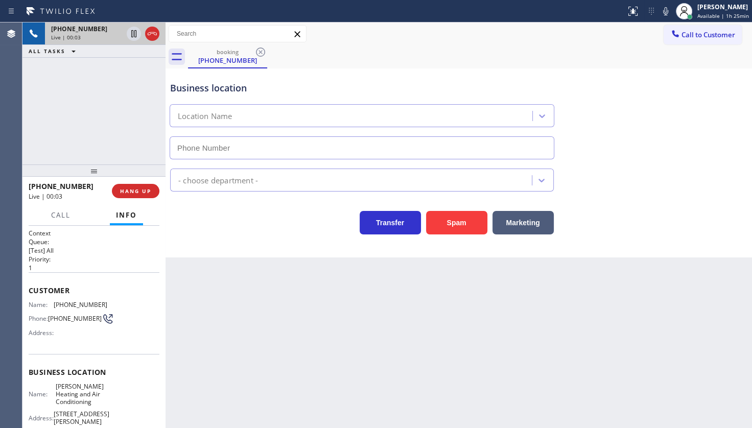
type input "(323) 215-1266"
drag, startPoint x: 55, startPoint y: 302, endPoint x: 107, endPoint y: 299, distance: 52.2
click at [107, 301] on div "Name: (402) 314-4423 Phone: (402) 314-4423 Address:" at bounding box center [94, 321] width 131 height 40
copy span "(402) 314-4423"
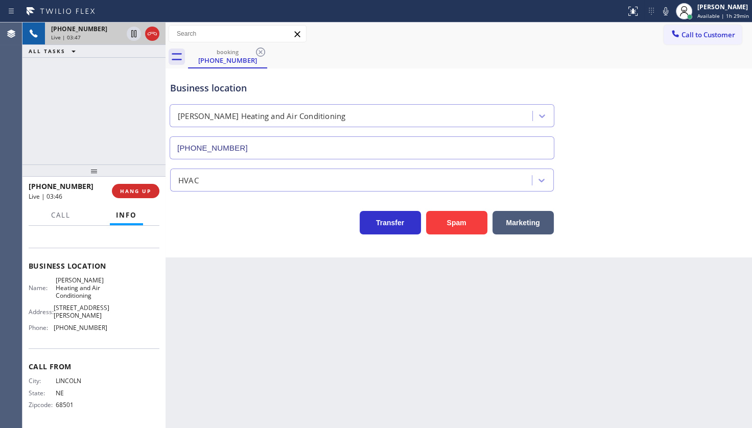
scroll to position [109, 0]
drag, startPoint x: 76, startPoint y: 327, endPoint x: 141, endPoint y: 328, distance: 65.4
click at [141, 328] on div "Name: Crenshaw Heating and Air Conditioning Address: 3818 Crenshaw Blvd Phone: …" at bounding box center [94, 306] width 131 height 60
copy div "(323) 215-1266"
click at [667, 10] on icon at bounding box center [666, 11] width 5 height 8
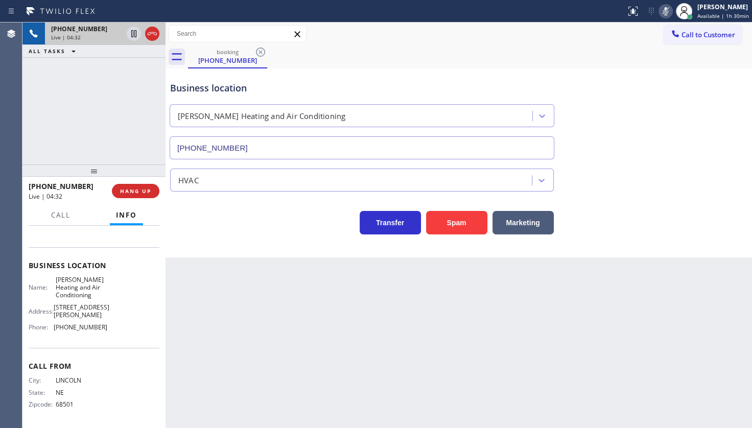
click at [52, 109] on div "+14023144423 Live | 04:32 ALL TASKS ALL TASKS ACTIVE TASKS TASKS IN WRAP UP" at bounding box center [93, 93] width 143 height 142
click at [665, 9] on icon at bounding box center [666, 11] width 12 height 12
click at [65, 128] on div "+14023144423 Live | 04:58 ALL TASKS ALL TASKS ACTIVE TASKS TASKS IN WRAP UP" at bounding box center [93, 93] width 143 height 142
drag, startPoint x: 50, startPoint y: 278, endPoint x: 104, endPoint y: 294, distance: 56.6
click at [104, 294] on div "Name: Crenshaw Heating and Air Conditioning Address: 3818 Crenshaw Blvd Phone: …" at bounding box center [94, 306] width 131 height 60
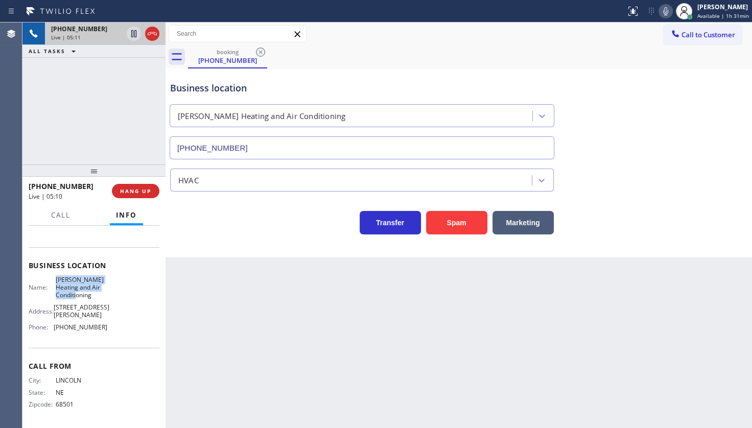
copy span "Crenshaw Heating and Air Conditioning"
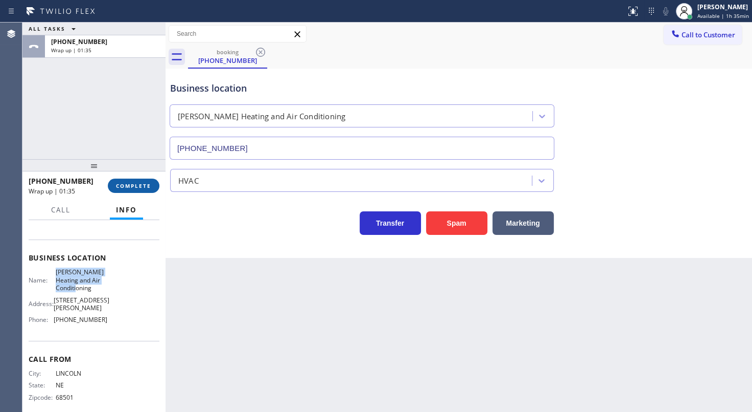
click at [144, 179] on button "COMPLETE" at bounding box center [134, 185] width 52 height 14
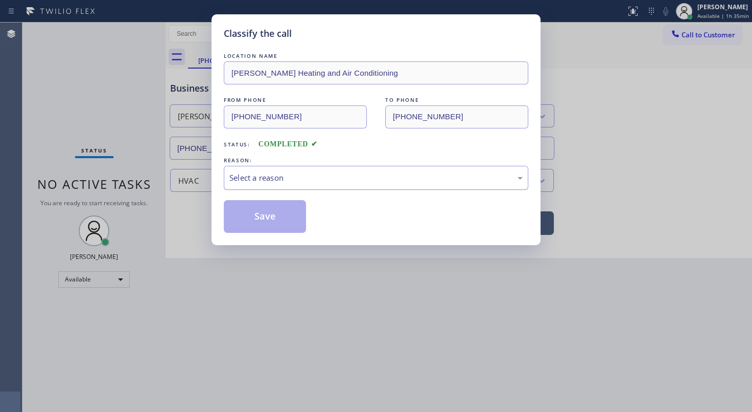
click at [294, 169] on div "Select a reason" at bounding box center [376, 178] width 305 height 24
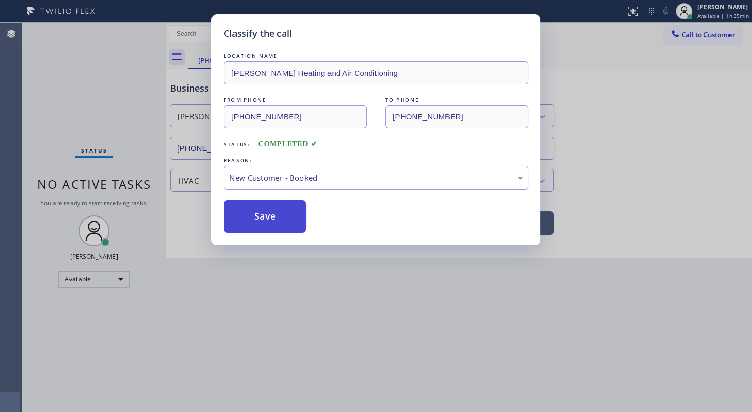
click at [260, 211] on button "Save" at bounding box center [265, 216] width 82 height 33
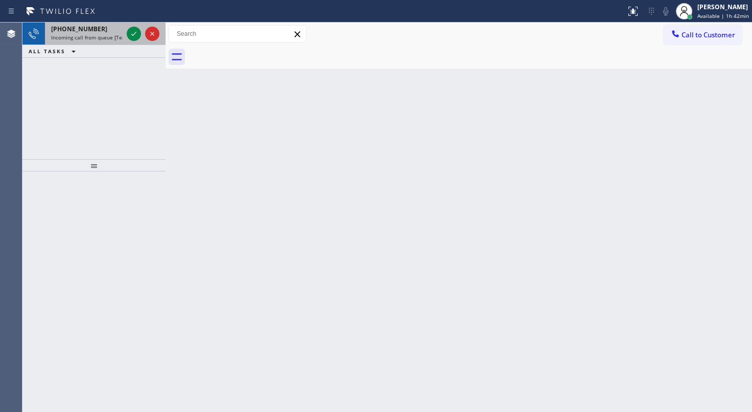
drag, startPoint x: 156, startPoint y: 34, endPoint x: 125, endPoint y: 40, distance: 31.9
click at [144, 36] on div at bounding box center [143, 33] width 37 height 22
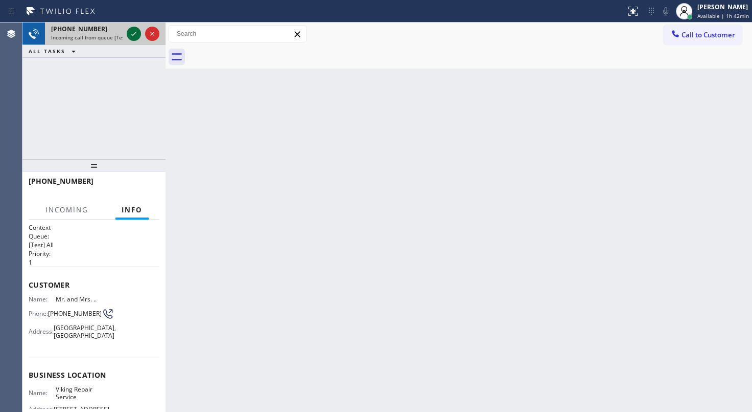
drag, startPoint x: 125, startPoint y: 40, endPoint x: 134, endPoint y: 32, distance: 12.3
click at [128, 39] on div at bounding box center [143, 33] width 37 height 22
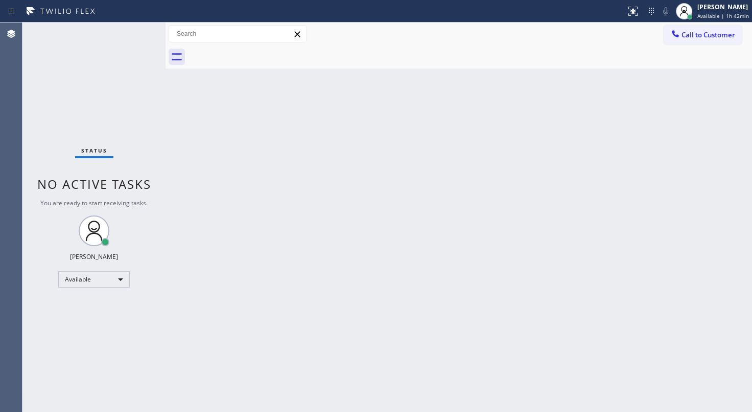
click at [134, 32] on div "Status No active tasks You are ready to start receiving tasks. JENIZA ALCAYDE A…" at bounding box center [93, 216] width 143 height 389
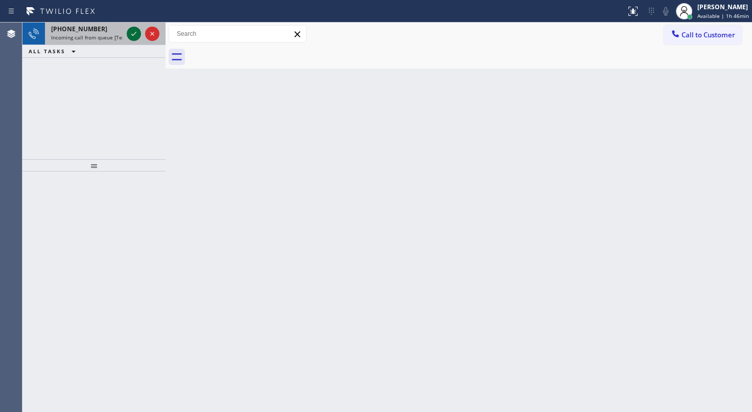
click at [128, 30] on icon at bounding box center [134, 34] width 12 height 12
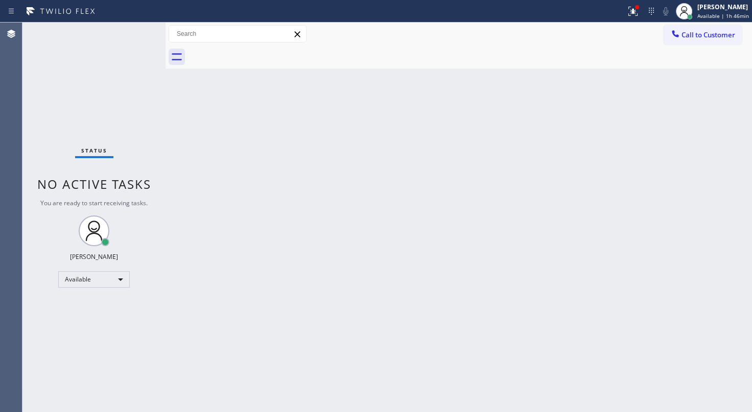
click at [130, 32] on div "Status No active tasks You are ready to start receiving tasks. JENIZA ALCAYDE A…" at bounding box center [93, 216] width 143 height 389
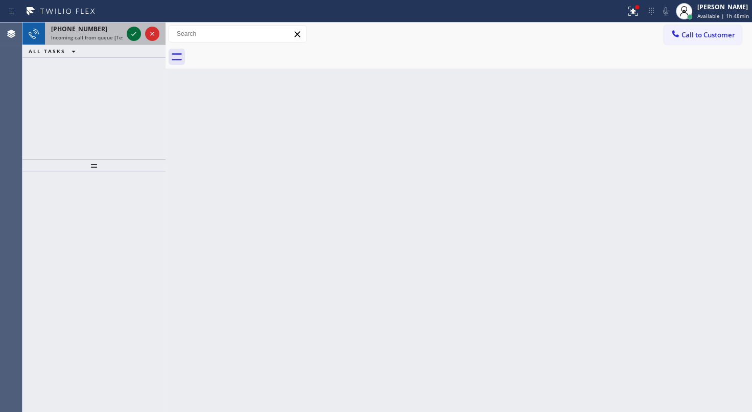
click at [129, 32] on icon at bounding box center [134, 34] width 12 height 12
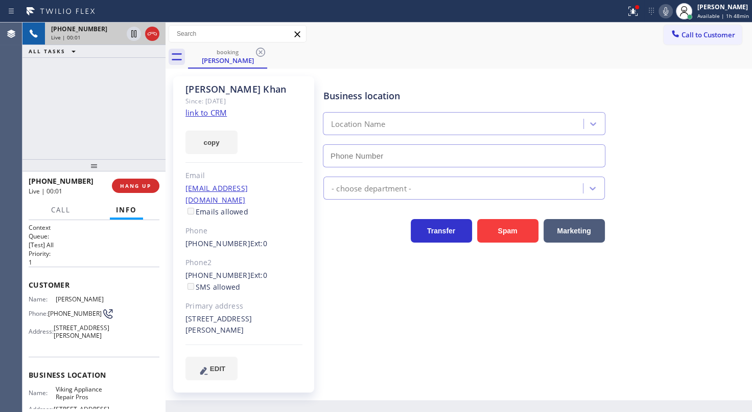
type input "(855) 666-9755"
click at [217, 113] on link "link to CRM" at bounding box center [206, 112] width 41 height 10
click at [665, 13] on icon at bounding box center [666, 11] width 12 height 12
click at [56, 94] on div "+17202180102 Live | 03:25 ALL TASKS ALL TASKS ACTIVE TASKS TASKS IN WRAP UP" at bounding box center [93, 90] width 143 height 136
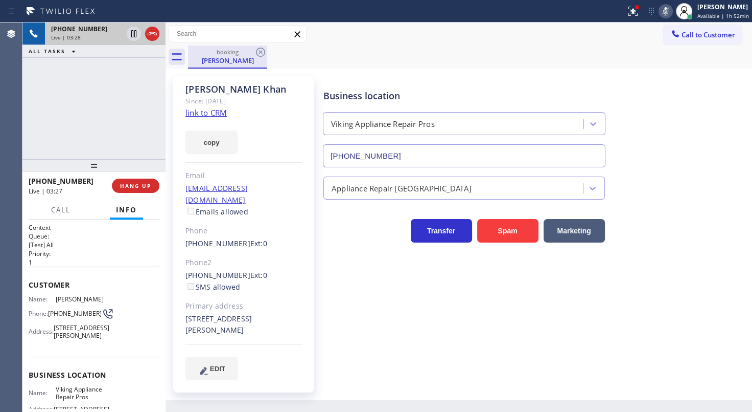
click at [157, 71] on div "+17202180102 Live | 03:28 ALL TASKS ALL TASKS ACTIVE TASKS TASKS IN WRAP UP" at bounding box center [93, 90] width 143 height 136
click at [663, 10] on icon at bounding box center [666, 11] width 12 height 12
drag, startPoint x: 48, startPoint y: 121, endPoint x: 143, endPoint y: 72, distance: 107.2
click at [52, 117] on div "+17202180102 Live | 03:33 ALL TASKS ALL TASKS ACTIVE TASKS TASKS IN WRAP UP" at bounding box center [93, 90] width 143 height 136
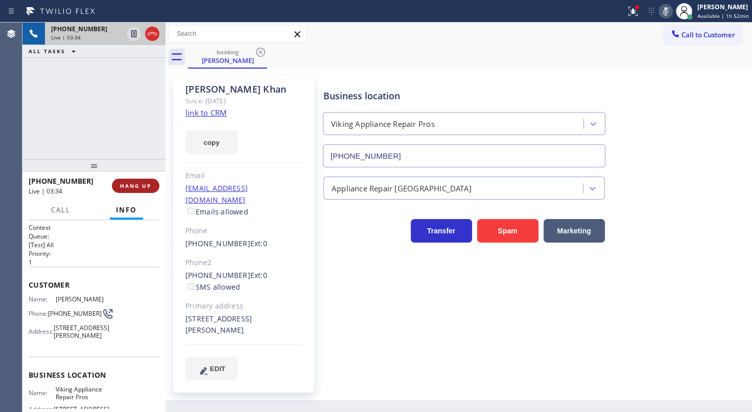
click at [152, 184] on button "HANG UP" at bounding box center [136, 185] width 48 height 14
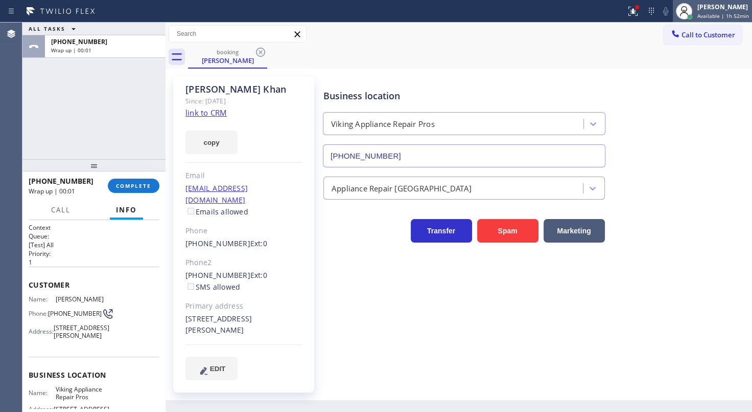
click at [716, 9] on div "[PERSON_NAME]" at bounding box center [724, 7] width 52 height 9
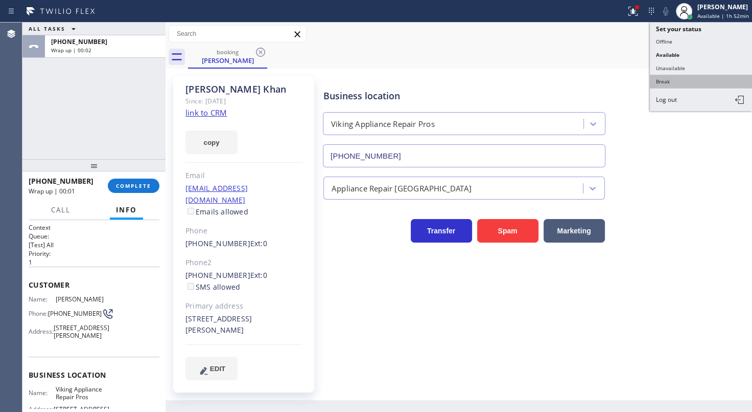
click at [687, 83] on button "Break" at bounding box center [701, 81] width 102 height 13
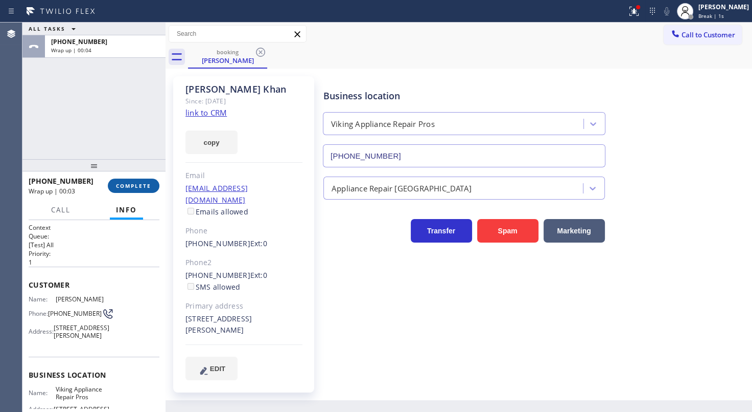
click at [132, 186] on span "COMPLETE" at bounding box center [133, 185] width 35 height 7
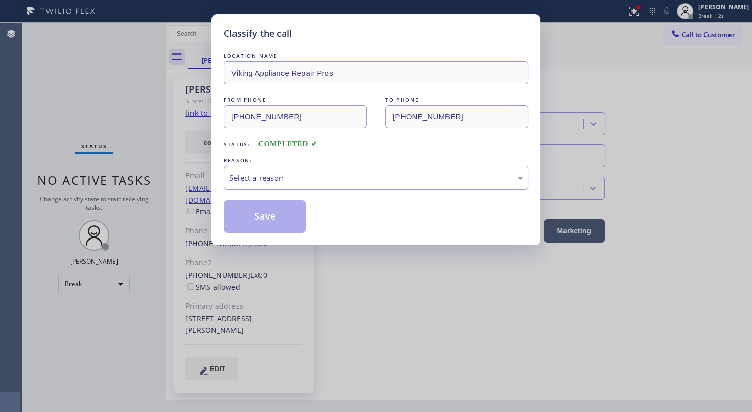
click at [262, 168] on div "Select a reason" at bounding box center [376, 178] width 305 height 24
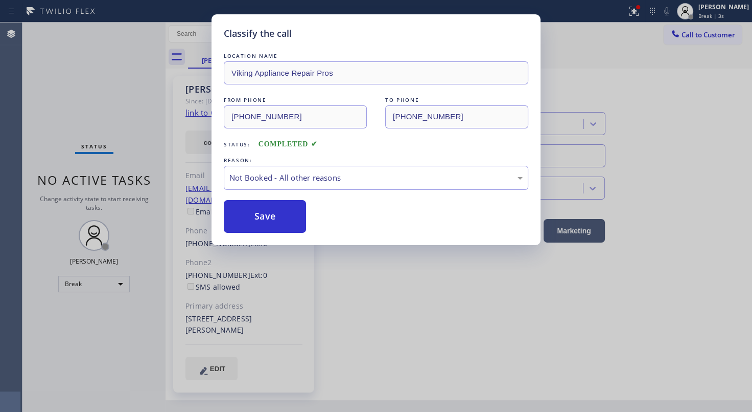
click at [259, 215] on button "Save" at bounding box center [265, 216] width 82 height 33
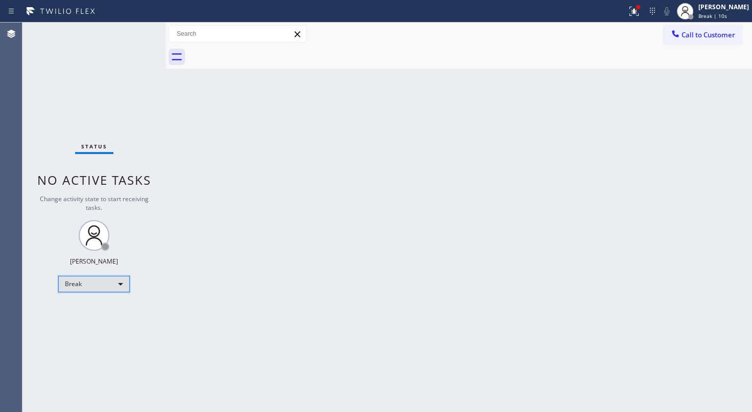
click at [86, 282] on div "Break" at bounding box center [94, 284] width 72 height 16
click at [82, 322] on li "Unavailable" at bounding box center [94, 322] width 70 height 12
click at [93, 277] on div "Unavailable" at bounding box center [94, 284] width 72 height 16
click at [87, 334] on li "Break" at bounding box center [94, 335] width 70 height 12
click at [214, 177] on div "Back to Dashboard Change Sender ID Customers Technicians Select a contact Outbo…" at bounding box center [459, 216] width 587 height 389
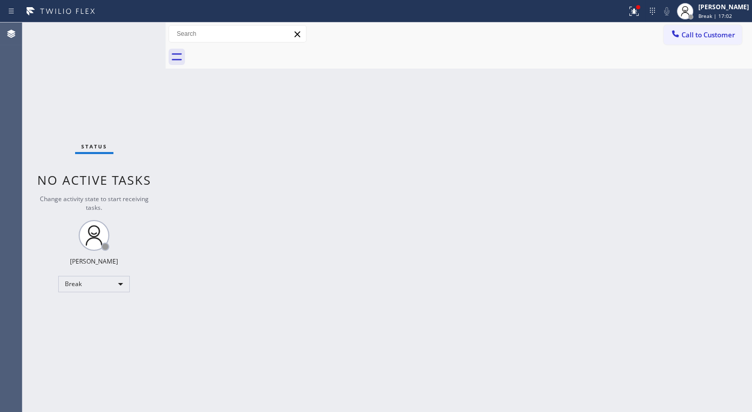
drag, startPoint x: 207, startPoint y: 165, endPoint x: 209, endPoint y: 179, distance: 14.0
click at [207, 165] on div "Back to Dashboard Change Sender ID Customers Technicians Select a contact Outbo…" at bounding box center [459, 216] width 587 height 389
click at [413, 210] on div "Back to Dashboard Change Sender ID Customers Technicians Select a contact Outbo…" at bounding box center [459, 216] width 587 height 389
click at [99, 289] on div "Break" at bounding box center [94, 284] width 72 height 16
click at [99, 307] on li "Available" at bounding box center [94, 310] width 70 height 12
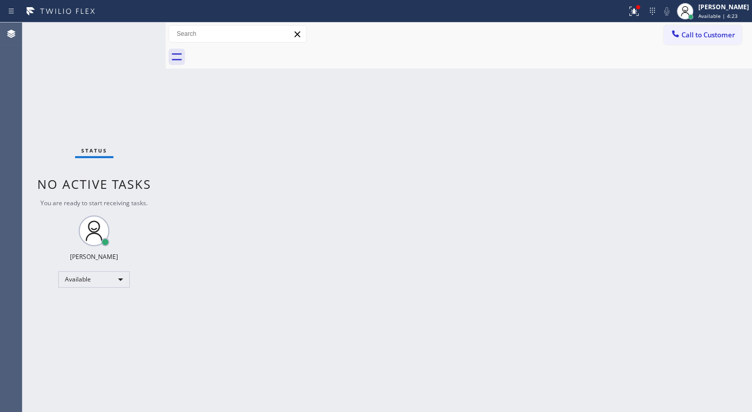
click at [94, 73] on div "Status No active tasks You are ready to start receiving tasks. JENIZA ALCAYDE A…" at bounding box center [93, 216] width 143 height 389
click at [632, 18] on button at bounding box center [634, 11] width 22 height 22
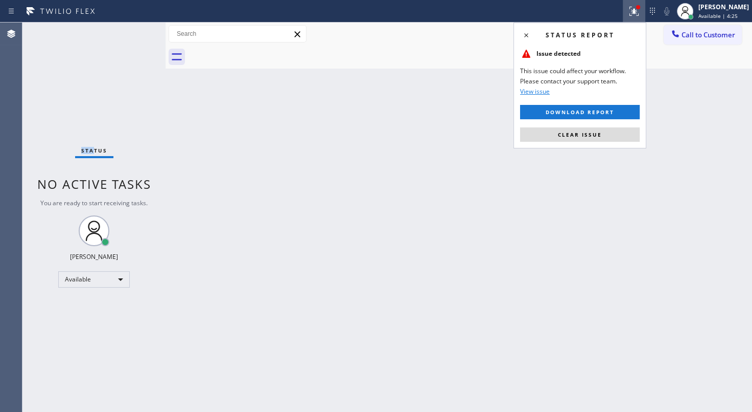
click at [601, 134] on span "Clear issue" at bounding box center [580, 134] width 44 height 7
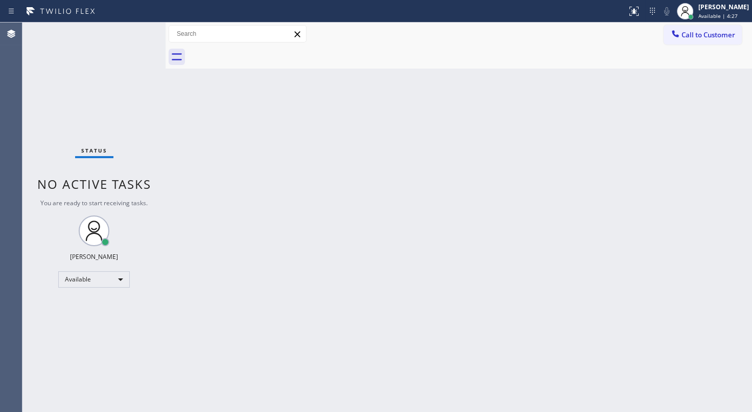
click at [619, 193] on div "Back to Dashboard Change Sender ID Customers Technicians Select a contact Outbo…" at bounding box center [459, 216] width 587 height 389
drag, startPoint x: 95, startPoint y: 48, endPoint x: 87, endPoint y: 21, distance: 27.7
click at [93, 36] on div "Status No active tasks You are ready to start receiving tasks. JENIZA ALCAYDE A…" at bounding box center [93, 216] width 143 height 389
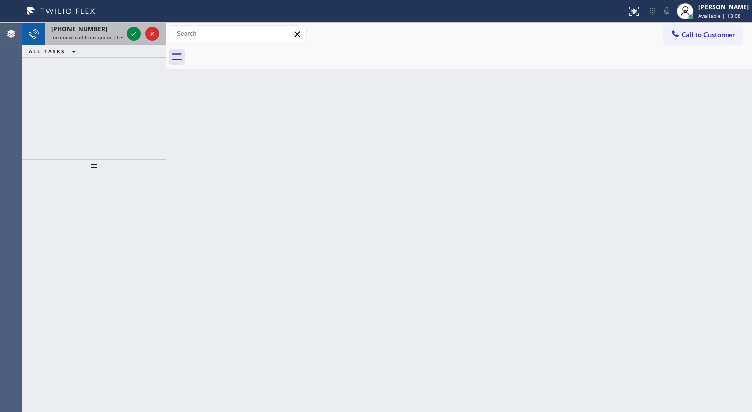
drag, startPoint x: 101, startPoint y: 77, endPoint x: 114, endPoint y: 33, distance: 46.3
click at [104, 70] on div "+13103839178 Incoming call from queue [Test] All ALL TASKS ALL TASKS ACTIVE TAS…" at bounding box center [93, 90] width 143 height 136
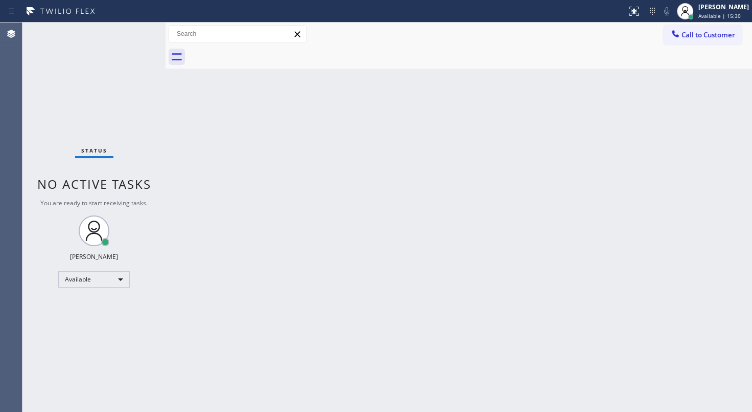
click at [326, 182] on div "Back to Dashboard Change Sender ID Customers Technicians Select a contact Outbo…" at bounding box center [459, 216] width 587 height 389
drag, startPoint x: 66, startPoint y: 75, endPoint x: 74, endPoint y: 39, distance: 36.6
click at [66, 75] on div "Status No active tasks You are ready to start receiving tasks. JENIZA ALCAYDE A…" at bounding box center [93, 216] width 143 height 389
click at [117, 56] on div "Status No active tasks You are ready to start receiving tasks. JENIZA ALCAYDE A…" at bounding box center [93, 216] width 143 height 389
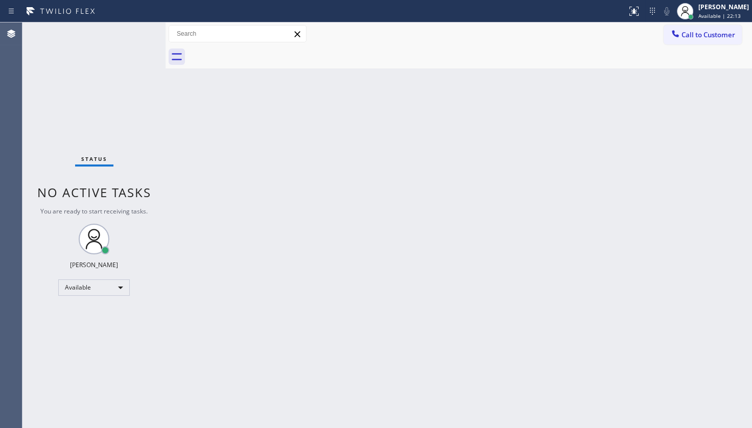
click at [260, 378] on div "Back to Dashboard Change Sender ID Customers Technicians Select a contact Outbo…" at bounding box center [459, 225] width 587 height 406
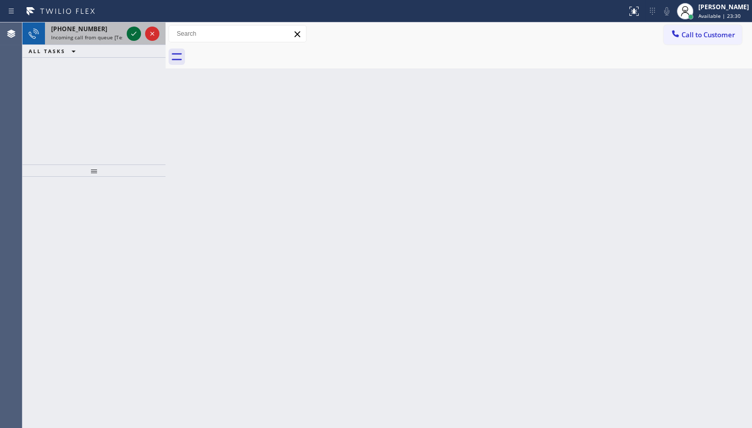
drag, startPoint x: 122, startPoint y: 39, endPoint x: 129, endPoint y: 37, distance: 7.8
click at [129, 37] on div "+17078537983 Incoming call from queue [Test] All" at bounding box center [93, 33] width 143 height 22
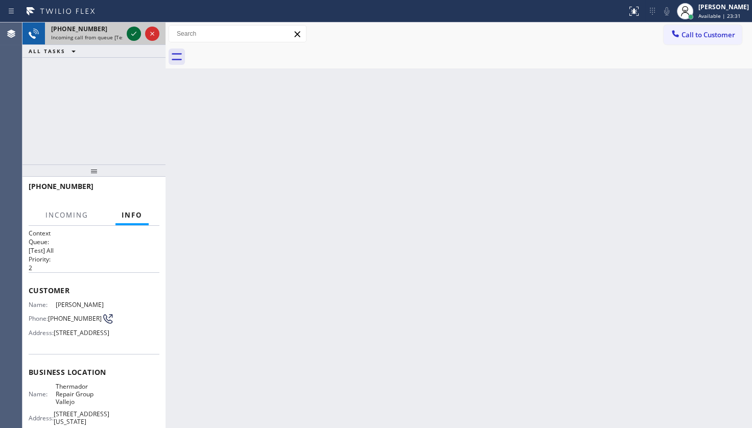
click at [131, 35] on icon at bounding box center [134, 34] width 12 height 12
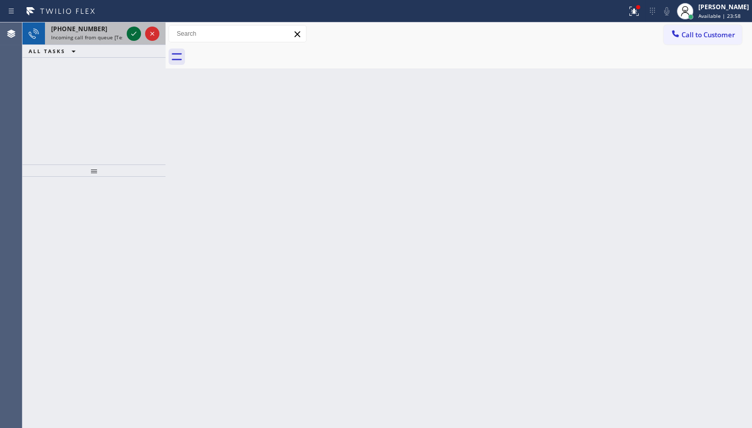
click at [131, 30] on icon at bounding box center [134, 34] width 12 height 12
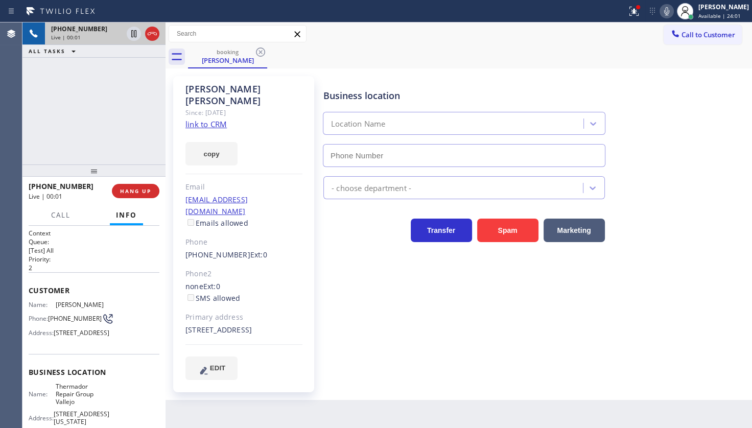
type input "(707) 504-3963"
click at [192, 119] on link "link to CRM" at bounding box center [206, 124] width 41 height 10
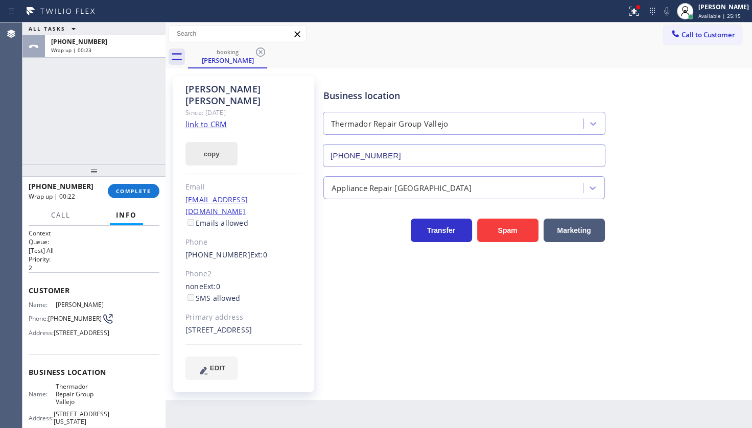
click at [227, 144] on button "copy" at bounding box center [212, 154] width 52 height 24
drag, startPoint x: 49, startPoint y: 314, endPoint x: 73, endPoint y: 326, distance: 26.7
click at [72, 325] on div "Phone: (707) 853-7983" at bounding box center [68, 319] width 79 height 12
copy div "(707) 853-7983"
click at [216, 143] on button "copy" at bounding box center [212, 154] width 52 height 24
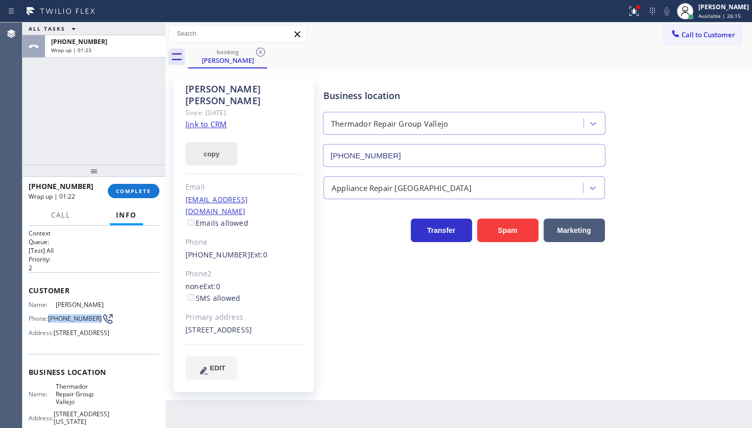
click at [208, 142] on button "copy" at bounding box center [212, 154] width 52 height 24
click at [203, 107] on div "Since: 20 may 2020" at bounding box center [244, 113] width 117 height 12
click at [204, 119] on link "link to CRM" at bounding box center [206, 124] width 41 height 10
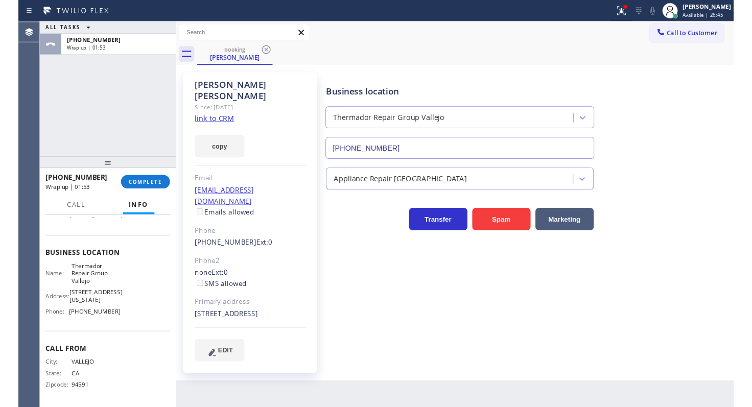
scroll to position [125, 0]
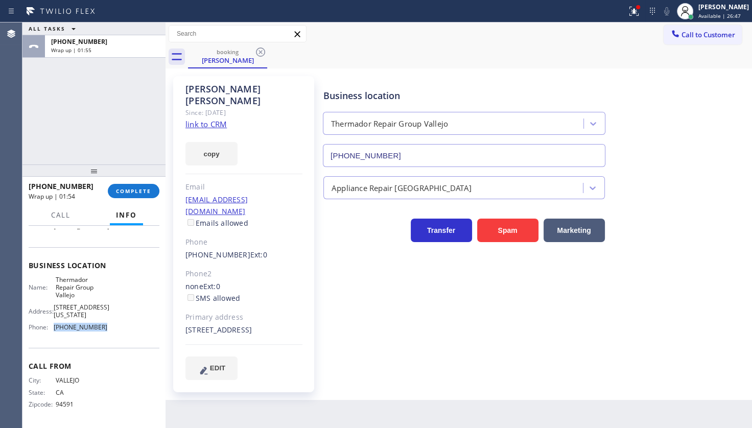
drag, startPoint x: 55, startPoint y: 325, endPoint x: 122, endPoint y: 325, distance: 67.0
click at [122, 325] on div "Name: Thermador Repair Group Vallejo Address: 408 Tennessee St Phone: (707) 504…" at bounding box center [94, 306] width 131 height 60
copy span "(707) 504-3963"
click at [206, 148] on button "copy" at bounding box center [212, 154] width 52 height 24
click at [53, 120] on div "ALL TASKS ALL TASKS ACTIVE TASKS TASKS IN WRAP UP +17078537983 Wrap up | 03:46" at bounding box center [93, 93] width 143 height 142
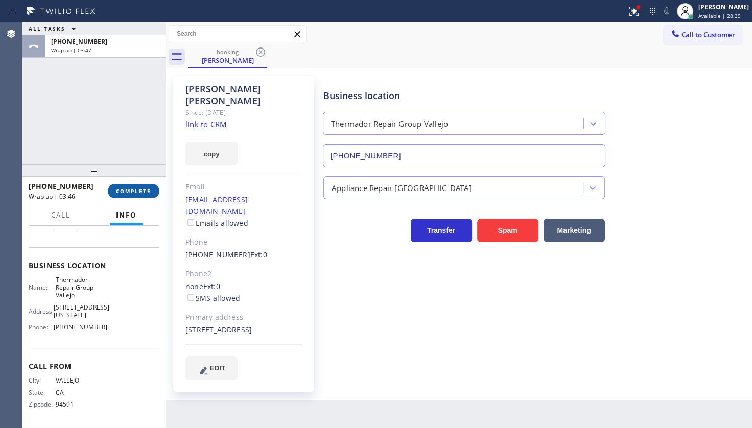
click at [127, 190] on span "COMPLETE" at bounding box center [133, 191] width 35 height 7
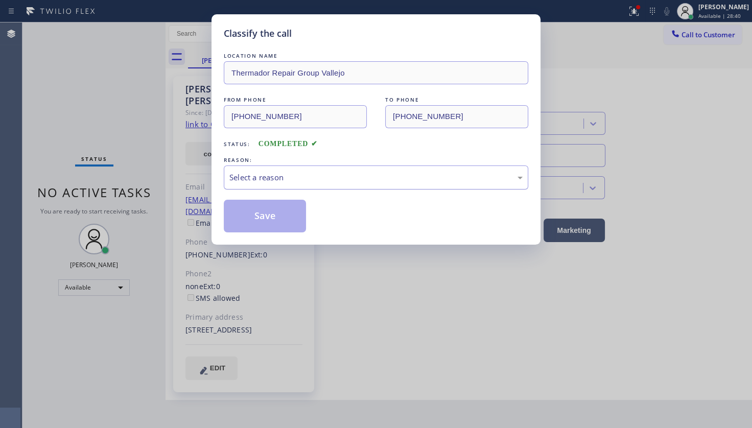
click at [238, 180] on div "Select a reason" at bounding box center [376, 178] width 293 height 12
click at [239, 215] on button "Save" at bounding box center [265, 216] width 82 height 33
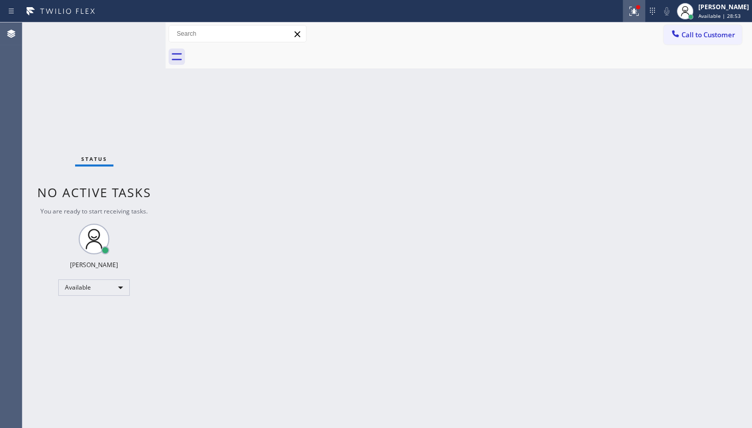
click at [640, 10] on icon at bounding box center [634, 11] width 12 height 12
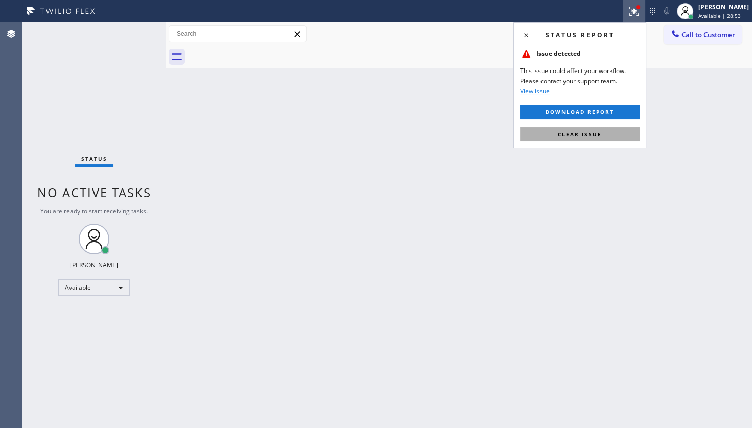
click at [624, 138] on button "Clear issue" at bounding box center [580, 134] width 120 height 14
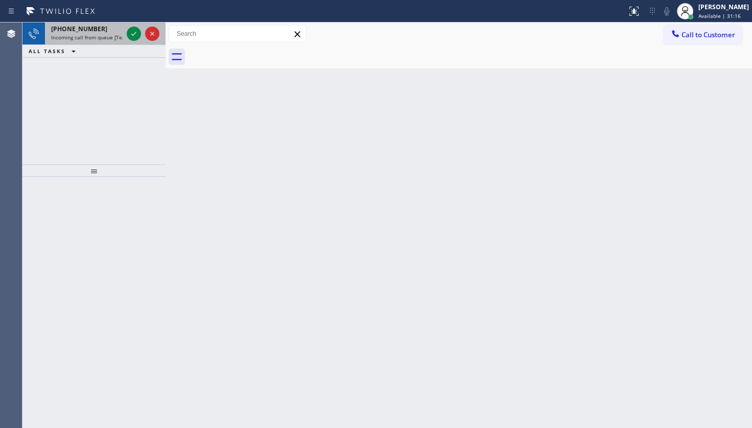
drag, startPoint x: 79, startPoint y: 105, endPoint x: 129, endPoint y: 43, distance: 79.2
click at [92, 92] on div "+13238051889 Incoming call from queue [Test] All ALL TASKS ALL TASKS ACTIVE TAS…" at bounding box center [93, 93] width 143 height 142
click at [134, 29] on icon at bounding box center [134, 34] width 12 height 12
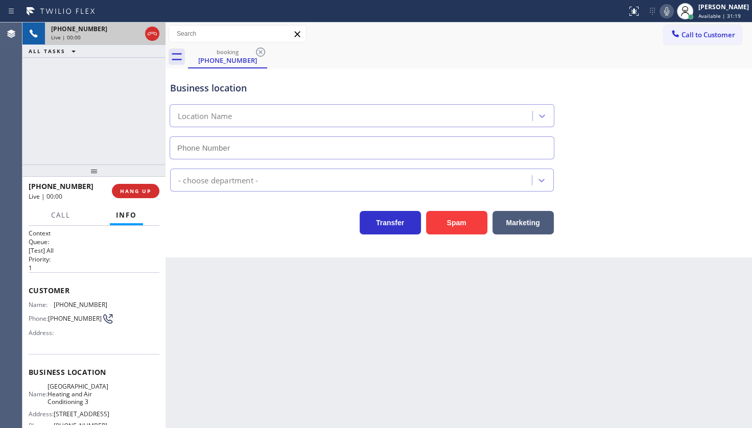
type input "(562) 203-0218"
click at [667, 10] on icon at bounding box center [667, 11] width 5 height 8
click at [138, 31] on icon at bounding box center [134, 34] width 12 height 12
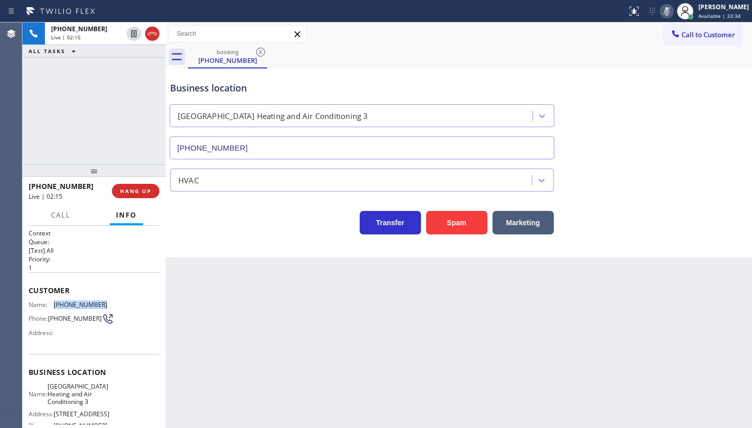
drag, startPoint x: 55, startPoint y: 303, endPoint x: 122, endPoint y: 303, distance: 67.5
click at [122, 303] on div "Name: (323) 805-1889 Phone: (323) 805-1889 Address:" at bounding box center [94, 321] width 131 height 40
copy span "(323) 805-1889"
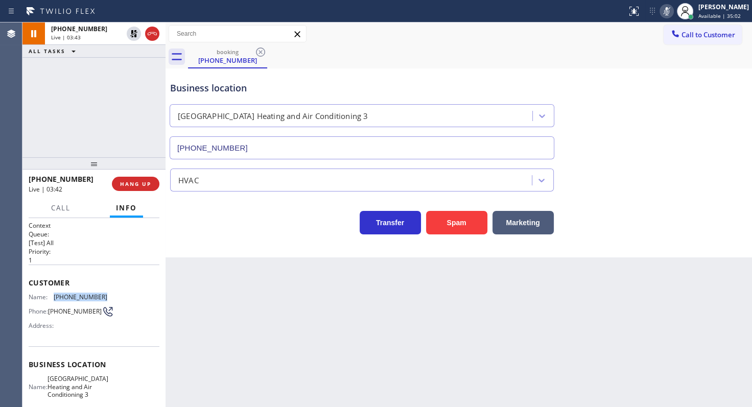
click at [663, 11] on icon at bounding box center [667, 11] width 12 height 12
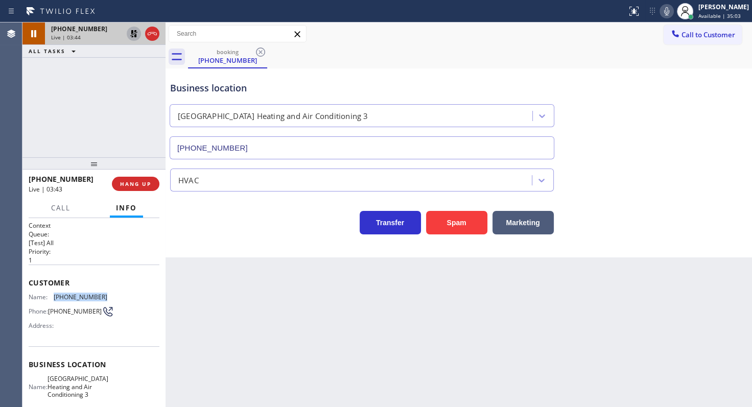
click at [129, 31] on icon at bounding box center [134, 34] width 12 height 12
click at [77, 94] on div "+13238051889 Live | 04:15 ALL TASKS ALL TASKS ACTIVE TASKS TASKS IN WRAP UP" at bounding box center [93, 89] width 143 height 135
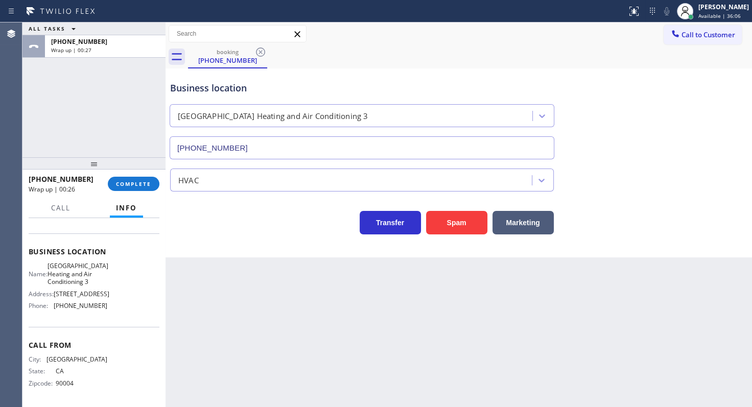
scroll to position [123, 0]
drag, startPoint x: 53, startPoint y: 306, endPoint x: 119, endPoint y: 312, distance: 66.2
click at [119, 312] on div "Name: Santa Fe Springs Heating and Air Conditioning 3 Address: 11688 Greenstone…" at bounding box center [94, 288] width 131 height 52
copy div "(562) 203-0218"
click at [122, 184] on span "COMPLETE" at bounding box center [133, 183] width 35 height 7
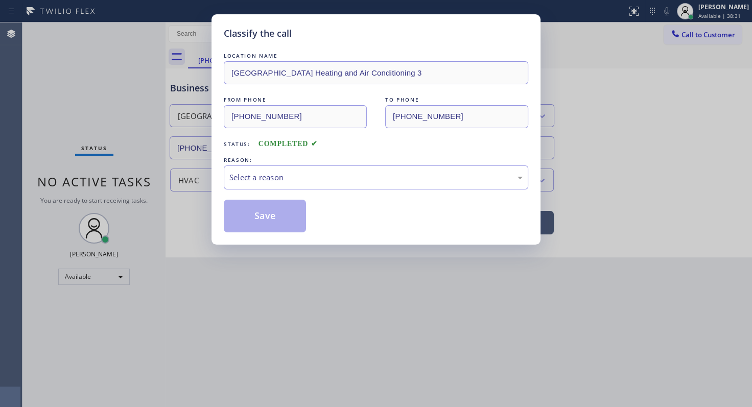
click at [245, 174] on div "Select a reason" at bounding box center [376, 178] width 293 height 12
click at [241, 211] on button "Save" at bounding box center [265, 216] width 82 height 33
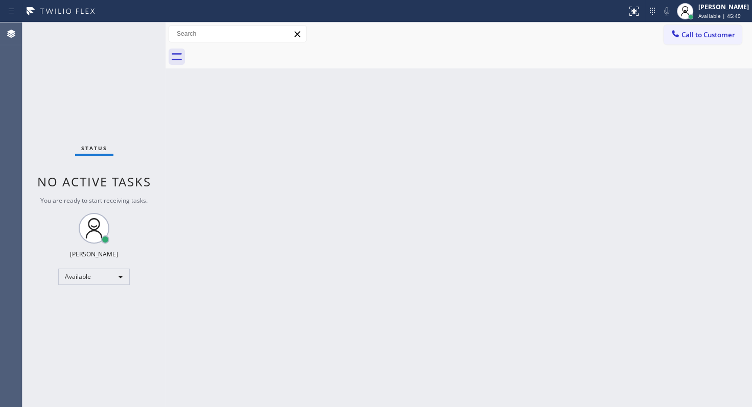
click at [60, 51] on div "Status No active tasks You are ready to start receiving tasks. JENIZA ALCAYDE A…" at bounding box center [93, 214] width 143 height 385
click at [139, 55] on div "Status No active tasks You are ready to start receiving tasks. JENIZA ALCAYDE A…" at bounding box center [93, 214] width 143 height 385
click at [302, 260] on div "Back to Dashboard Change Sender ID Customers Technicians Select a contact Outbo…" at bounding box center [459, 214] width 587 height 385
click at [118, 29] on div "Status No active tasks You are ready to start receiving tasks. JENIZA ALCAYDE A…" at bounding box center [93, 214] width 143 height 385
click at [93, 276] on div "Available" at bounding box center [94, 277] width 72 height 16
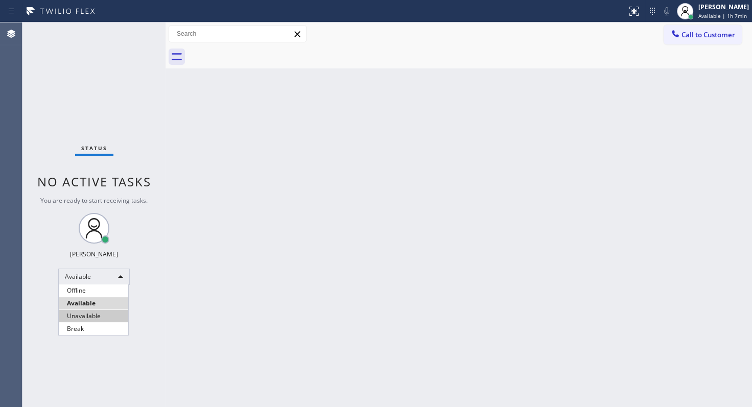
click at [92, 315] on li "Unavailable" at bounding box center [94, 316] width 70 height 12
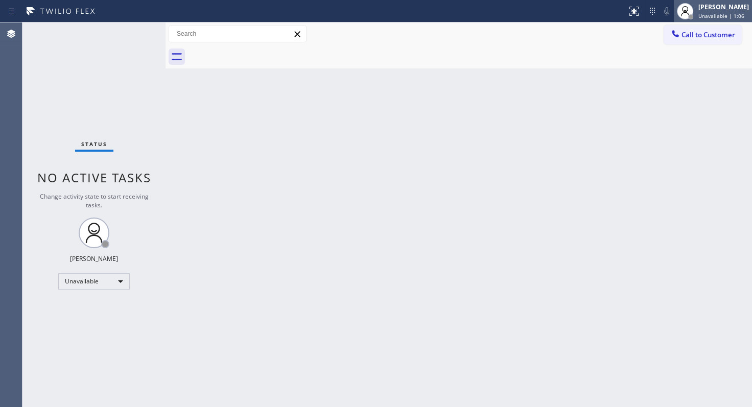
click at [711, 7] on div "[PERSON_NAME]" at bounding box center [724, 7] width 51 height 9
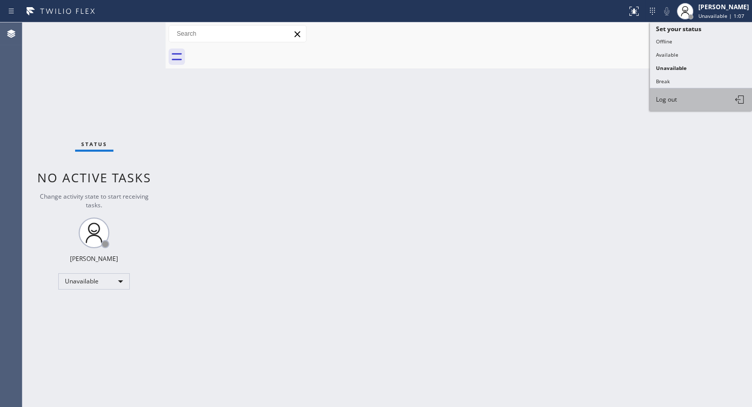
click at [698, 97] on button "Log out" at bounding box center [701, 99] width 102 height 22
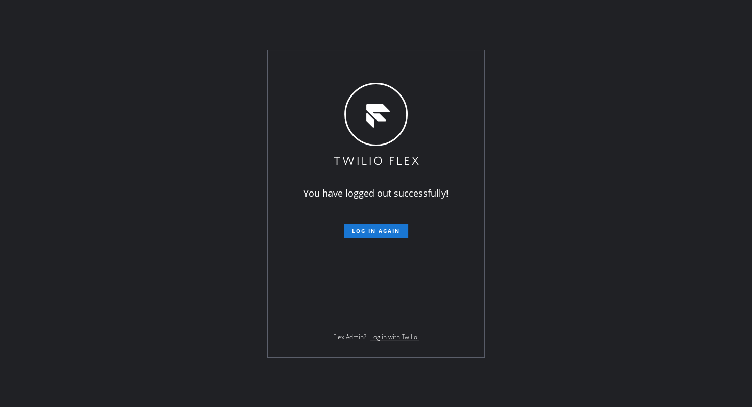
click at [58, 258] on div "You have logged out successfully! Log in again Flex Admin? Log in with Twilio." at bounding box center [376, 203] width 752 height 407
